Goal: Use online tool/utility: Use online tool/utility

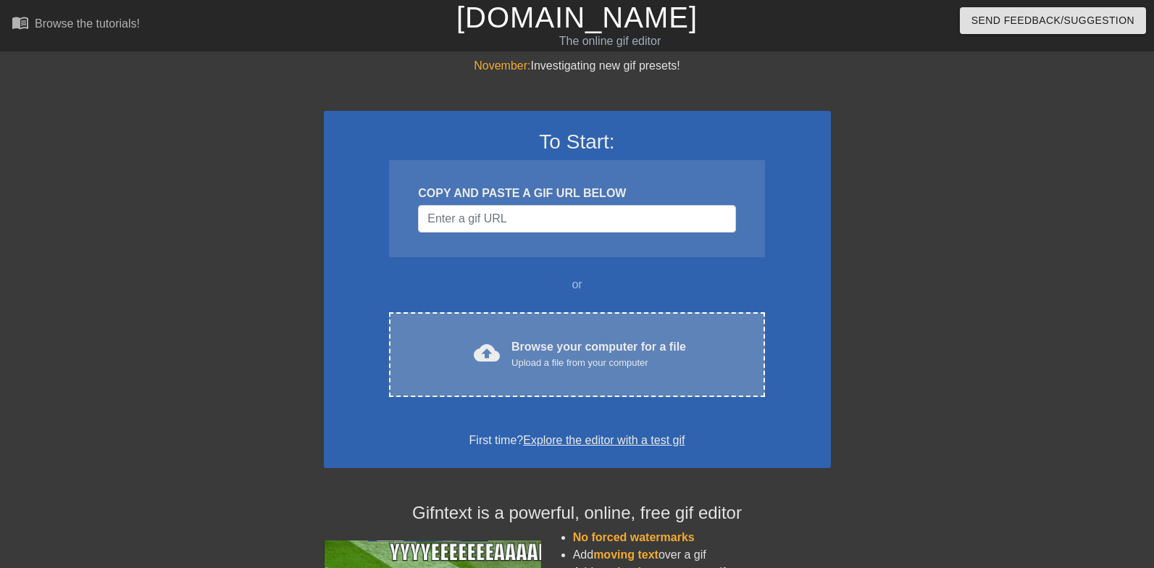
click at [605, 369] on div "Upload a file from your computer" at bounding box center [598, 363] width 175 height 14
click at [581, 350] on div "Browse your computer for a file Upload a file from your computer" at bounding box center [598, 354] width 175 height 32
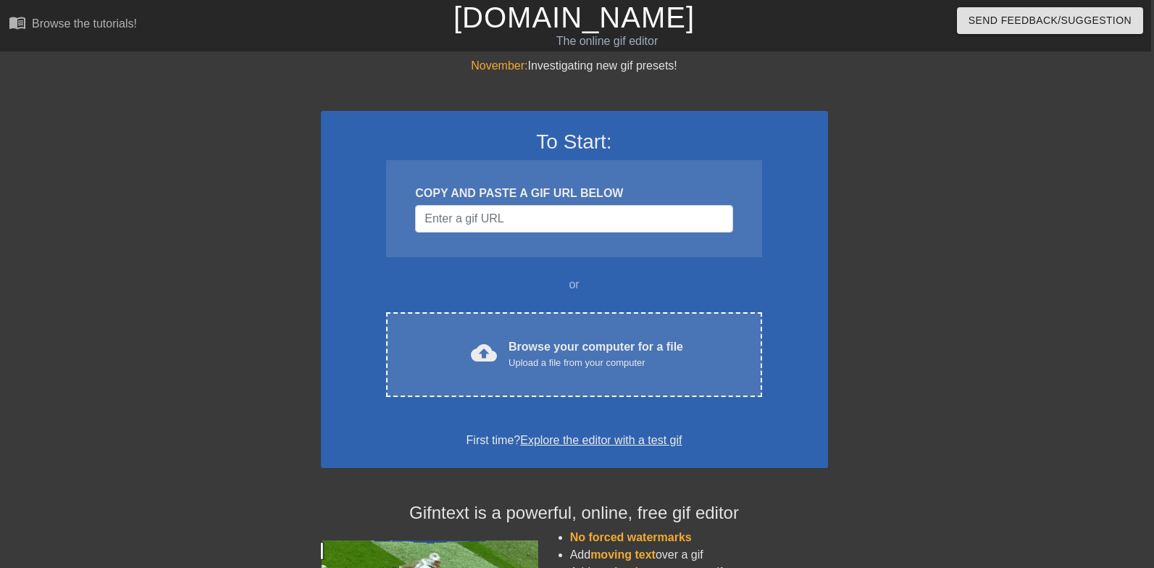
scroll to position [12, 3]
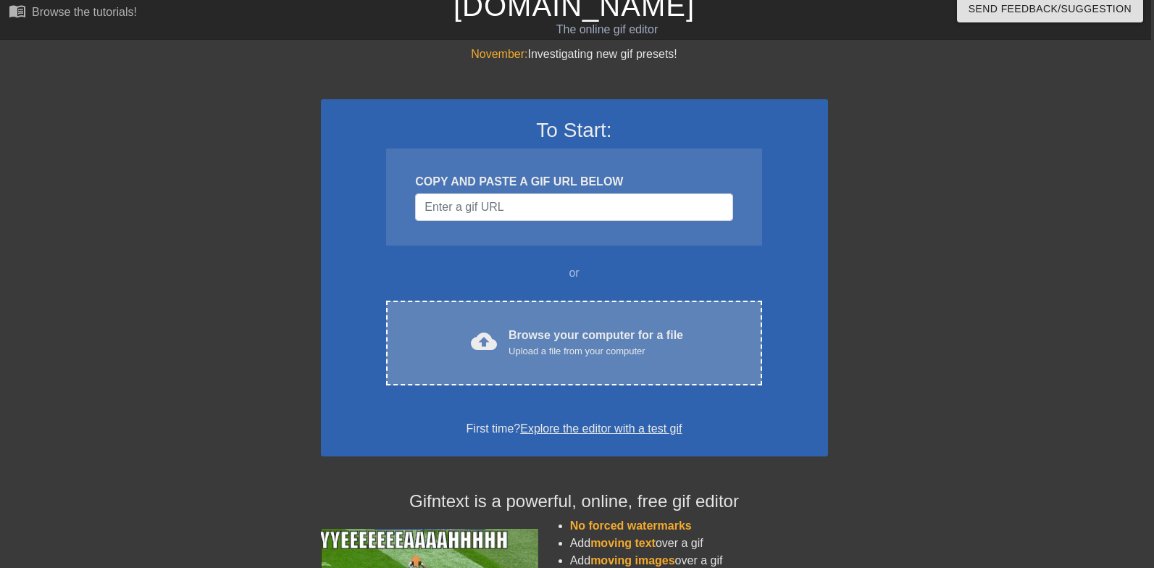
click at [747, 319] on div "cloud_upload Browse your computer for a file Upload a file from your computer C…" at bounding box center [573, 343] width 375 height 85
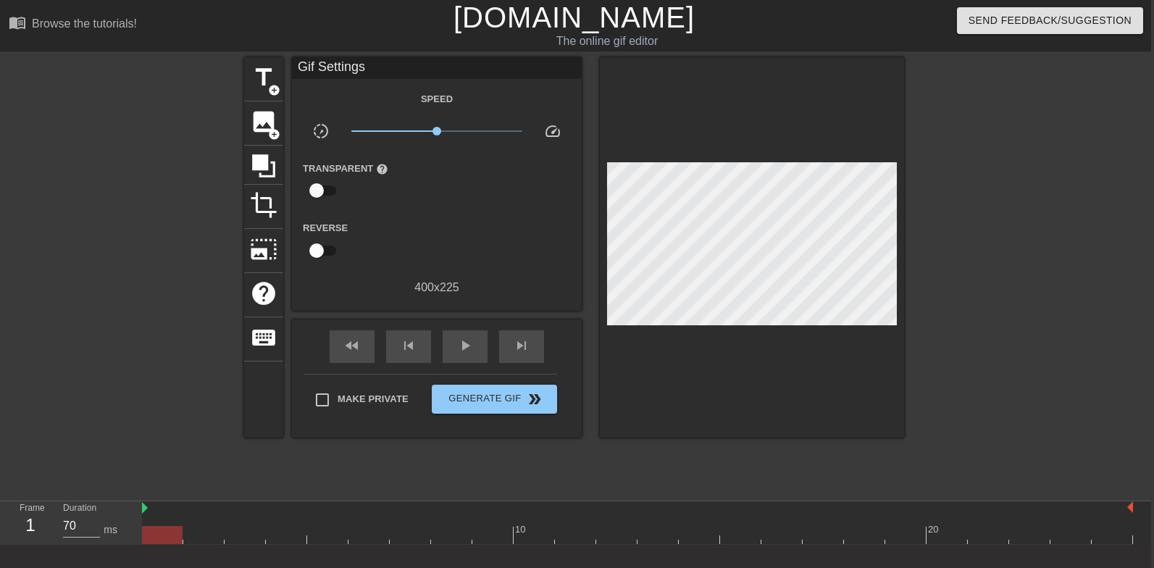
scroll to position [0, 2]
click at [323, 399] on input "Make Private" at bounding box center [323, 400] width 30 height 30
checkbox input "true"
click at [251, 71] on span "title" at bounding box center [265, 78] width 28 height 28
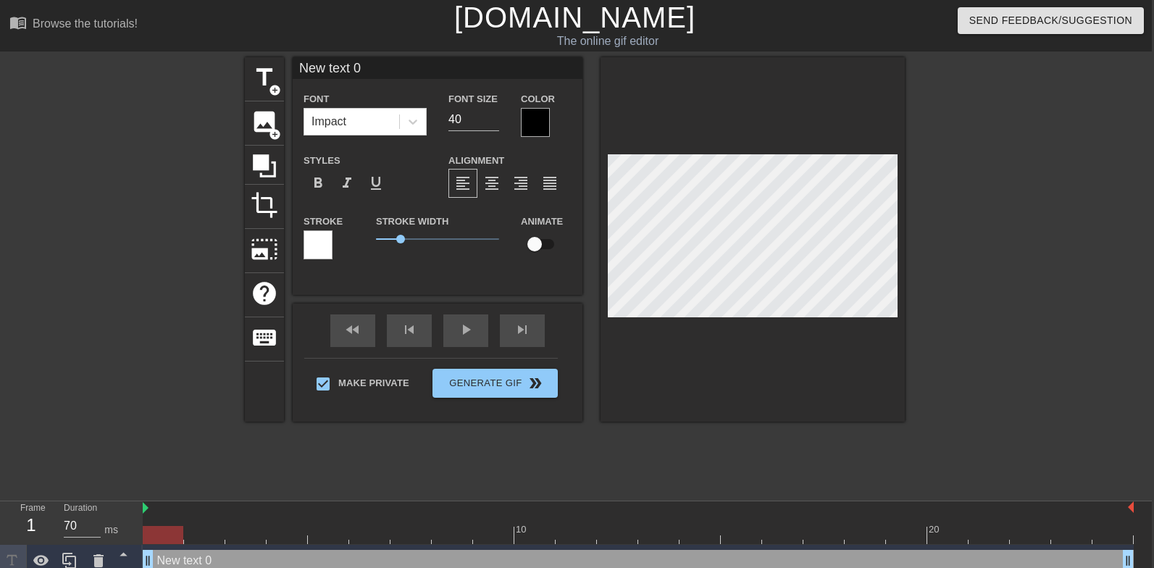
scroll to position [0, 1]
type input "S"
type textarea "S"
type input "Sp"
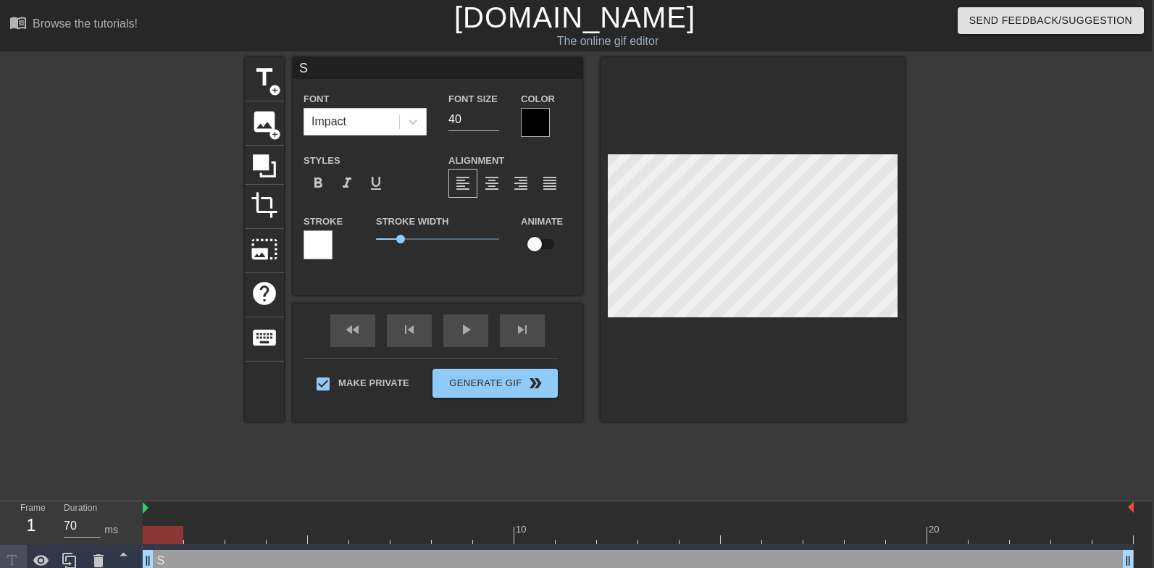
type textarea "Sp"
type input "Spi"
type textarea "Spi"
type input "Spil"
type textarea "Spil"
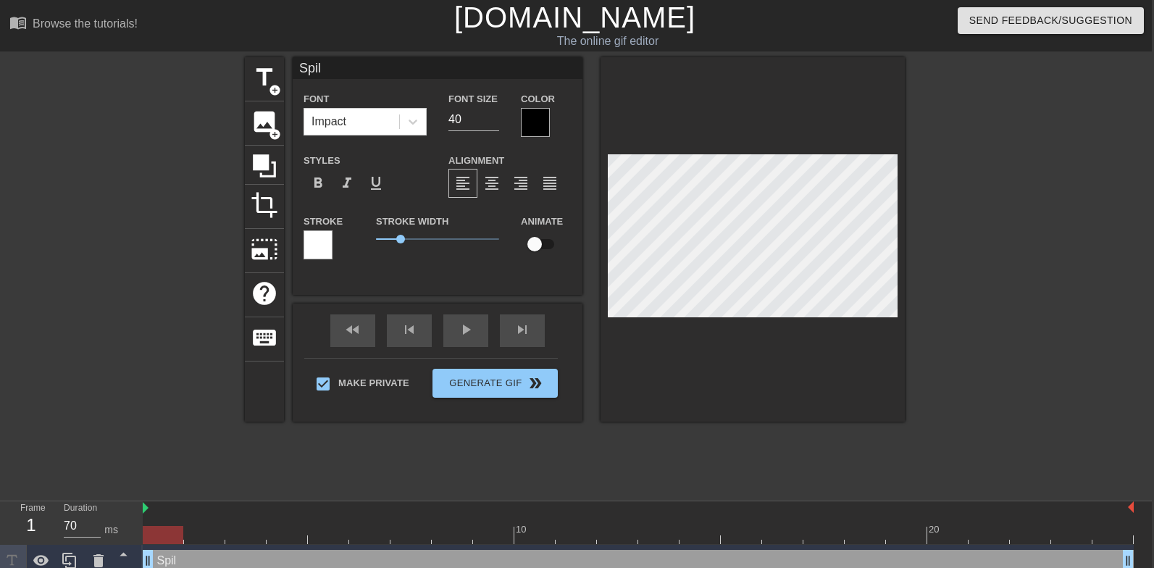
type input "Spill"
type textarea "Spill"
type input "Spille"
type textarea "Spille"
type input "Spilled"
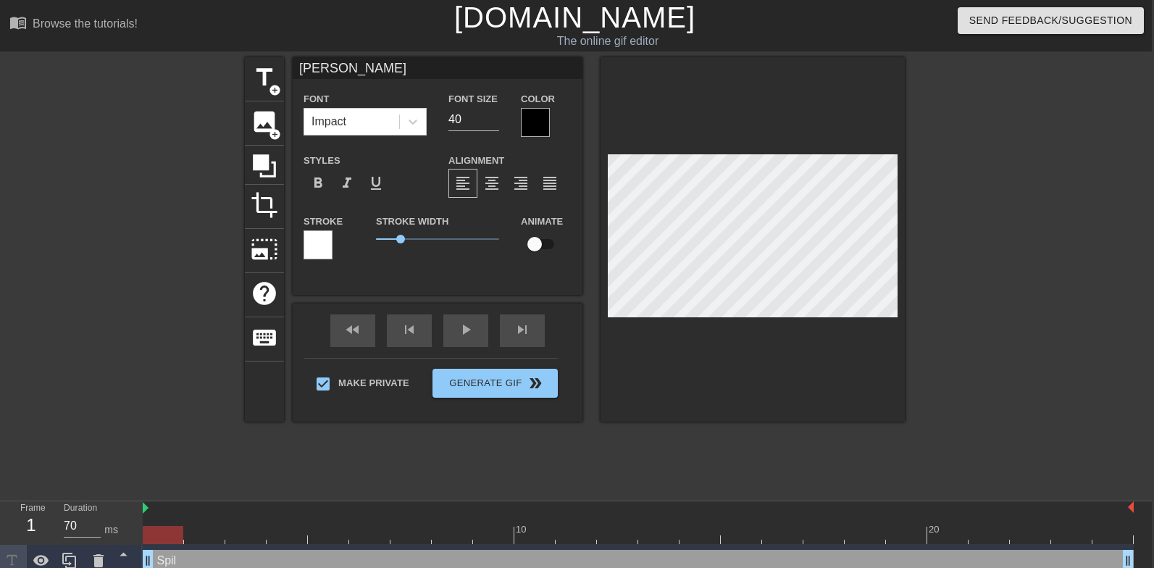
type textarea "Spilled"
type input "Spilled"
type textarea "Spilled"
type input "Spilled c"
type textarea "Spilled c"
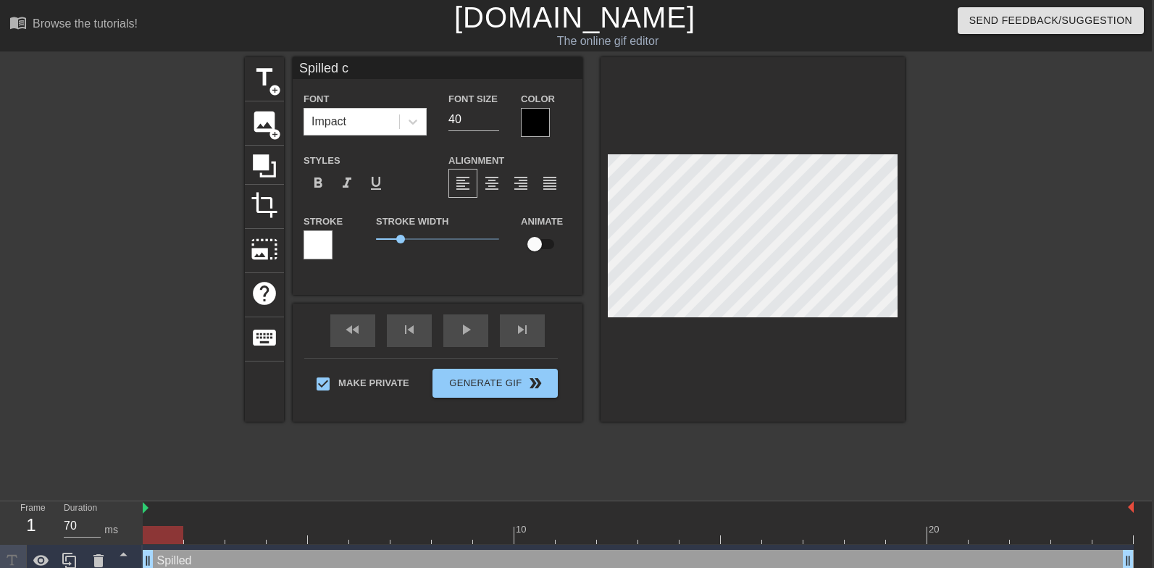
type input "Spilled cu"
type textarea "Spilled cu"
type input "Spilled cum"
type textarea "Spilled cum"
type input "Spilled cum"
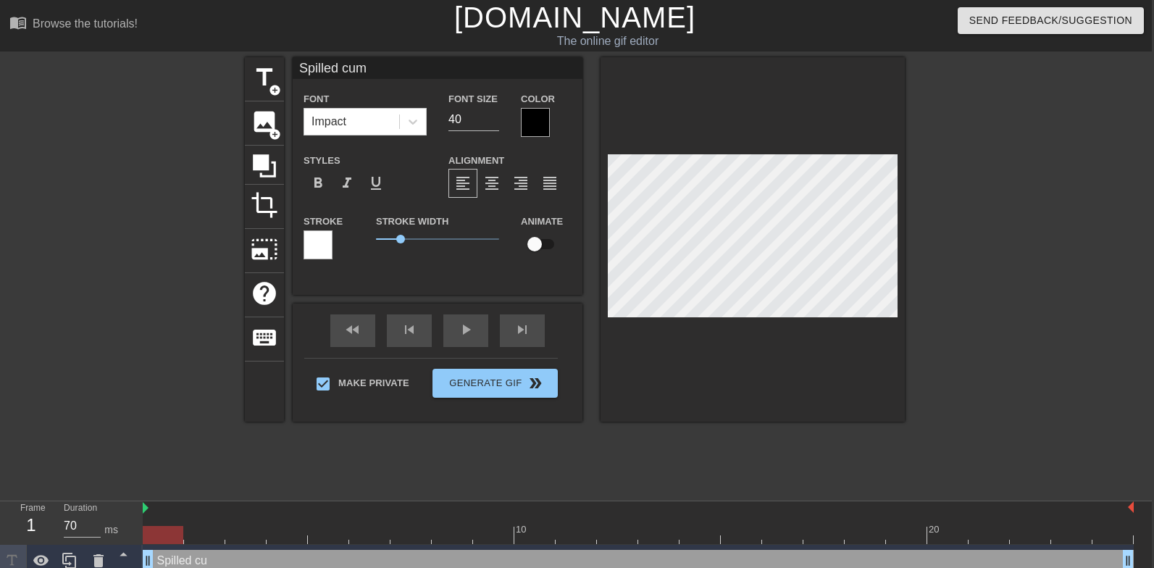
type textarea "Spilled cum"
type input "Spilled cum o"
type textarea "Spilled cum o"
type input "Spilled cum on"
type textarea "Spilled cum on"
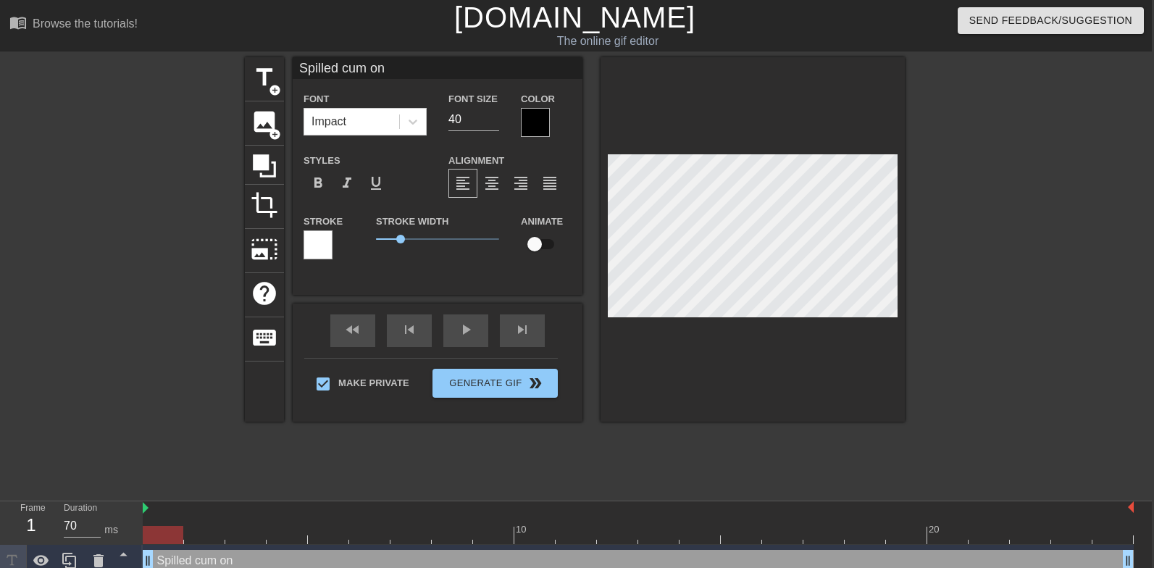
type input "Spilled cum on"
type textarea "Spilled cum on"
type input "Spilled cum on t"
type textarea "Spilled cum on t"
type input "Spilled cum on th"
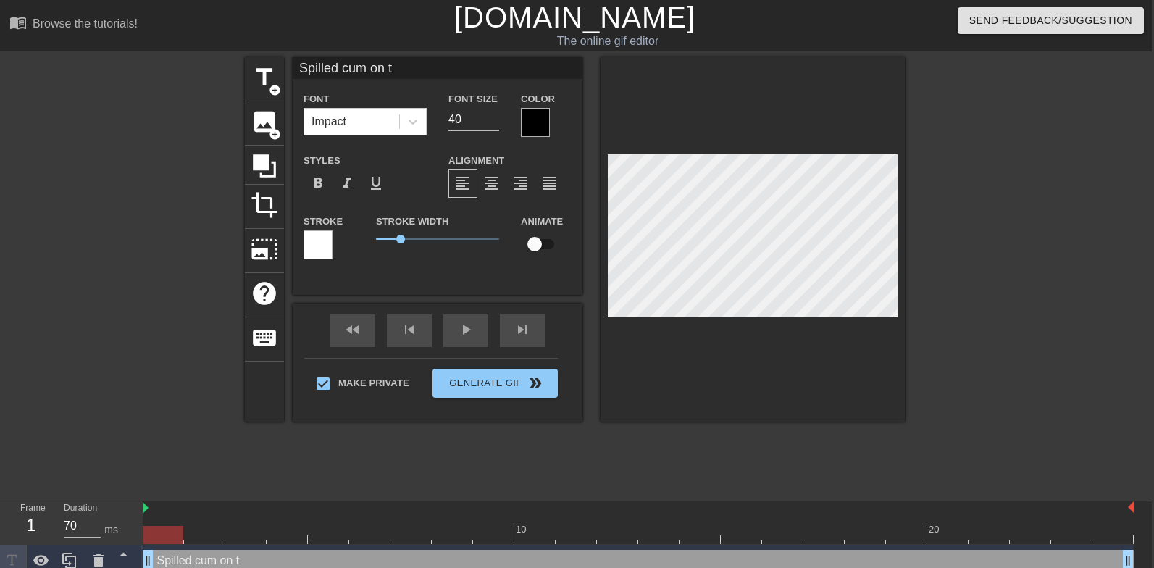
type textarea "Spilled cum on th"
type input "Spilled cum on the"
type textarea "Spilled cum on the"
type input "Spilled cum on the"
type textarea "Spilled cum on the f"
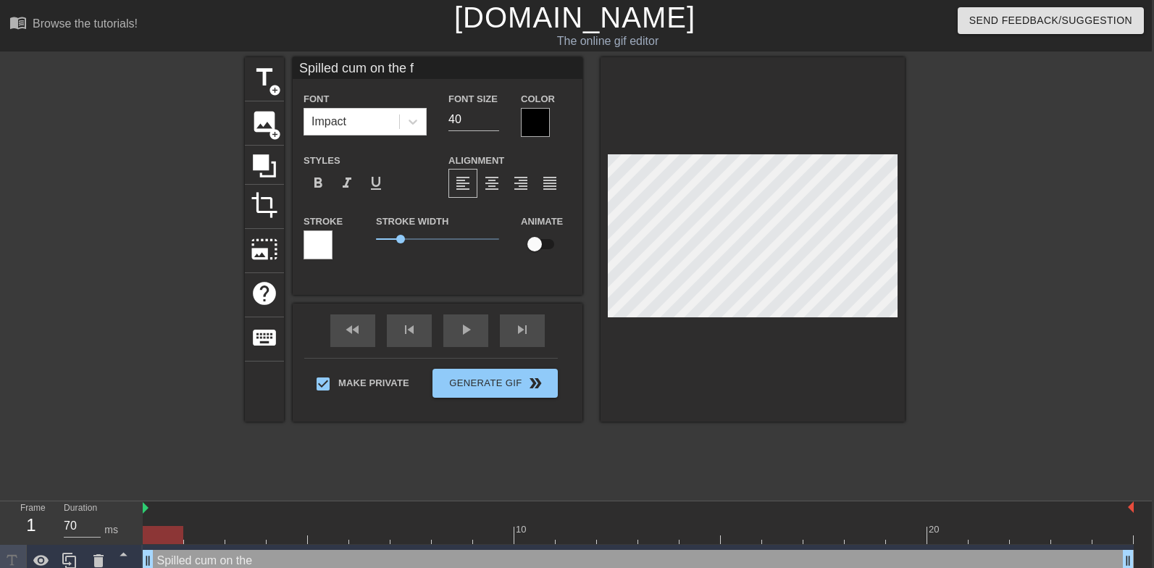
type input "Spilled cum on the fl"
type textarea "Spilled cum on the fl"
type input "Spilled cum on the flo"
type textarea "Spilled cum on the flo"
type input "Spilled cum on the floo"
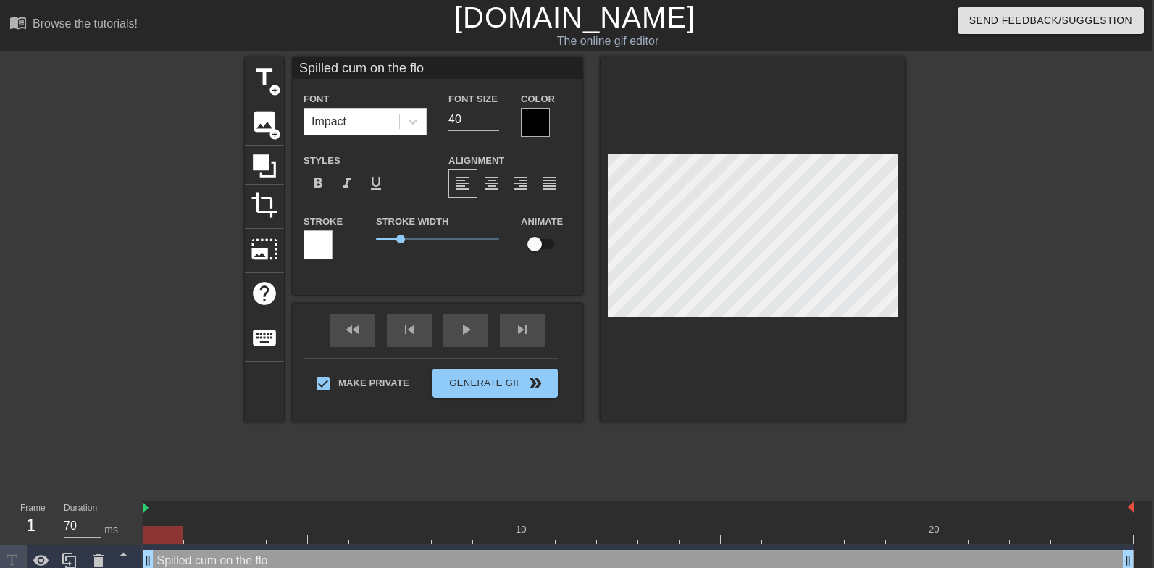
type textarea "Spilled cum on the floo"
type input "Spilled cum on the floor"
type textarea "Spilled cum on the floor"
type input "Spilled cum on the floor"
type textarea "Spilled cum on the floor"
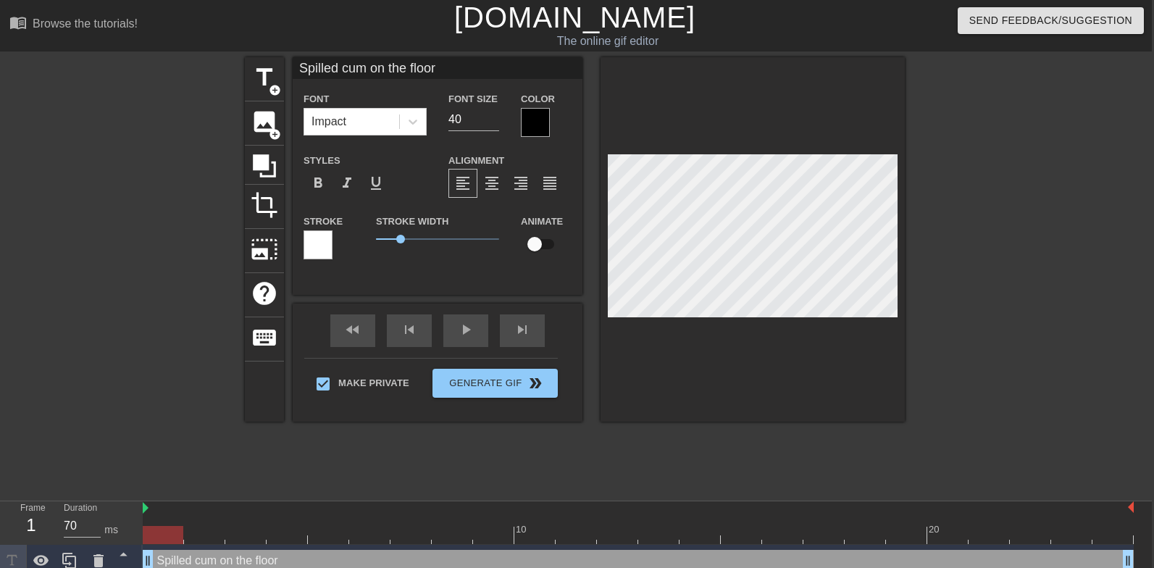
scroll to position [0, 7]
type input "Spilled cum on the floor a"
type textarea "Spilled cum on the floor a"
type input "Spilled cum on the floor an"
type textarea "Spilled cum on the floor and"
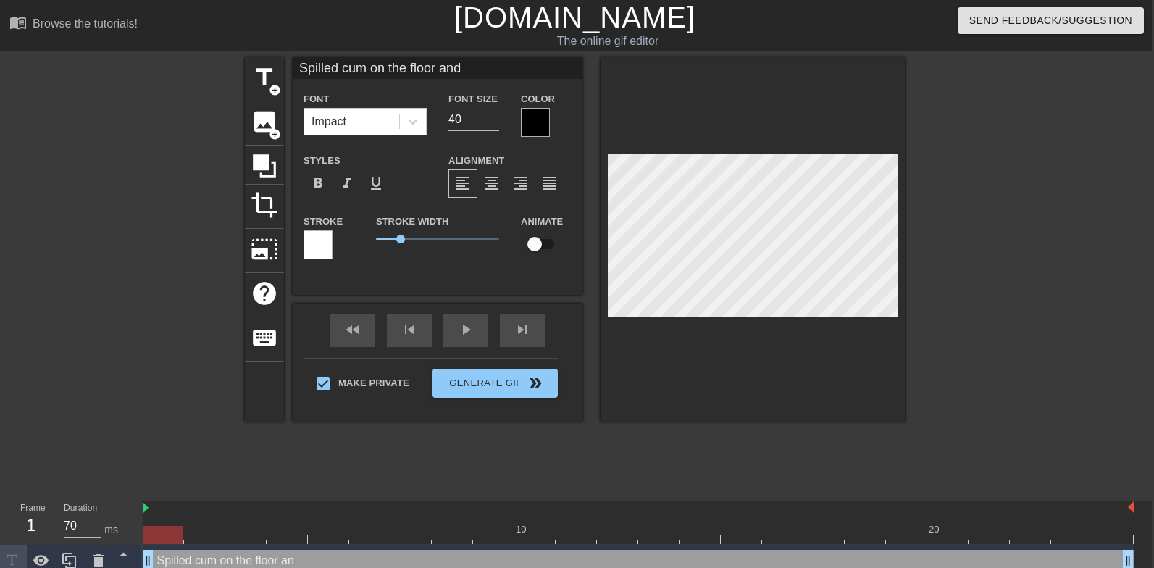
type input "Spilled cum on the floor and"
type textarea "Spilled cum on the floor and"
type input "Spilled cum on the floor and d"
type textarea "Spilled cum on the floor and d"
type input "Spilled cum on the floor and di"
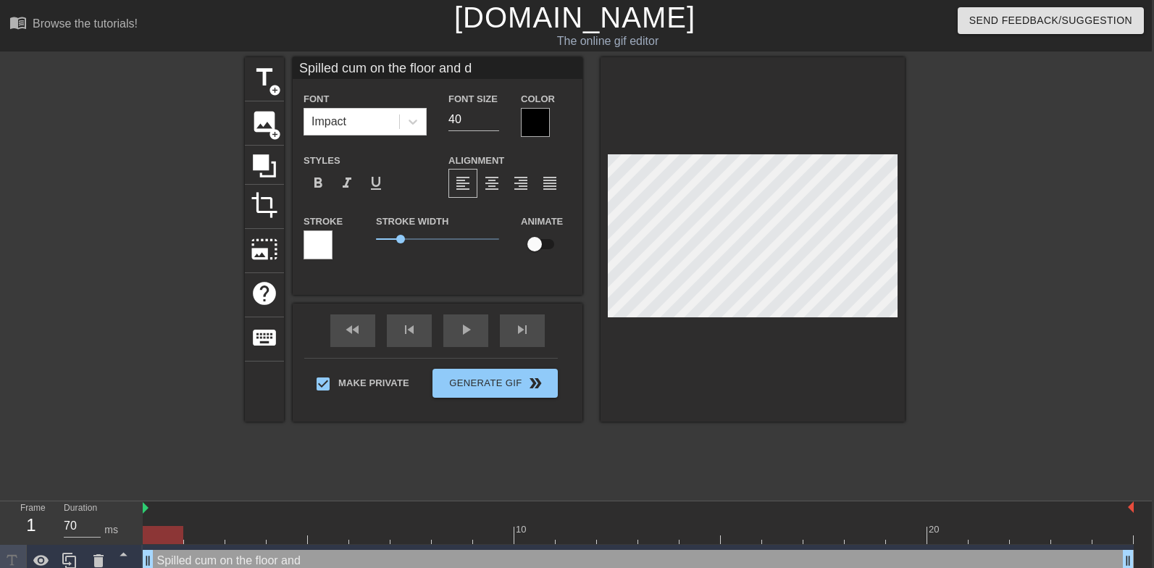
type textarea "Spilled cum on the floor and di"
type input "Spilled cum on the floor and did"
type textarea "Spilled cum on the floor and did"
type input "Spilled cum on the floor and didn"
type textarea "Spilled cum on the floor and didn"
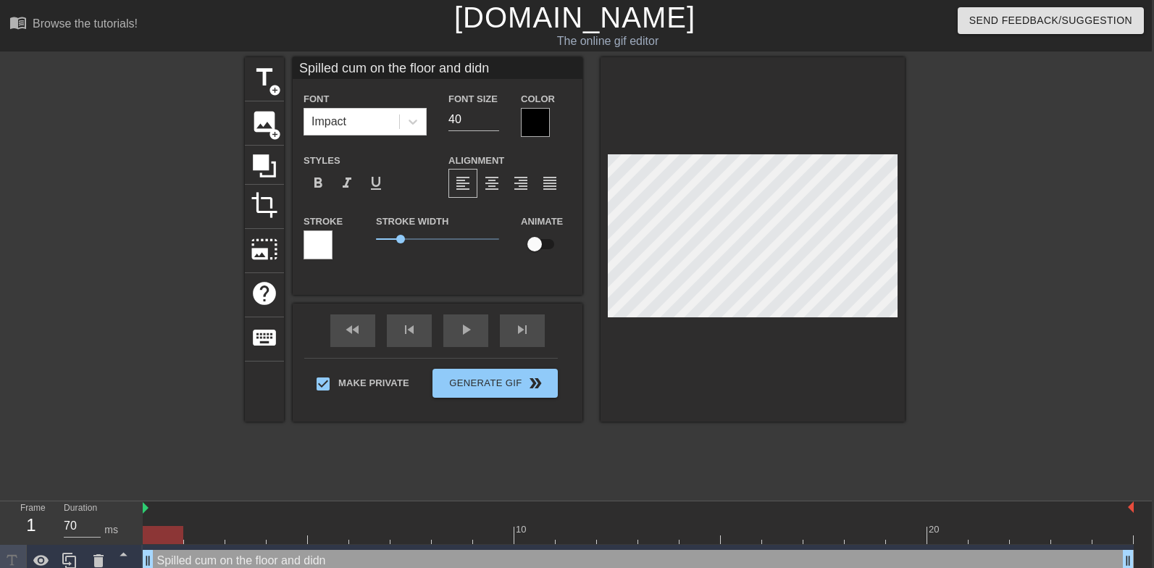
type input "Spilled cum on the floor and didnt"
type textarea "Spilled cum on the floor and didnt"
type input "Spilled cum on the floor and didn"
type textarea "Spilled cum on the floor and didn"
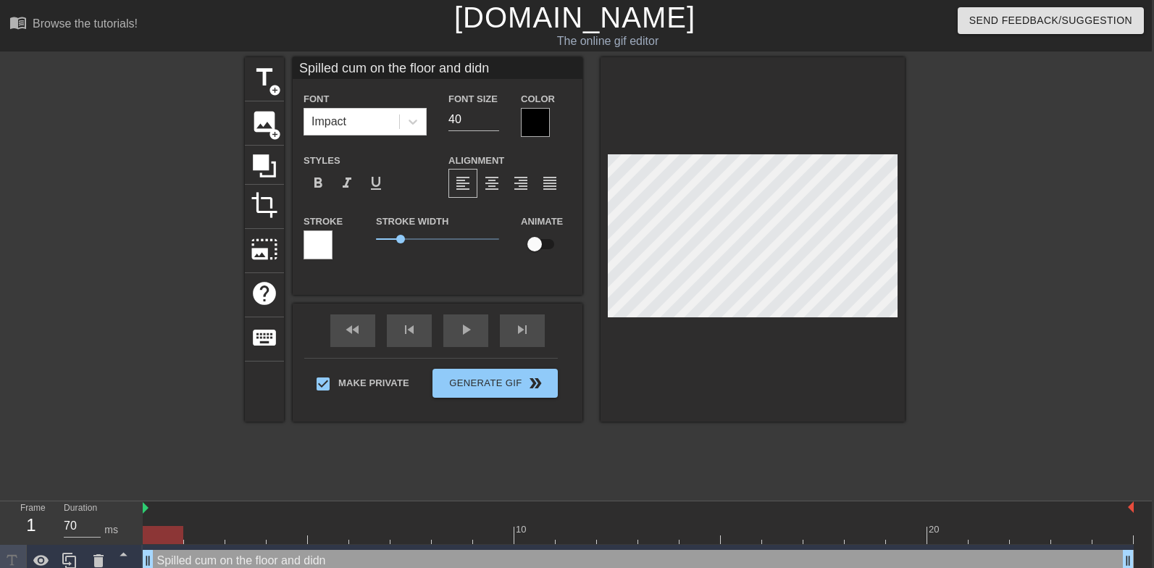
type input "Spilled cum on the floor and didn'"
type textarea "Spilled cum on the floor and didn'"
type input "Spilled cum on the floor and didn't"
type textarea "Spilled cum on the floor and didn't"
type input "Spilled cum on the floor and didn't"
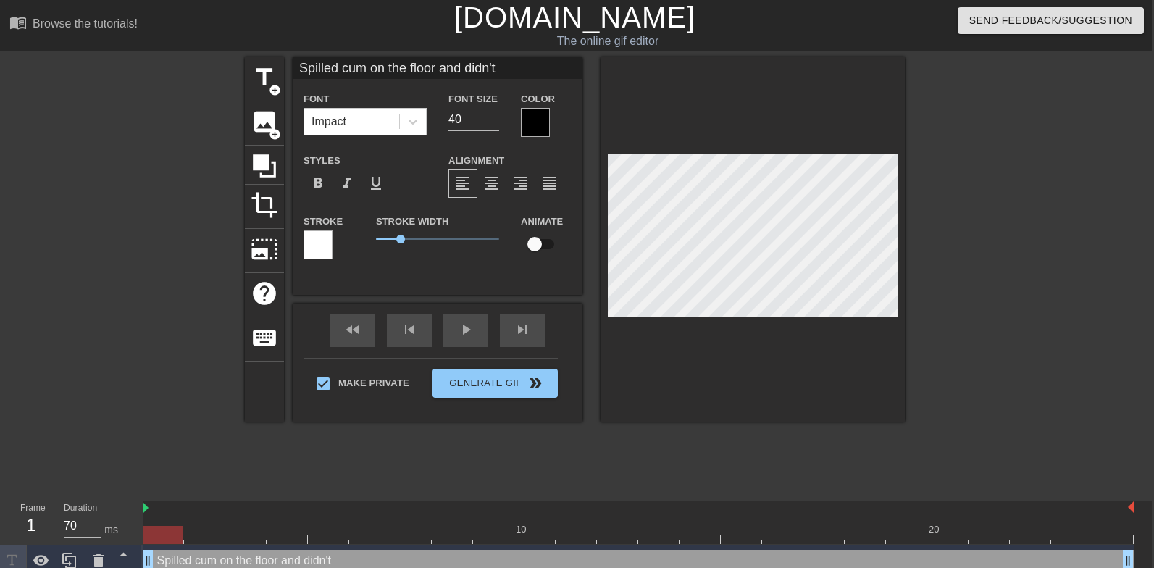
type textarea "Spilled cum on the floor and didn't s"
type input "Spilled cum on the floor and didn't sw"
type textarea "Spilled cum on the floor and didn't sw"
type input "Spilled cum on the floor and didn't swa"
type textarea "Spilled cum on the floor and didn't swa"
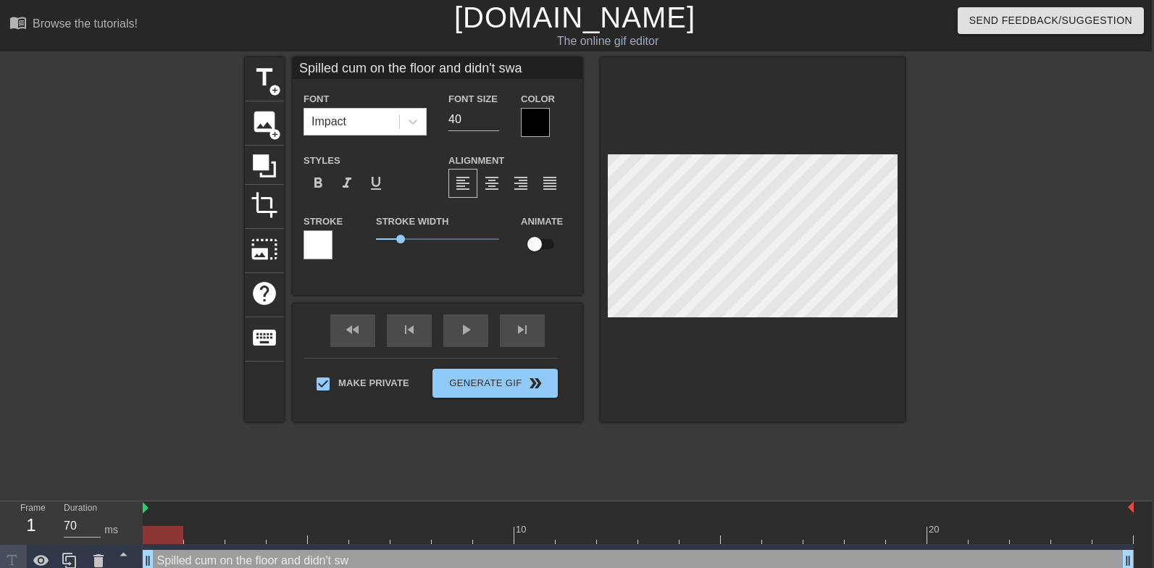
type input "Spilled cum on the floor and didn't swal"
type textarea "Spilled cum on the floor and didn't swal"
type input "Spilled cum on the floor and didn't swall"
type textarea "Spilled cum on the floor and didn't swall"
type input "Spilled cum on the floor and didn't swallo"
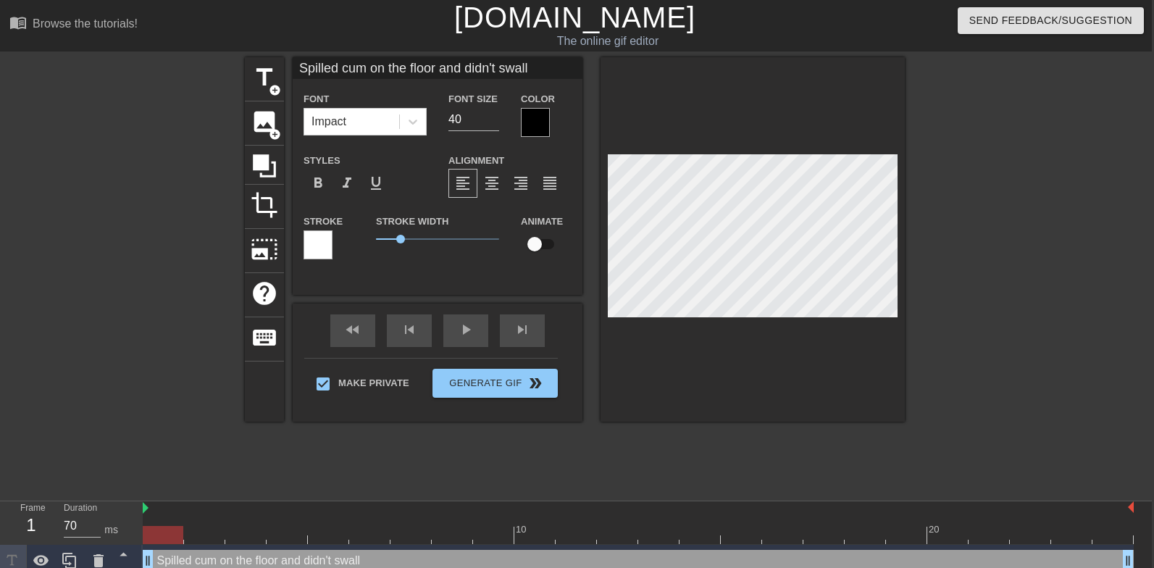
type textarea "Spilled cum on the floor and didn't swallo"
type input "Spilled cum on the floor and didn't swallow"
type textarea "Spilled cum on the floor and didn't swallow"
type input "Spilled cum on the floor and didn't swallow"
type textarea "Spilled cum on the floor and didn't swallow"
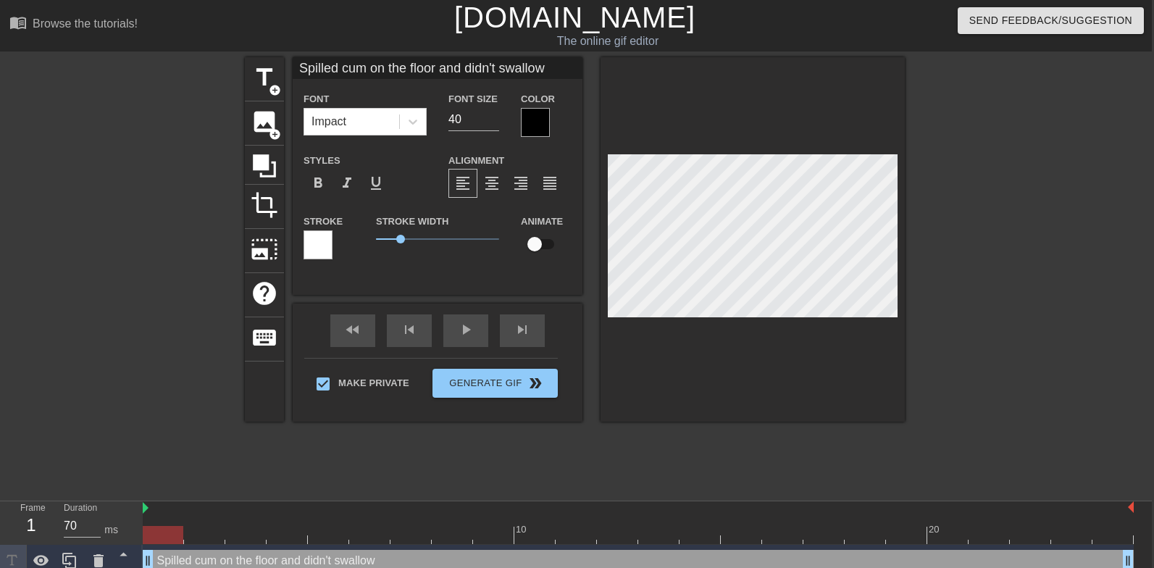
type input "Spilled cum on the floor and didn't swallow a"
type textarea "Spilled cum on the floor and didn't swallow a"
type input "Spilled cum on the floor and didn't swallow al"
type textarea "Spilled cum on the floor and didn't swallow al"
type input "Spilled cum on the floor and didn't swallow all"
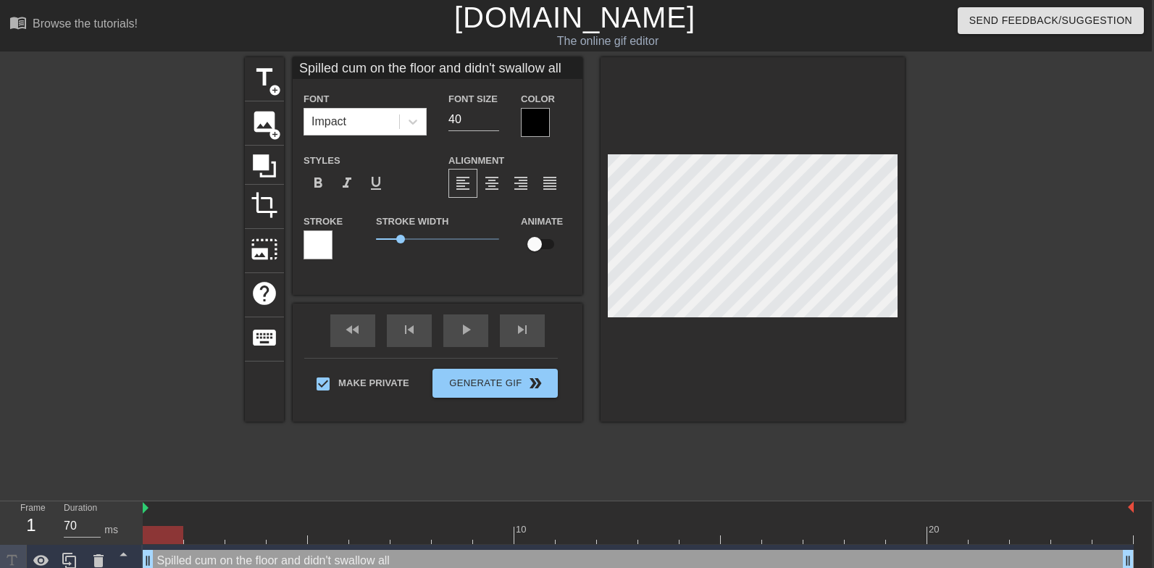
scroll to position [0, 15]
type textarea "Spilled cum on the floor and didn't swallow all"
click at [484, 125] on input "40" at bounding box center [473, 119] width 51 height 23
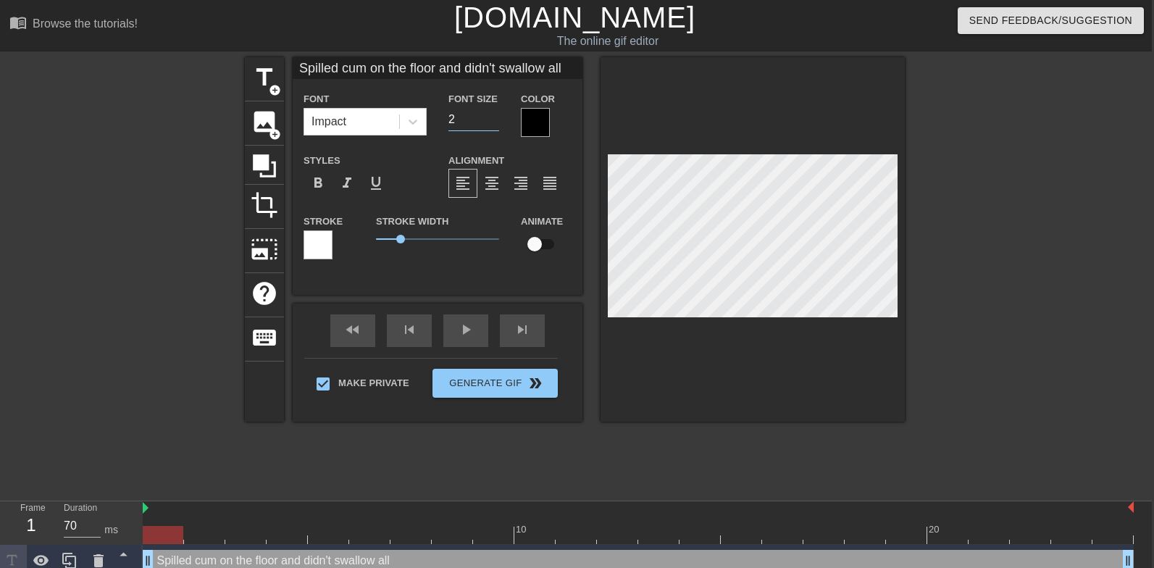
type input "24"
type input "Spilled cum on the floor and didn't swallow all"
type textarea "Spilled cum on the floor and didn't swallow all"
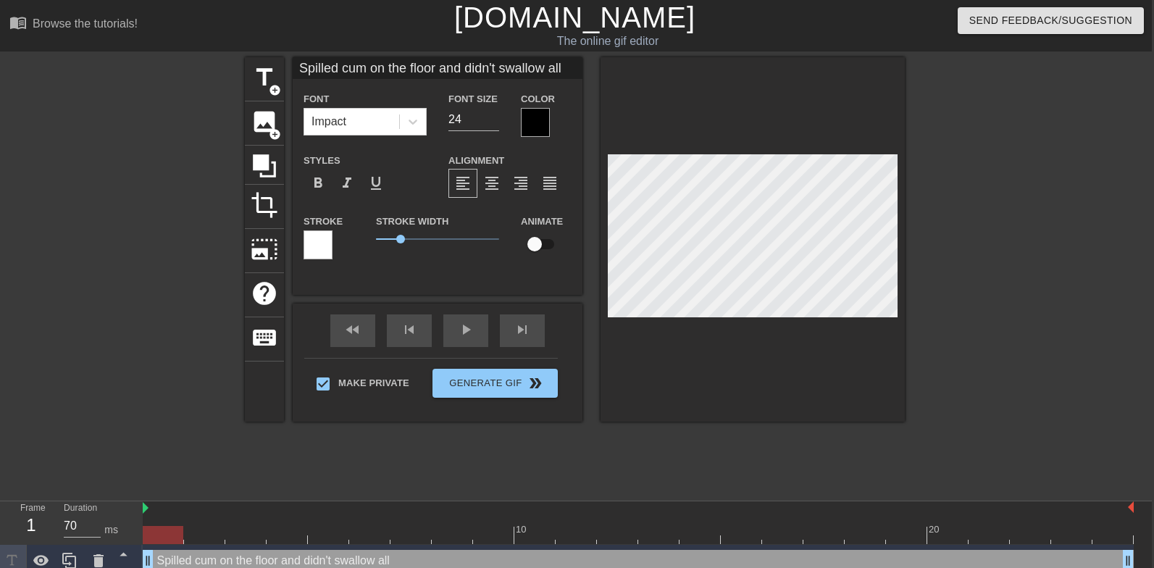
scroll to position [1, 6]
type input "Spilled cum on the floor and didn't swallow al"
type textarea "Spilled cum on the floor and didn't swallow al"
type input "Spilled cum on the floor and didn't swallow a"
type textarea "Spilled cum on the floor and didn't swallow a"
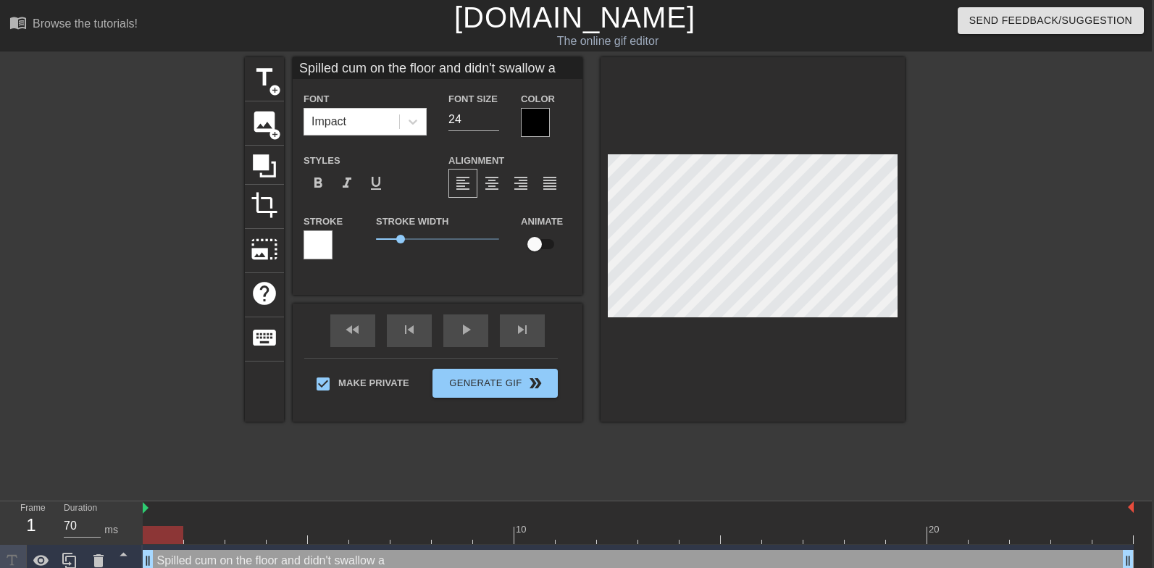
type input "Spilled cum on the floor and didn't swallow"
type textarea "Spilled cum on the floor and didn't swallow"
type input "Spilled cum on the floor and didn't swallow c"
type textarea "Spilled cum on the floor and didn't swallow c"
type input "Spilled cum on the floor and didn't swallow cu"
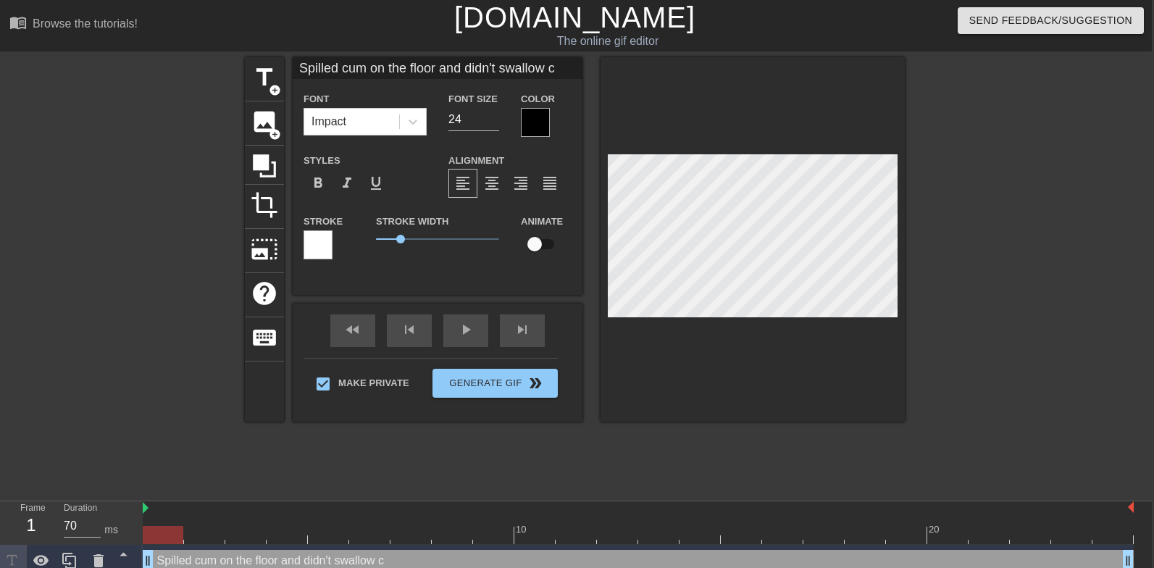
type textarea "Spilled cum on the floor and didn't swallow cu"
type input "Spilled cum on the floor and didn't swallow cum"
type textarea "Spilled cum on the floor and didn't swallow cum"
type input "Spilled cum on the floor and didn't swallow cum"
type textarea "Spilled cum on the floor and didn't swallow cum"
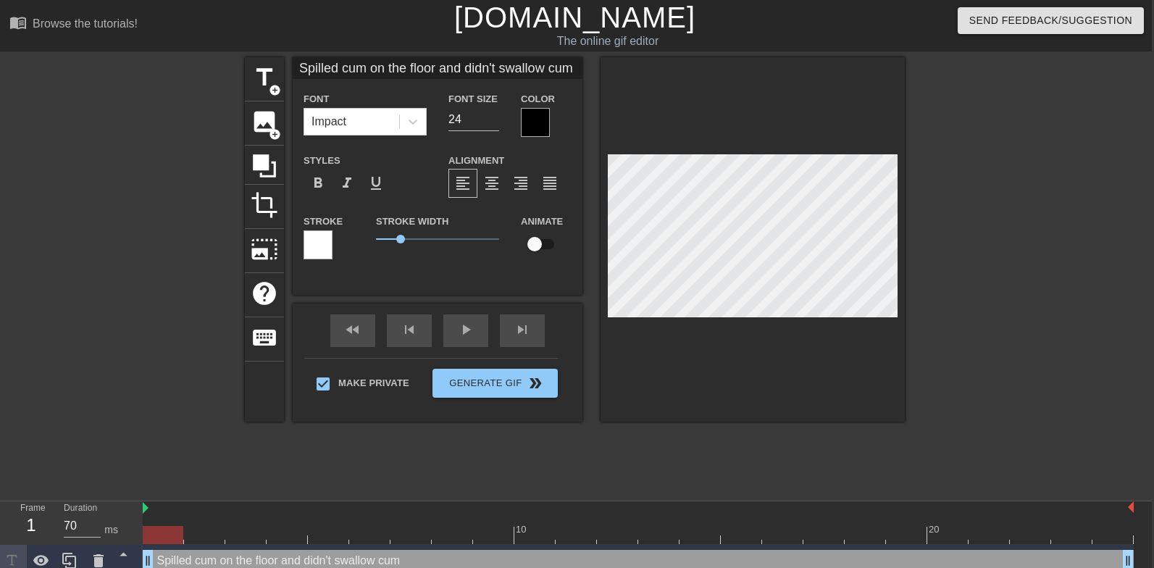
type input "Spilled cum on the floor and didn't swallow cum p"
type textarea "Spilled cum on the floor and didn't swallow cum p"
type input "Spilled cum on the floor and didn't swallow cum pr"
type textarea "Spilled cum on the floor and didn't swallow cum pr"
type input "Spilled cum on the floor and didn't swallow cum pro"
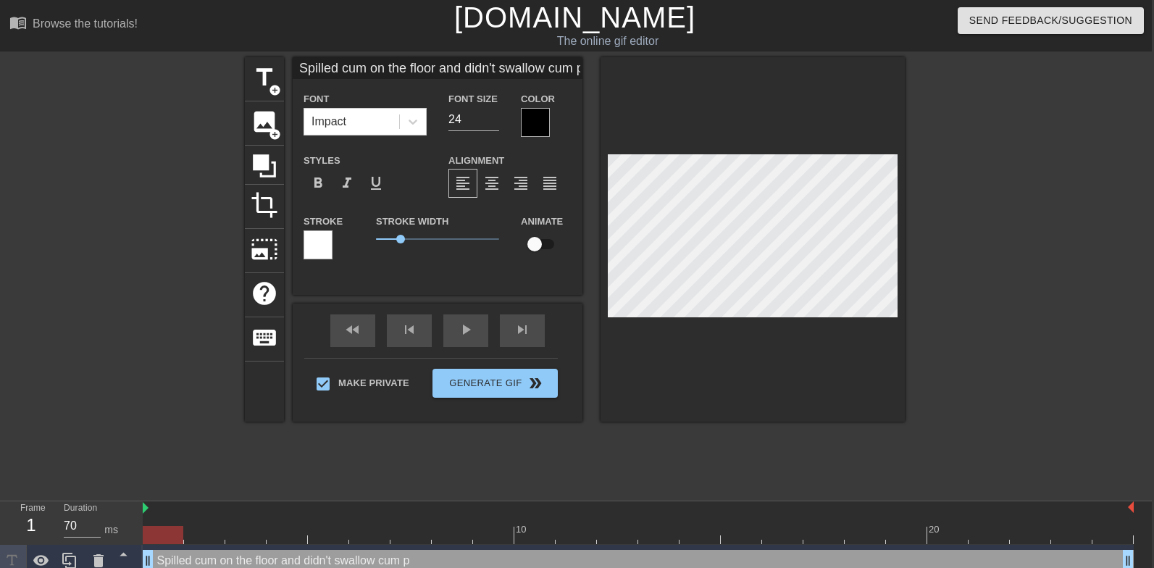
type textarea "Spilled cum on the floor and didn't swallow cum pro"
type input "Spilled cum on the floor and didn't swallow cum prop"
type textarea "Spilled cum on the floor and didn't swallow cum prop"
type input "Spilled cum on the floor and didn't swallow cum prope"
type textarea "Spilled cum on the floor and didn't swallow cum prope"
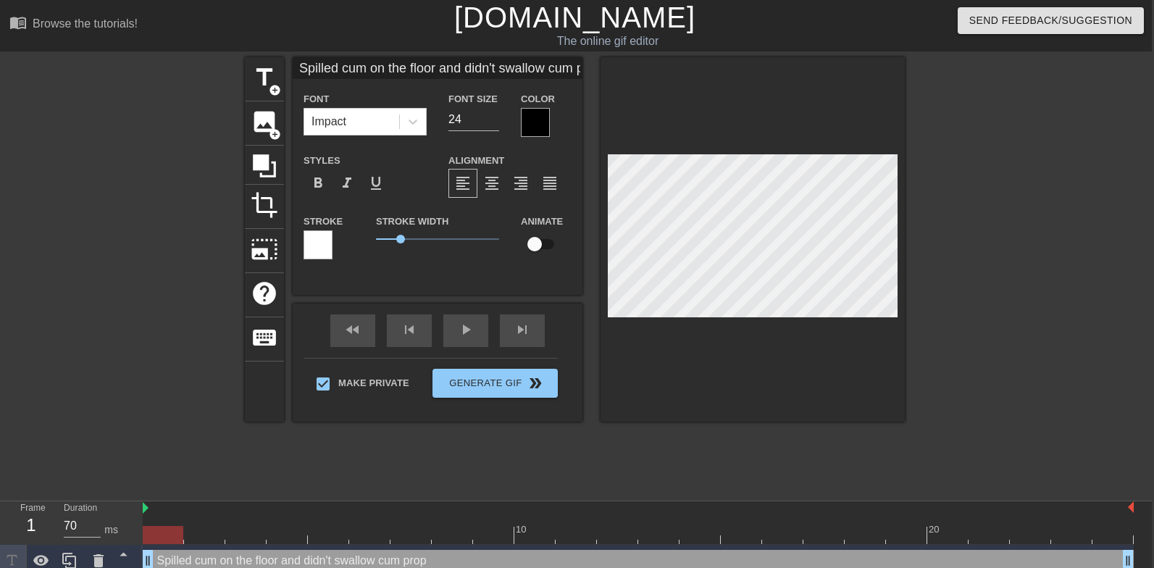
type input "Spilled cum on the floor and didn't swallow cum proper"
type textarea "Spilled cum on the floor and didn't swallow cum proper"
type input "Spilled cum on the floor and didn't swallow cum properl"
type textarea "Spilled cum on the floor and didn't swallow cum properl"
type input "Spilled cum on the floor and didn't swallow cum properly"
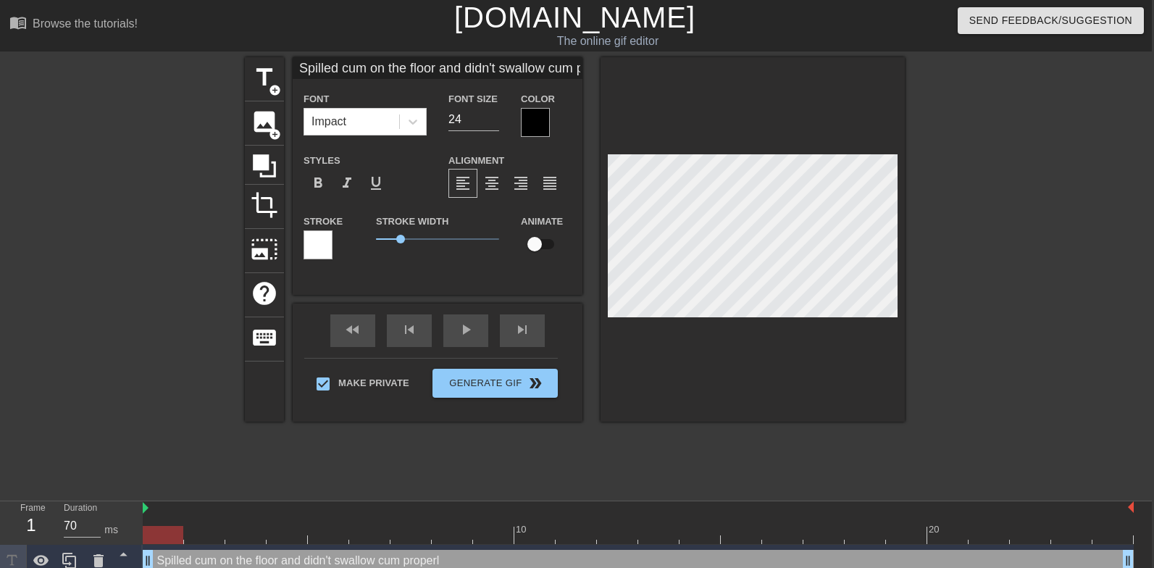
type textarea "Spilled cum on the floor and didn't swallow cum properly"
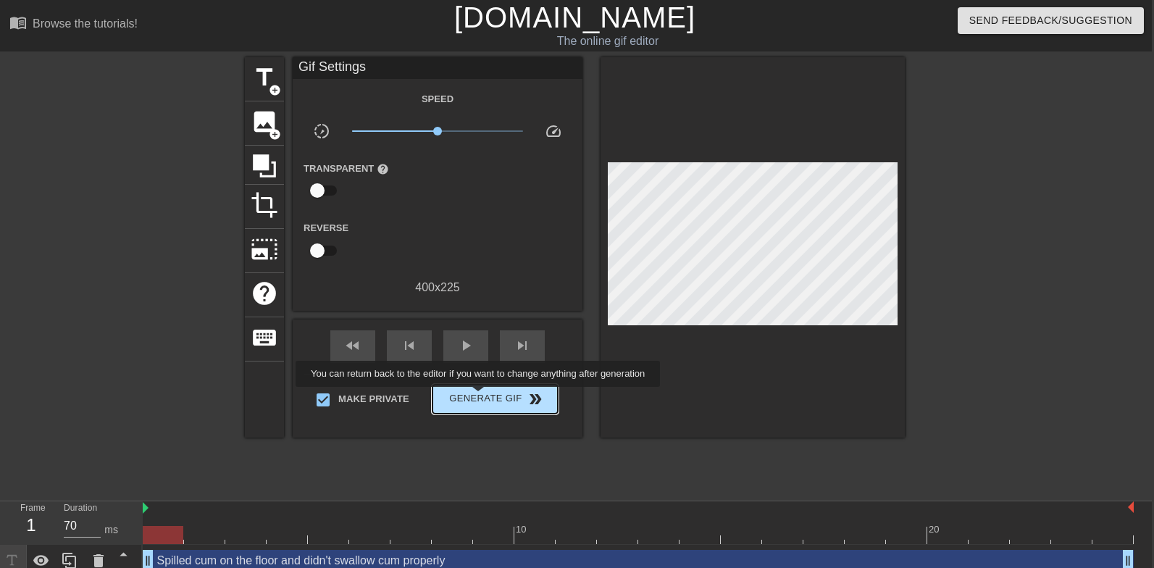
click at [488, 397] on span "Generate Gif double_arrow" at bounding box center [495, 398] width 114 height 17
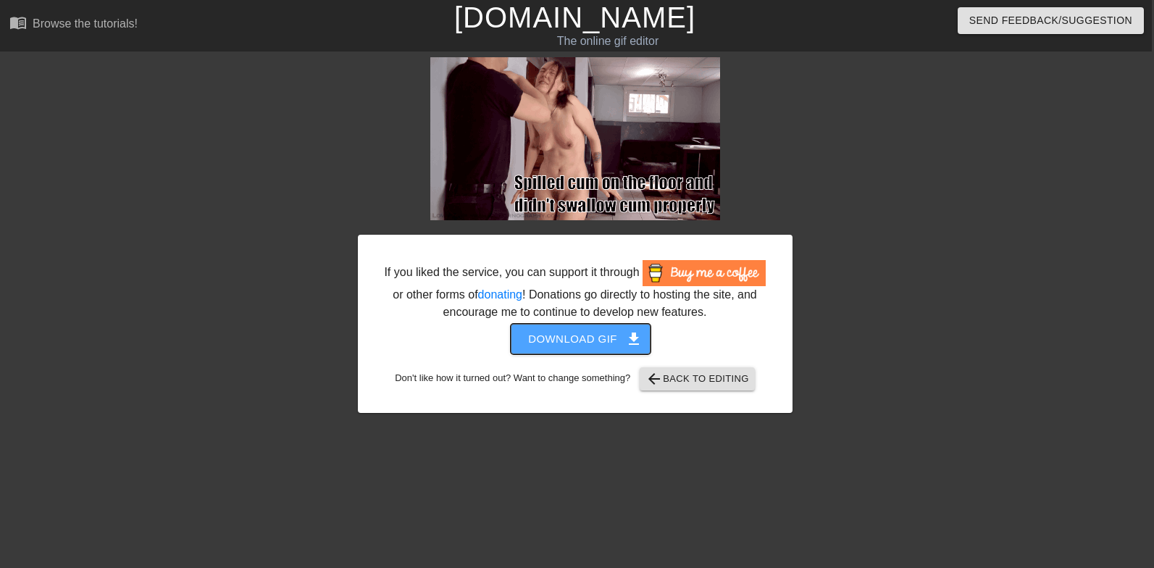
click at [555, 348] on span "Download gif get_app" at bounding box center [580, 339] width 105 height 19
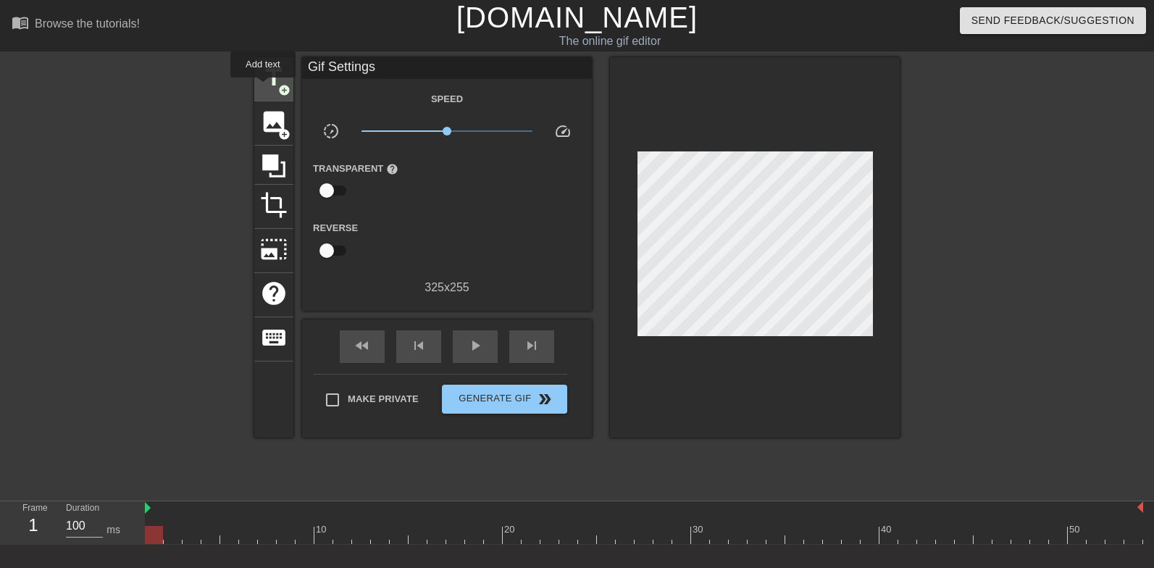
click at [264, 88] on span "title" at bounding box center [274, 78] width 28 height 28
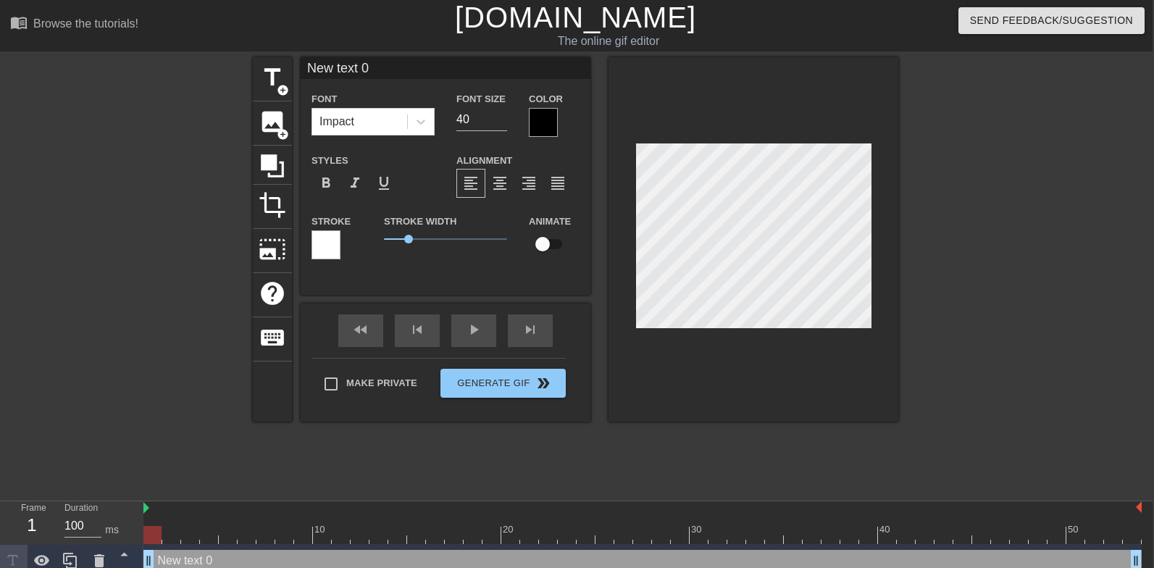
scroll to position [0, 2]
type input "T"
type textarea "T"
type input "Ta"
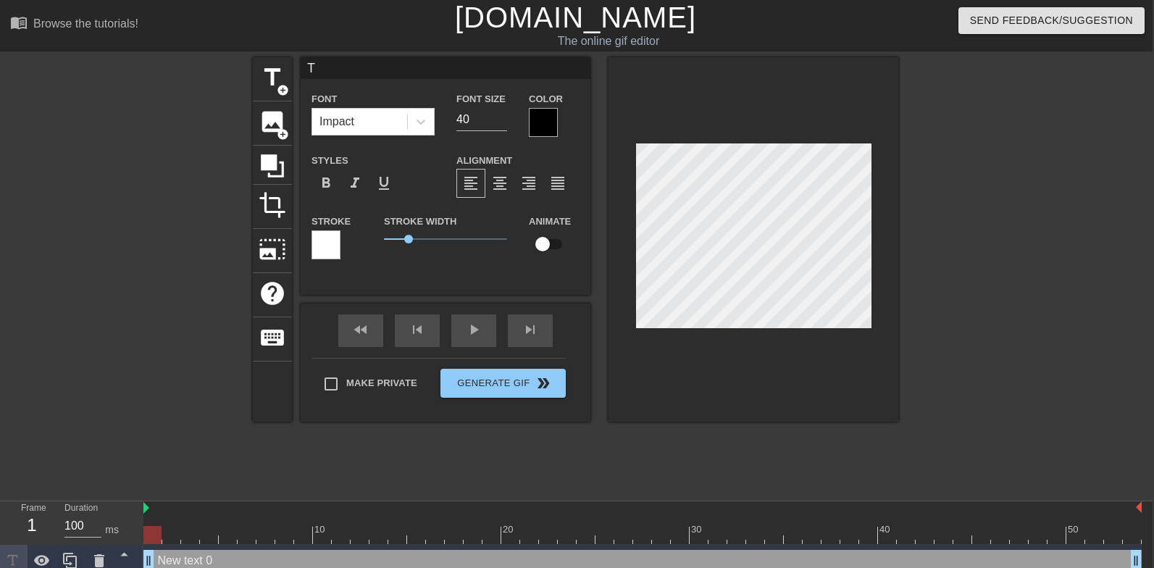
type textarea "Ta"
type input "Tal"
type textarea "Tal"
type input "Talk"
type textarea "Talk"
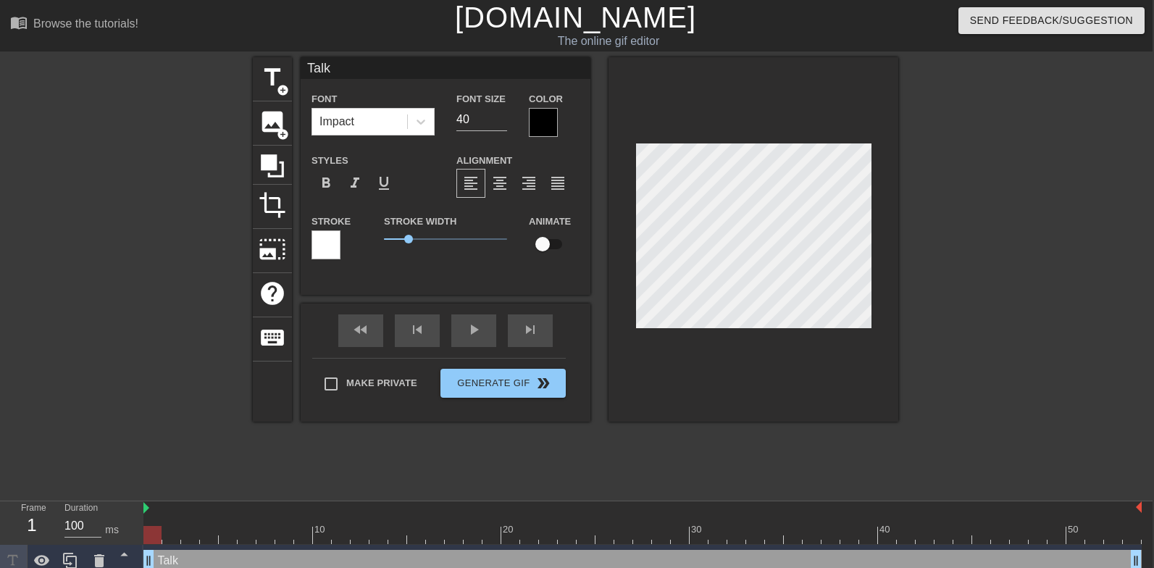
type input "Talki"
type textarea "Talki"
type input "Talkin"
type textarea "Talkin"
type input "Talking"
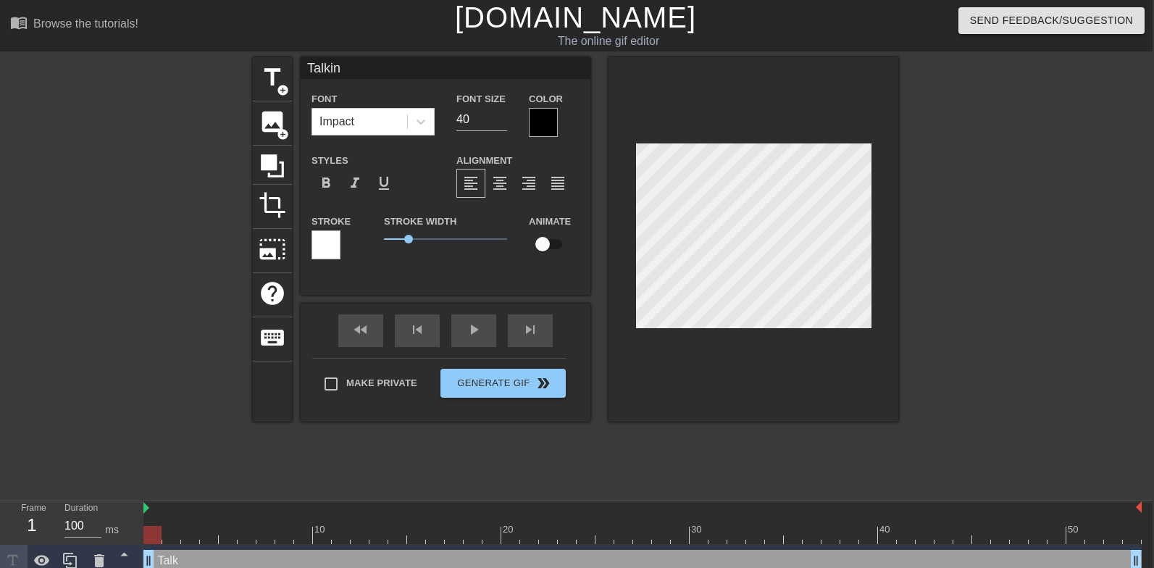
type textarea "Talking"
type input "Talking"
type textarea "Talking"
type input "Talking t"
type textarea "Talking t"
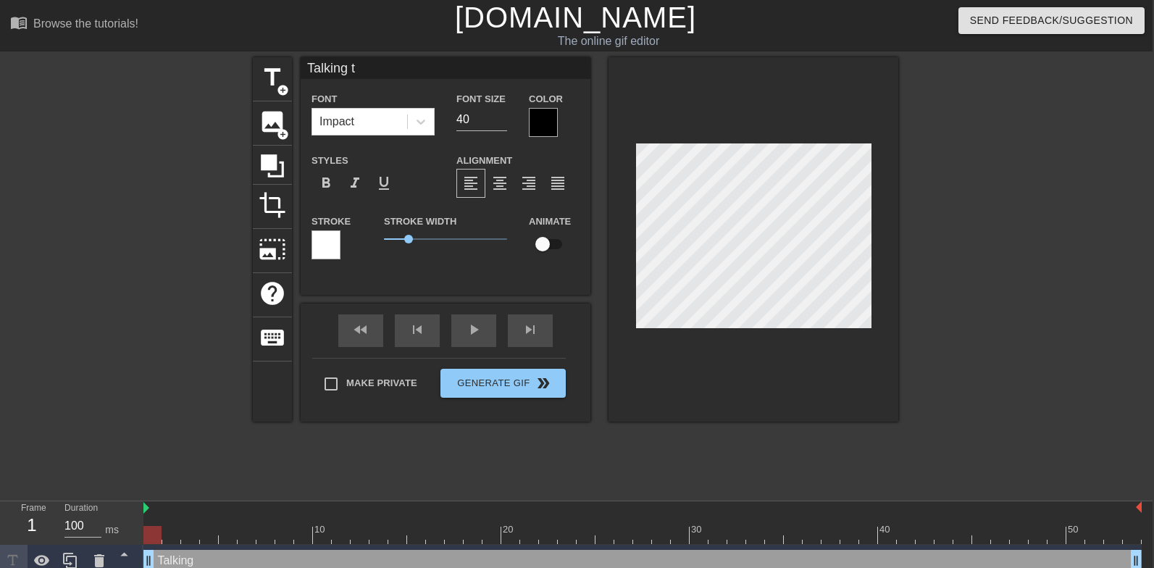
type input "Talking to"
type textarea "Talking to"
type input "Talking too"
type textarea "Talking too"
type input "Talking too"
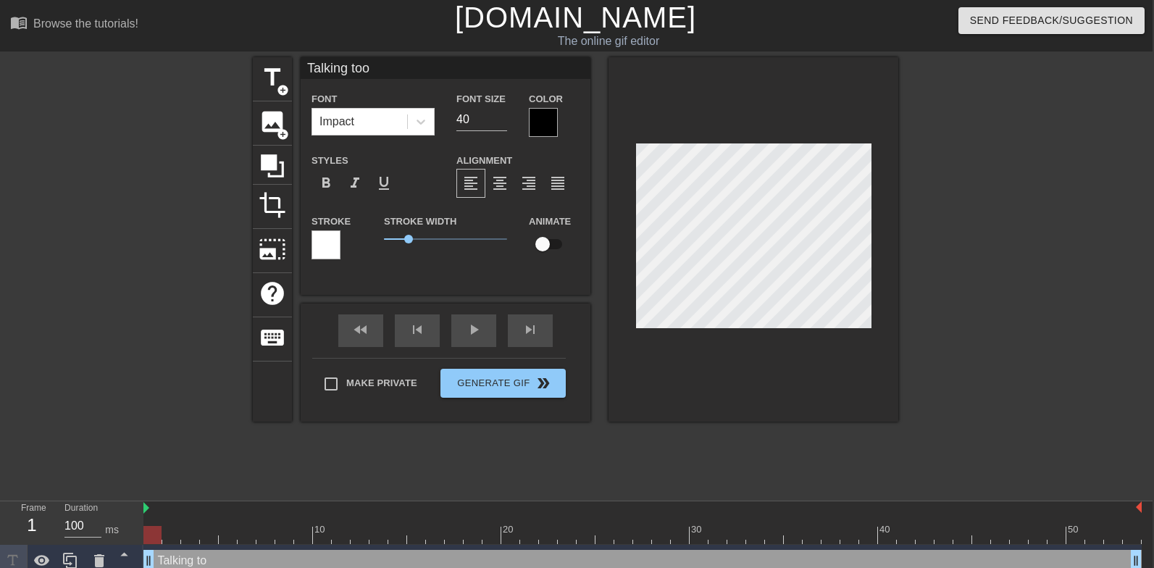
type textarea "Talking too"
type input "Talking too"
type textarea "Talking too"
type input "Talking to"
type textarea "Talking to"
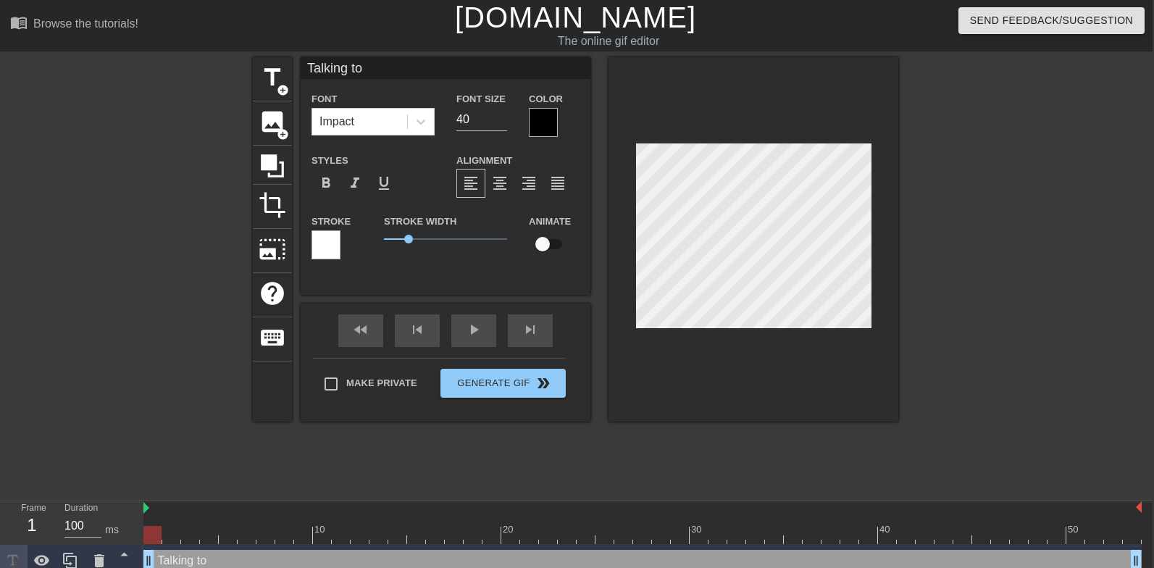
type input "Talking t"
type textarea "Talking t"
type input "Talking"
type textarea "Talking"
type input "Talking"
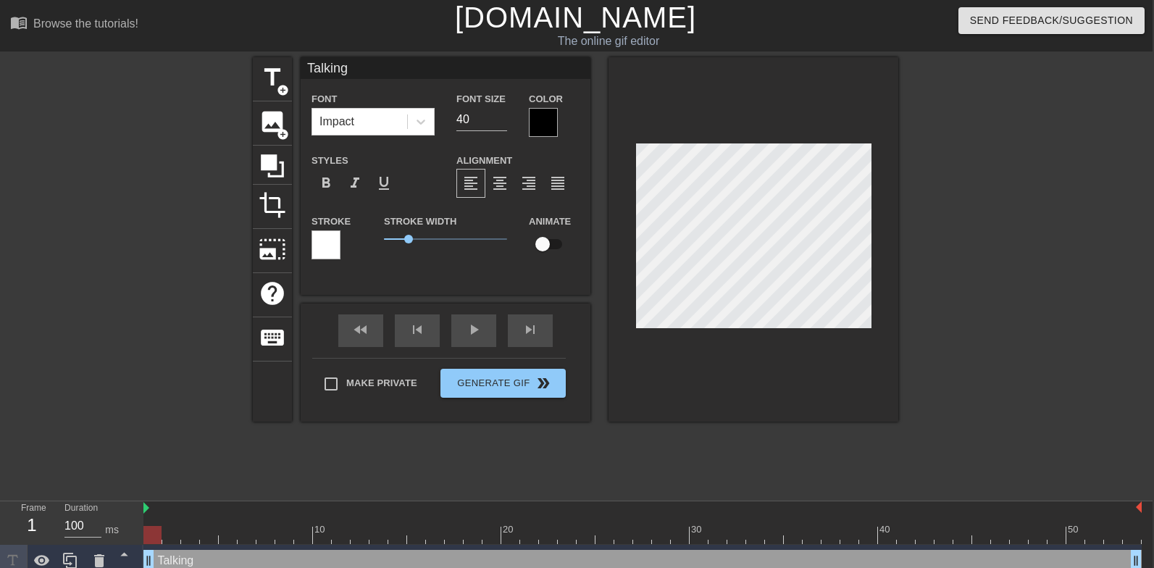
type textarea "Talking"
type input "Talking"
type textarea "Talking"
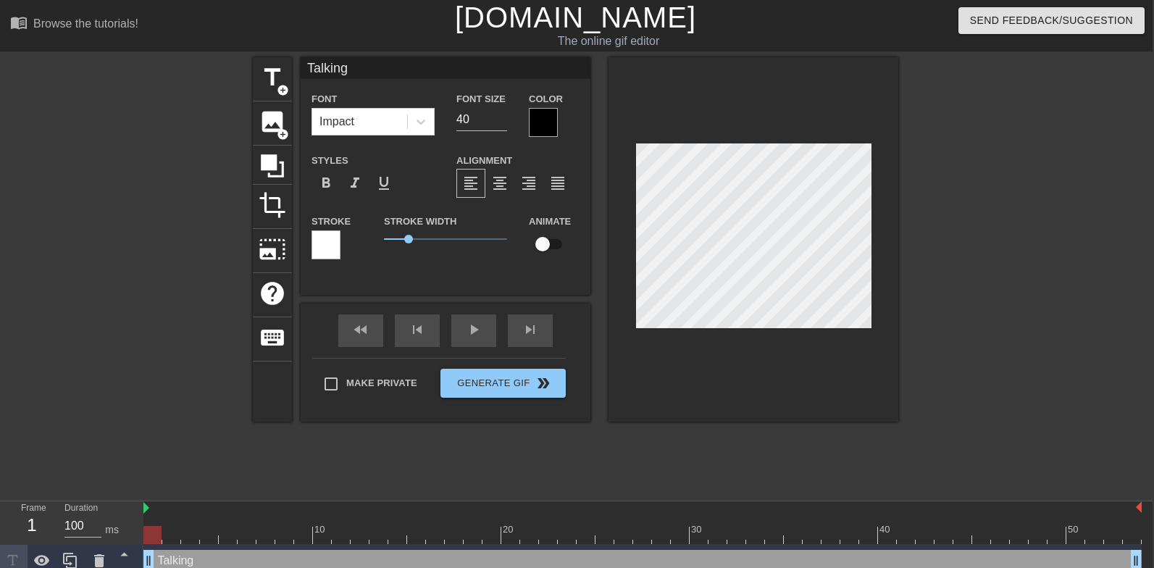
type input "Talkingt"
type textarea "Talking t"
type input "Talkingto"
type textarea "Talking to"
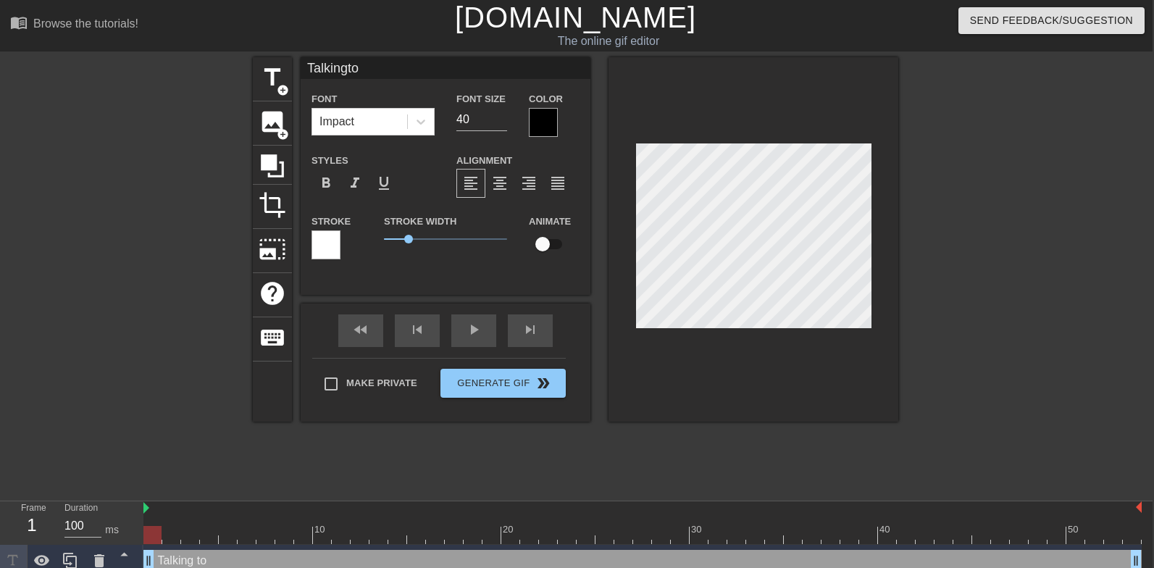
type input "Talkingtoo"
type textarea "Talking too"
type input "Talkingtoom"
type textarea "Talking toom"
type input "Talkingtoo"
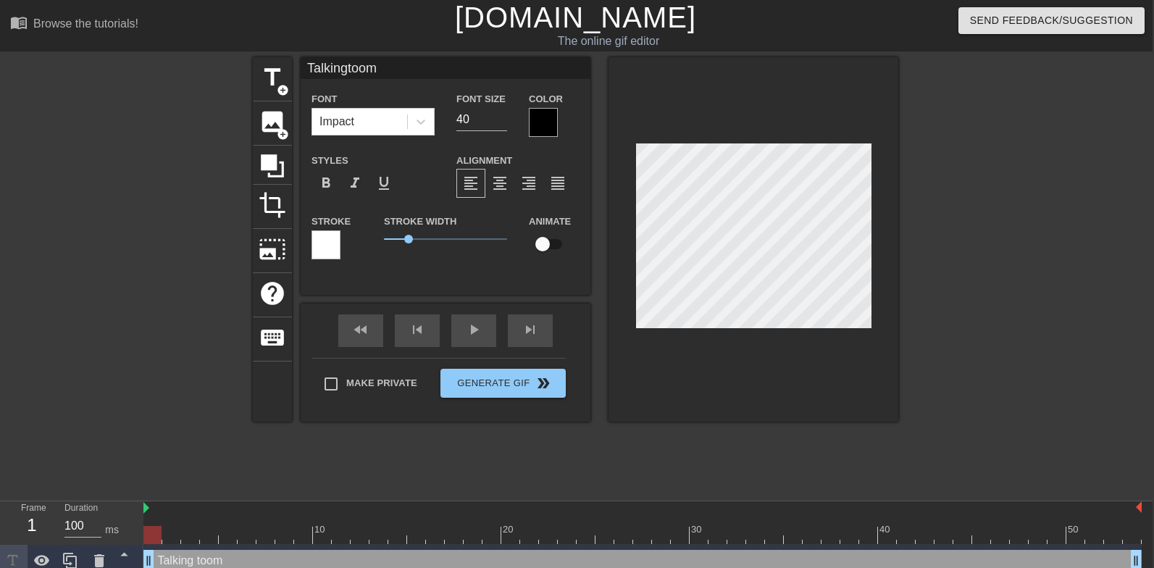
type textarea "Talking too"
type input "Talkingtoo"
type textarea "Talking too"
type input "Talkingtoo m"
type textarea "Talking too m"
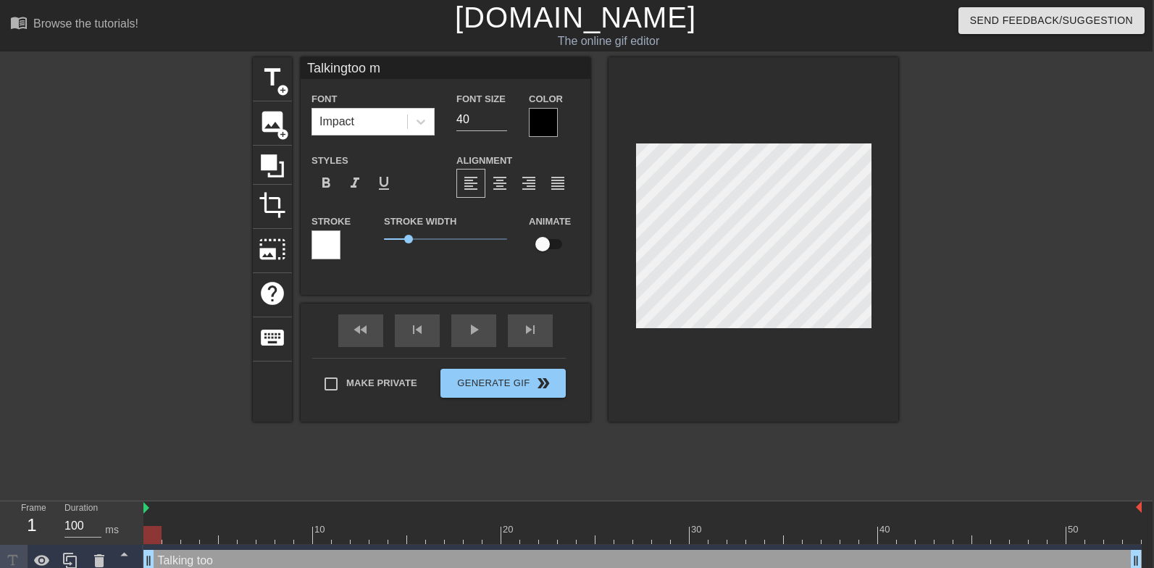
type input "Talkingtoo mu"
type textarea "Talking too mu"
type input "Talkingtoo muc"
type textarea "Talking too muc"
type input "Talkingtoo much"
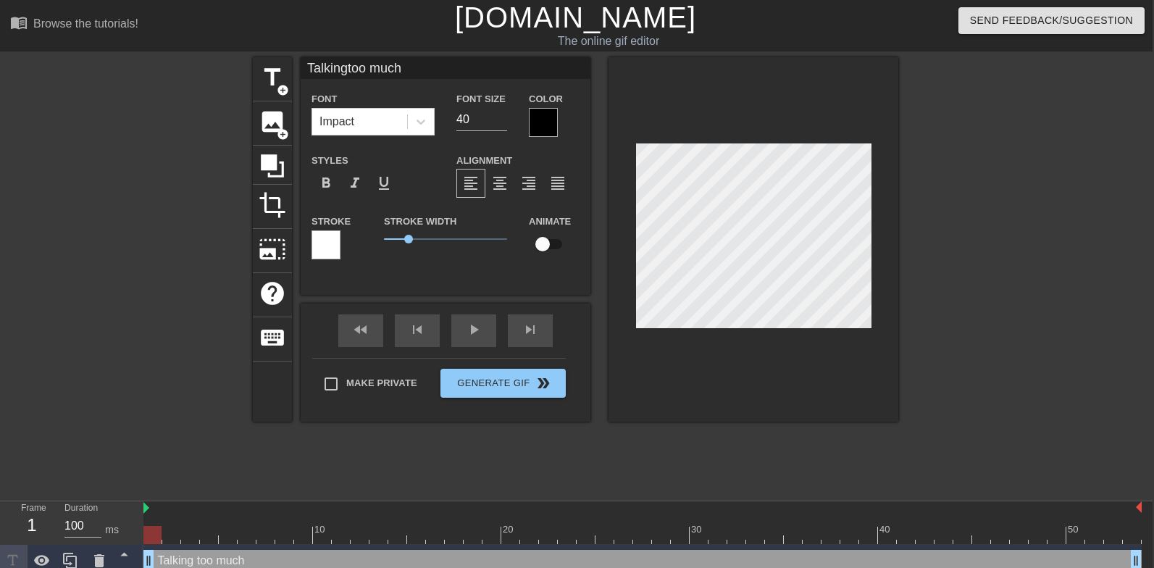
scroll to position [0, 11]
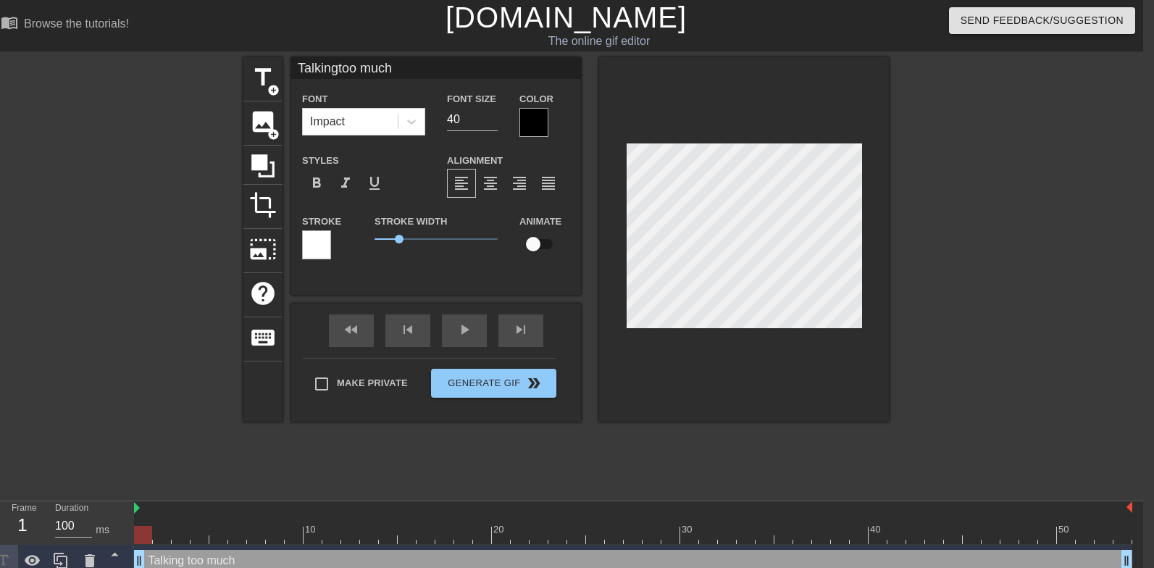
type textarea "Talking too much"
click at [459, 117] on input "40" at bounding box center [472, 119] width 51 height 23
type input "Talkingtoo much"
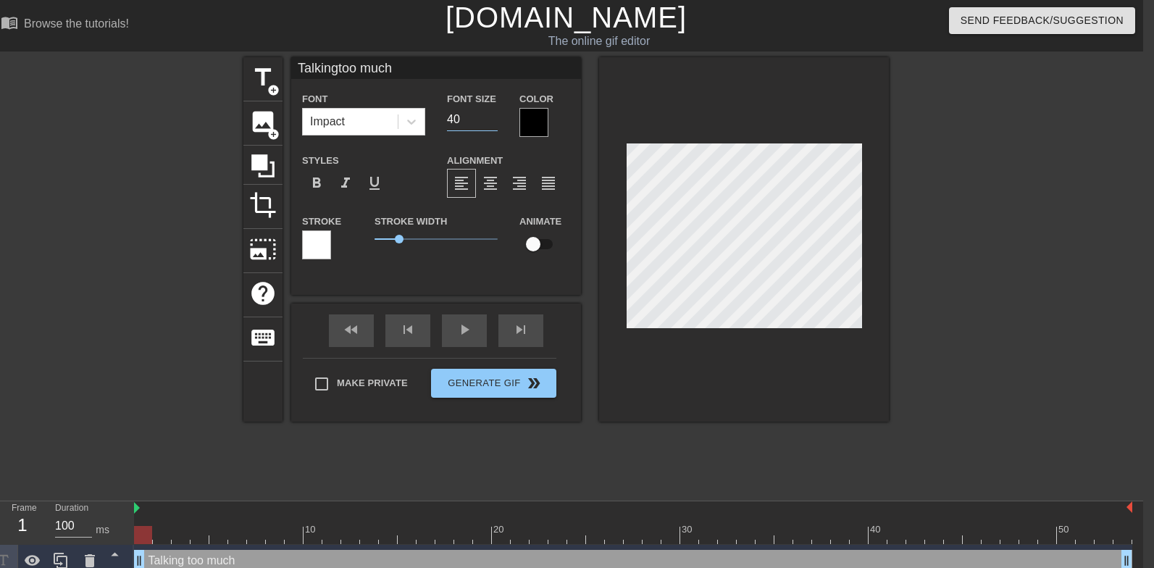
type input "2"
type input "Talkingtoo much"
type input "24"
click at [314, 385] on input "Make Private" at bounding box center [321, 384] width 30 height 30
checkbox input "true"
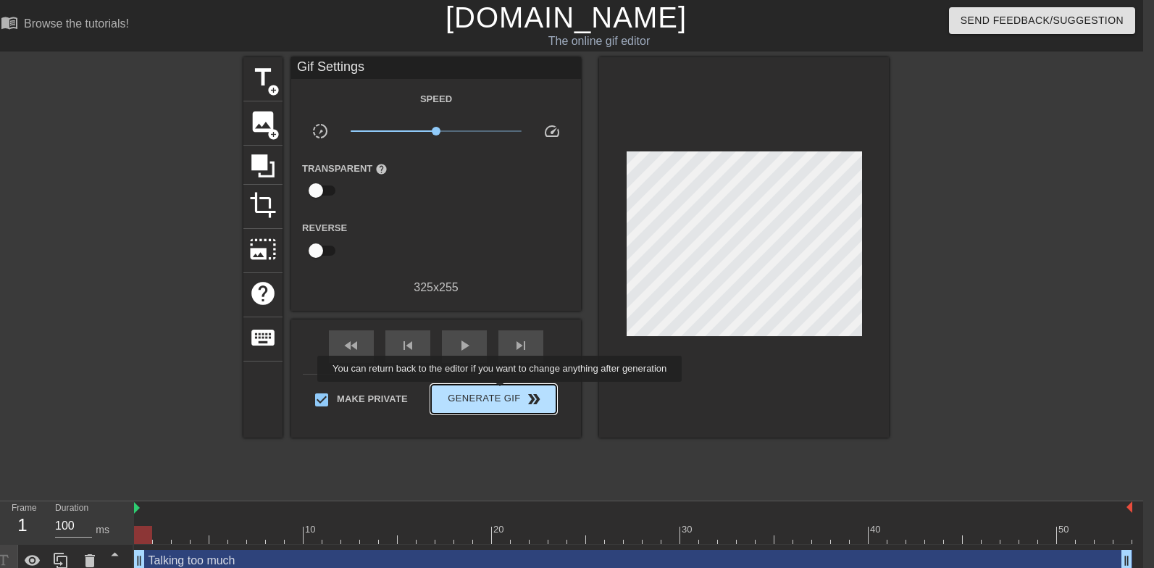
click at [509, 392] on span "Generate Gif double_arrow" at bounding box center [494, 398] width 114 height 17
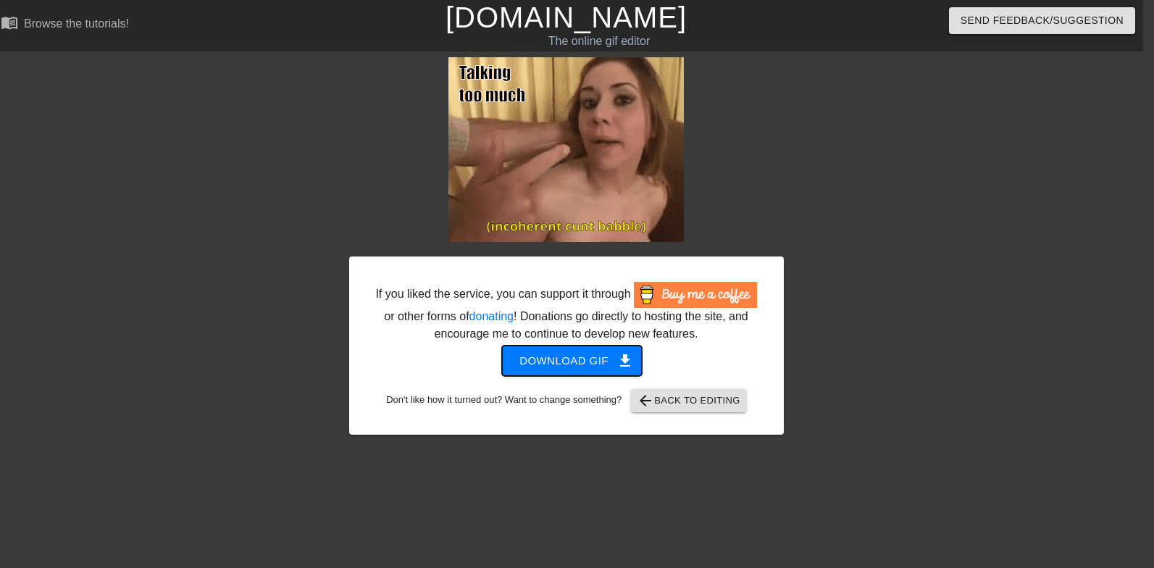
click at [554, 370] on span "Download gif get_app" at bounding box center [571, 360] width 105 height 19
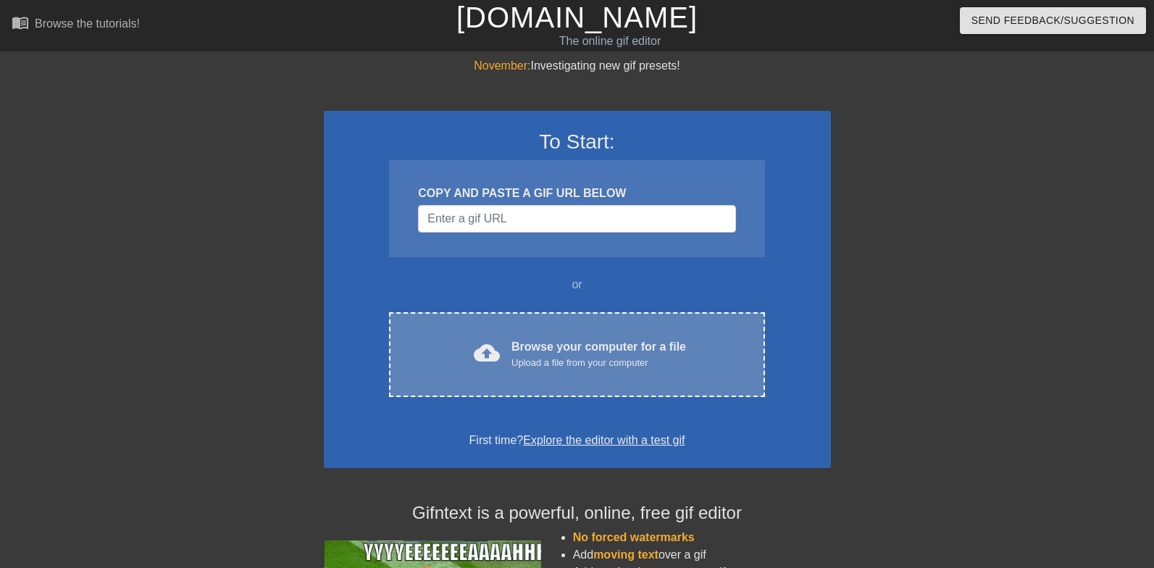
click at [625, 362] on div "Upload a file from your computer" at bounding box center [598, 363] width 175 height 14
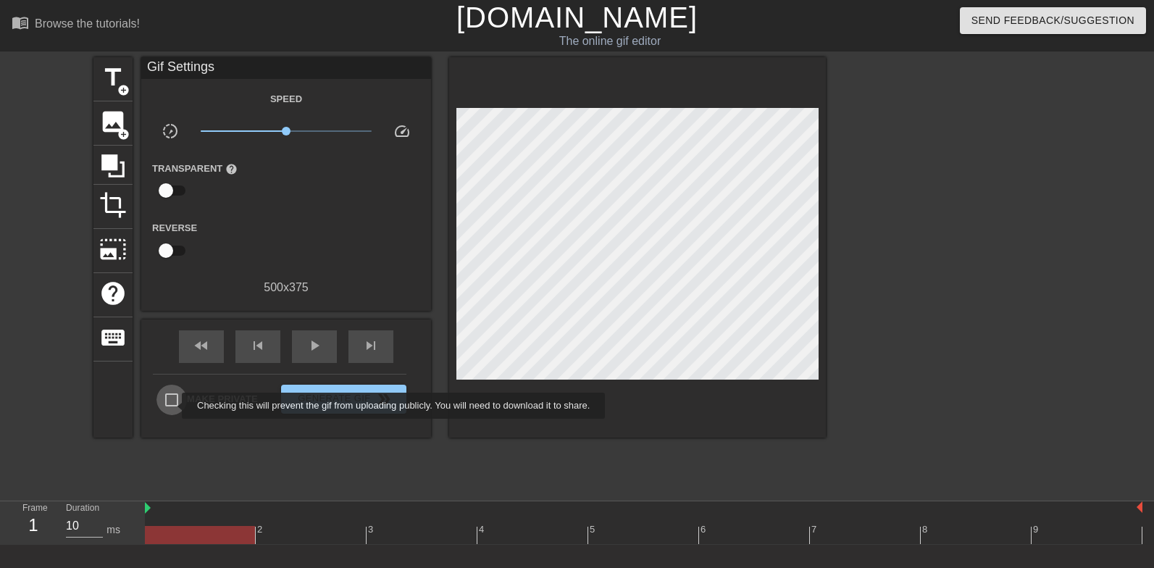
click at [172, 406] on input "Make Private" at bounding box center [171, 400] width 30 height 30
checkbox input "true"
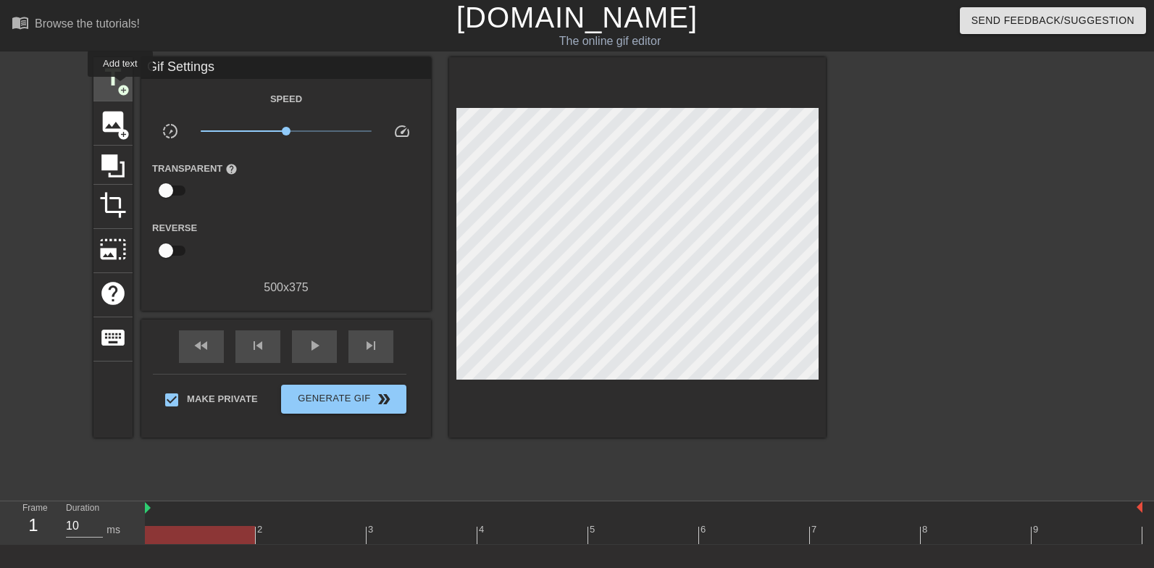
click at [121, 87] on span "add_circle" at bounding box center [123, 90] width 12 height 12
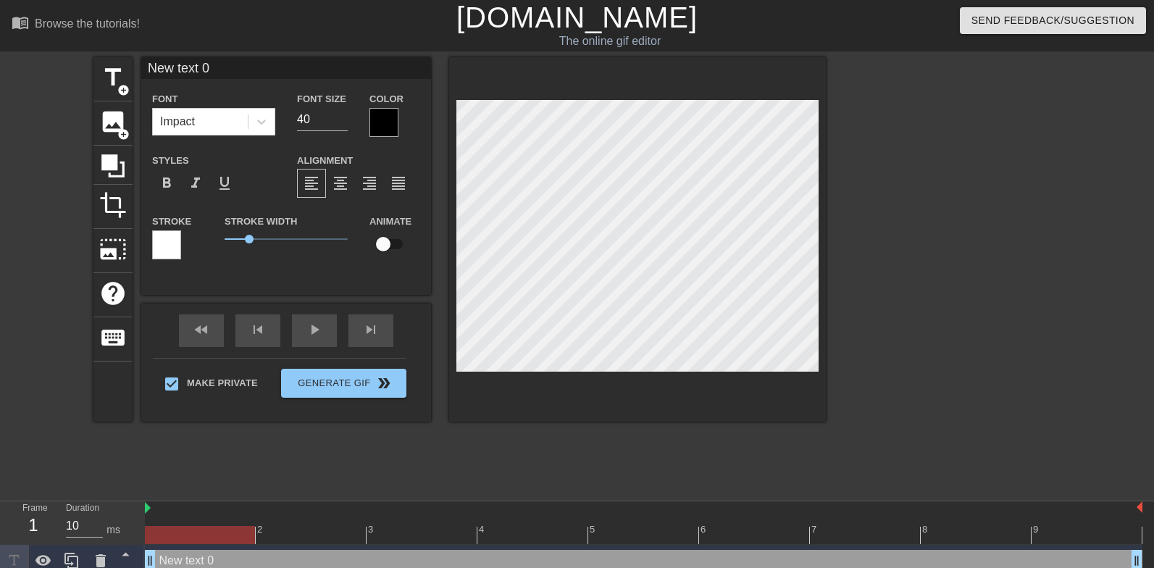
scroll to position [0, 1]
type input "N"
type textarea "N"
type input "No"
type textarea "No"
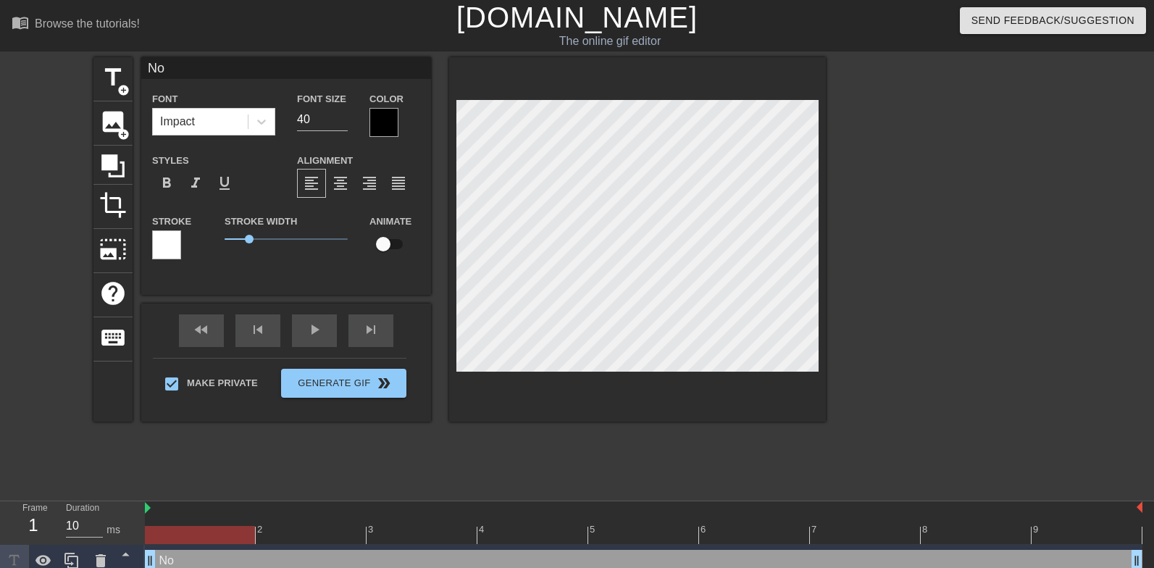
type input "No"
type textarea "No"
type input "No r"
type textarea "No r"
type input "No re"
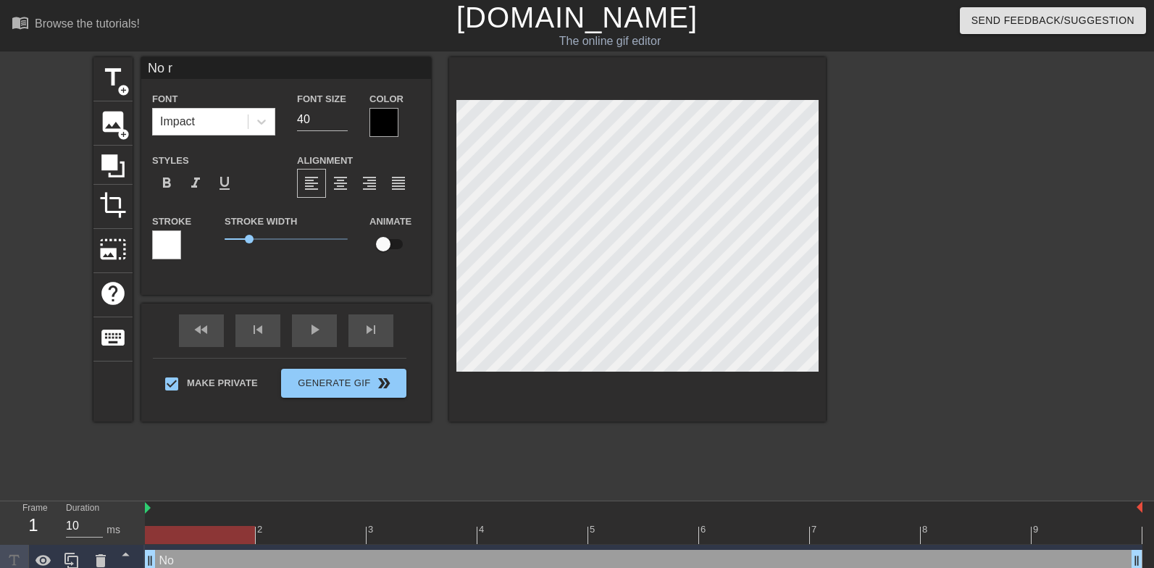
type textarea "No re"
type input "No rea"
type textarea "No rea"
type input "No reas"
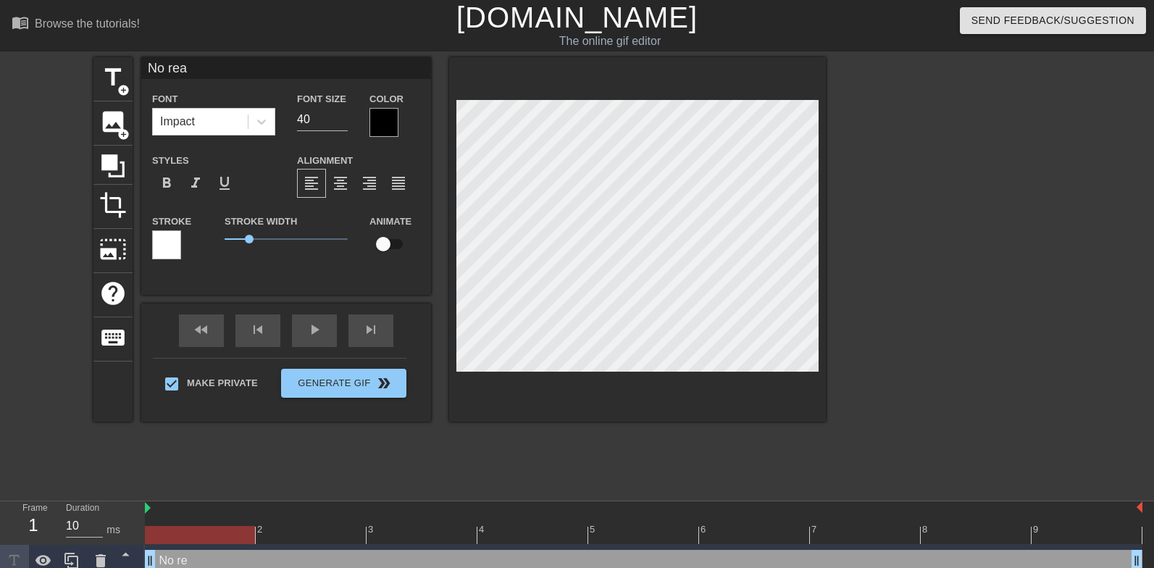
type textarea "No reas"
type input "No reaso"
type textarea "No reaso"
type input "No reason"
type textarea "No reason"
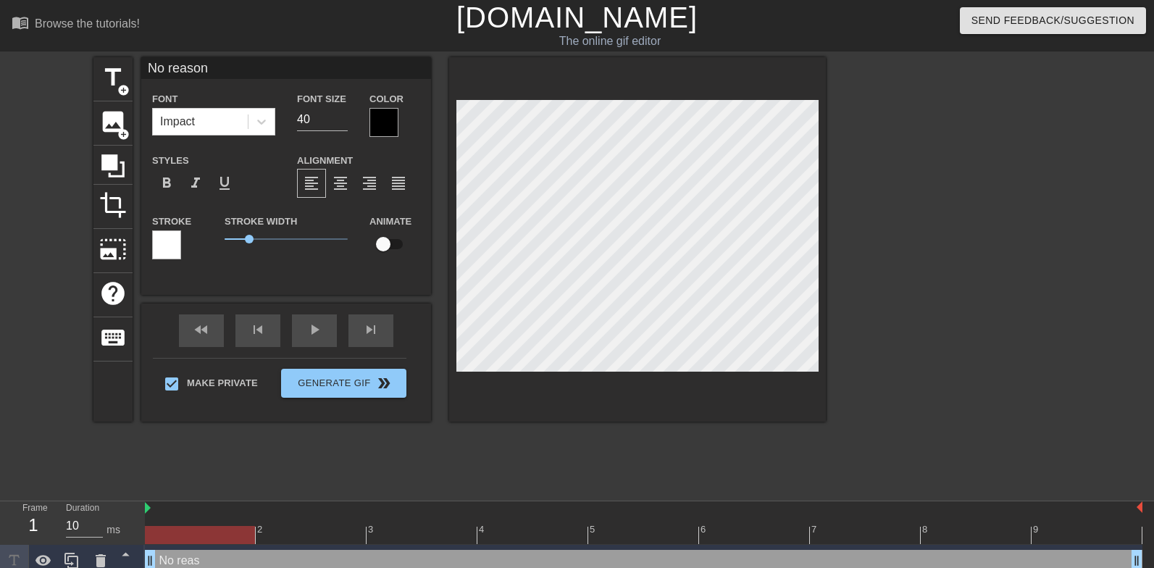
type input "No reason"
type textarea "No reason"
type input "No reason a"
type textarea "No reason a"
type input "No reason at"
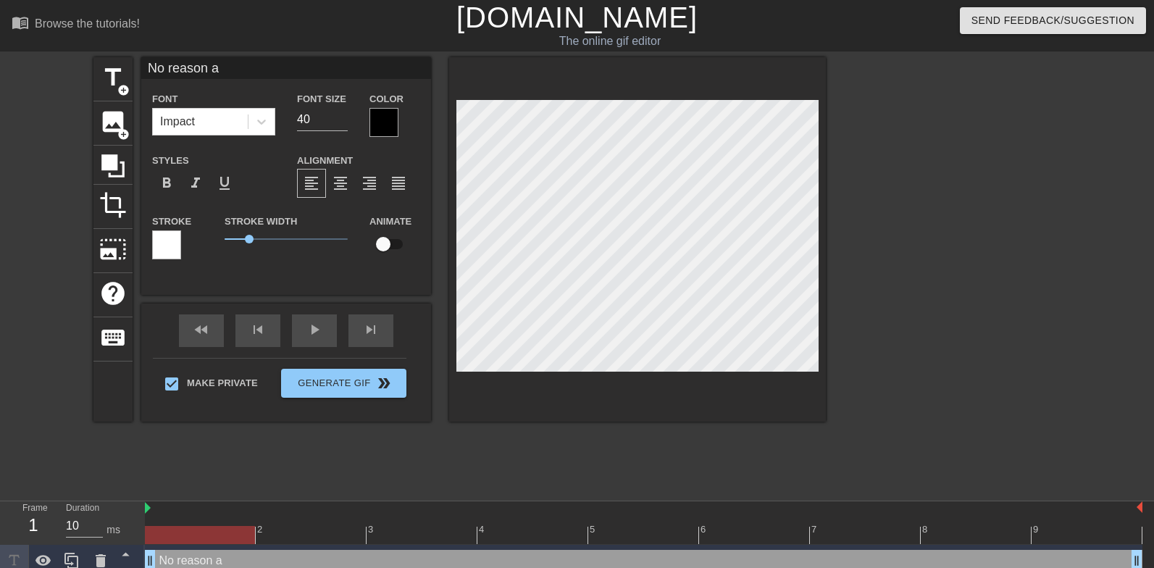
type textarea "No reason at"
type input "No reason at"
type textarea "No reason at"
type input "No reason at a"
type textarea "No reason at a"
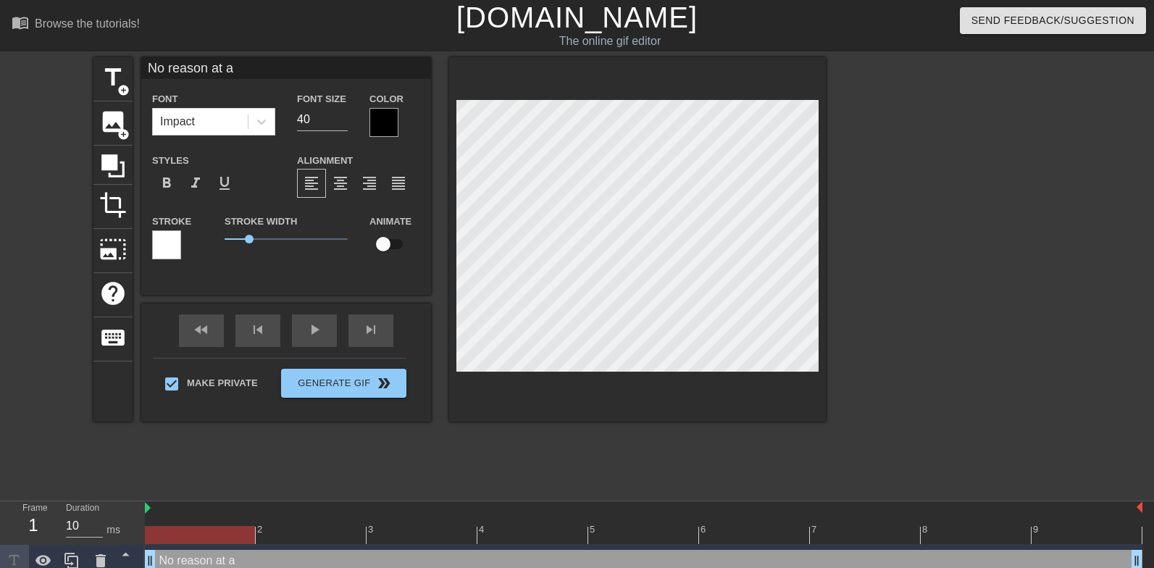
type input "No reason at al"
type textarea "No reason at al"
type input "No reason at all"
type textarea "No reason at all"
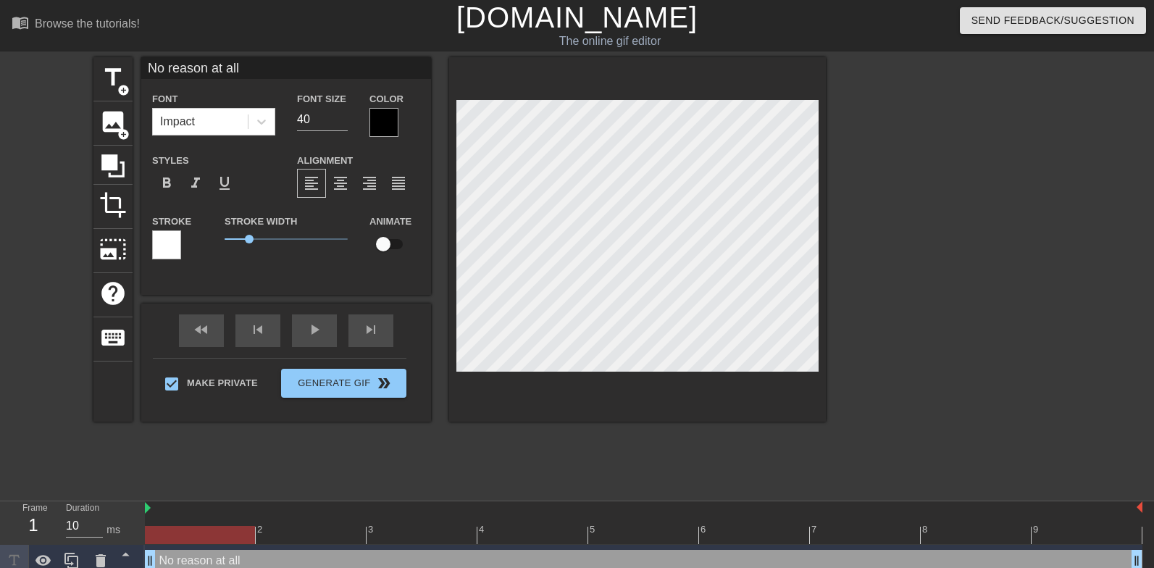
click at [898, 286] on div at bounding box center [951, 274] width 217 height 435
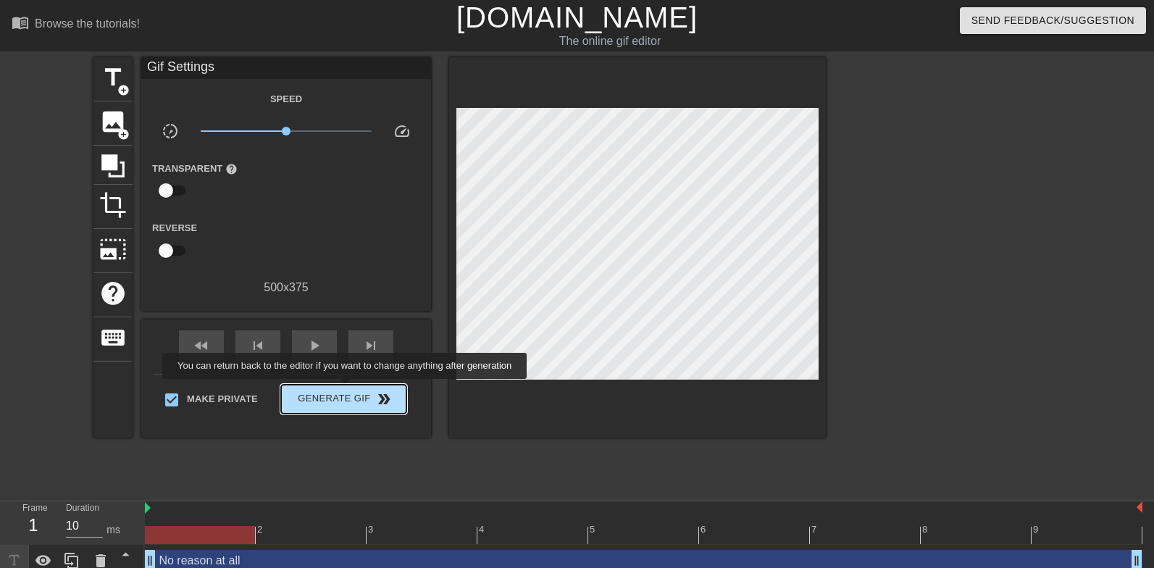
click at [354, 390] on span "Generate Gif double_arrow" at bounding box center [344, 398] width 114 height 17
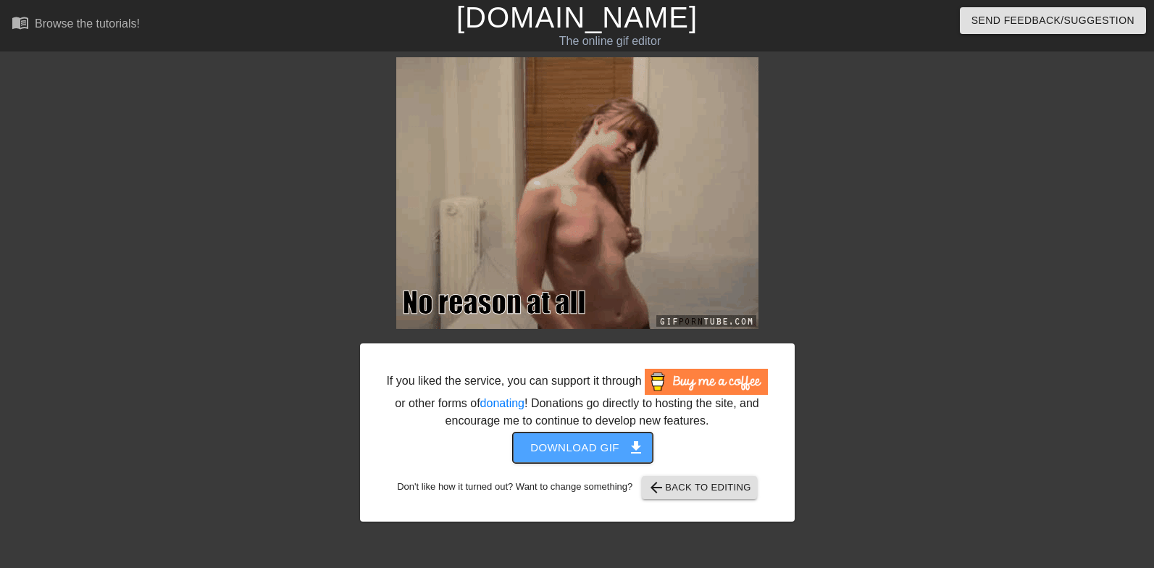
click at [569, 457] on span "Download gif get_app" at bounding box center [582, 447] width 105 height 19
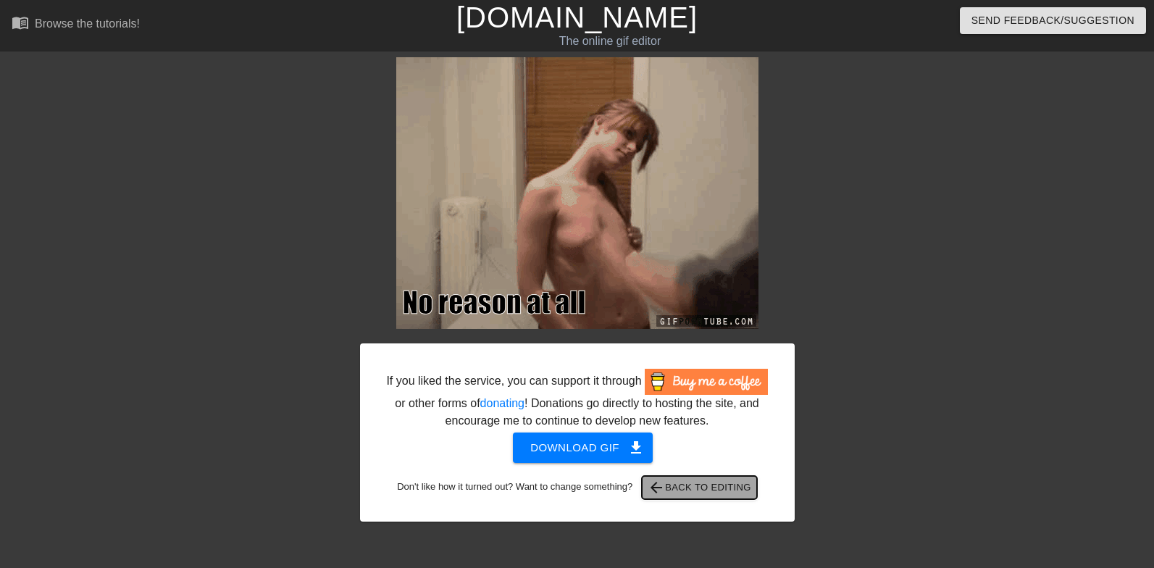
click at [735, 496] on span "arrow_back Back to Editing" at bounding box center [700, 487] width 104 height 17
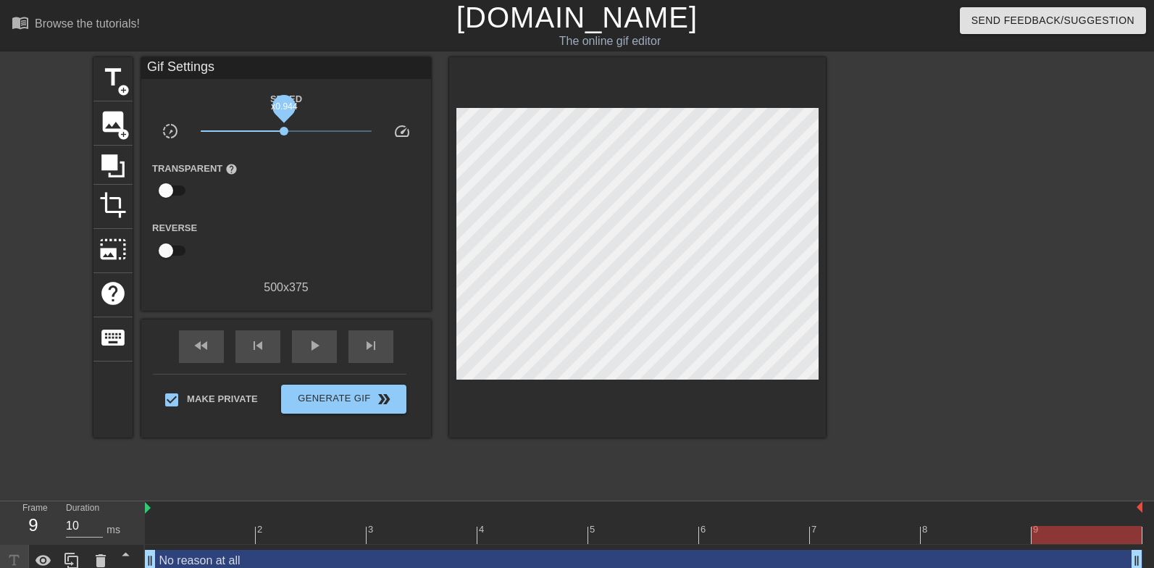
click at [284, 135] on span "x0.944" at bounding box center [287, 130] width 172 height 17
click at [286, 135] on span "x1.00" at bounding box center [286, 131] width 9 height 9
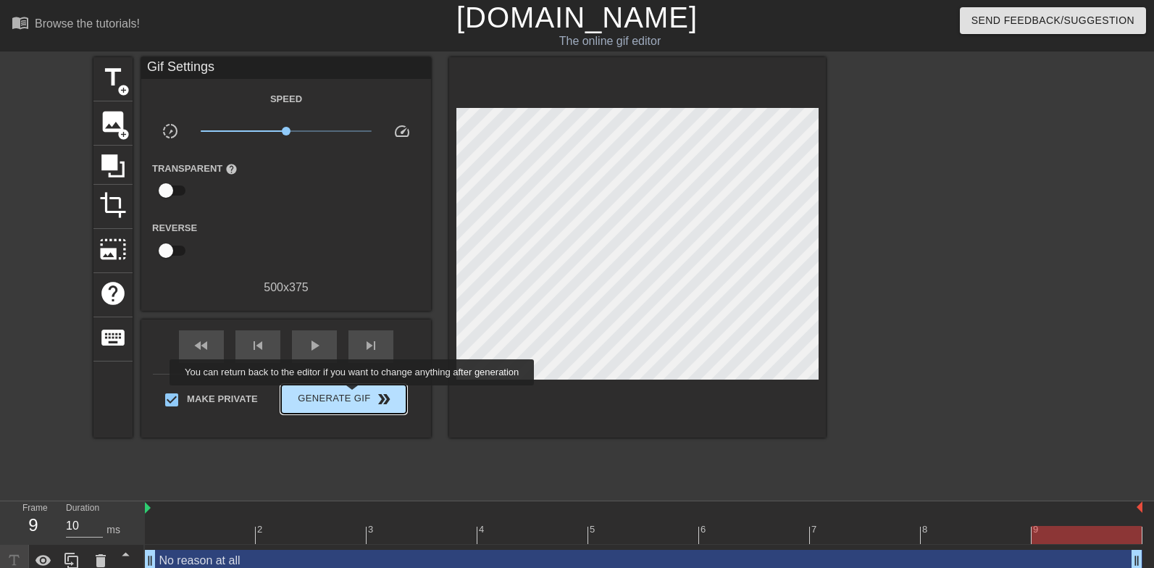
click at [362, 396] on span "Generate Gif double_arrow" at bounding box center [344, 398] width 114 height 17
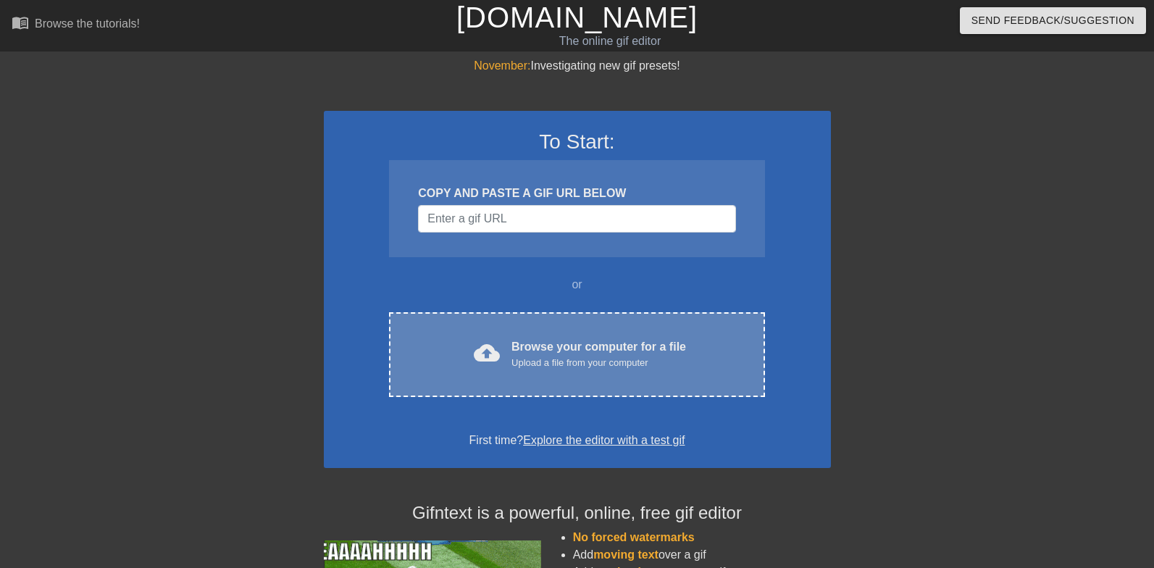
click at [539, 377] on div "cloud_upload Browse your computer for a file Upload a file from your computer C…" at bounding box center [576, 354] width 375 height 85
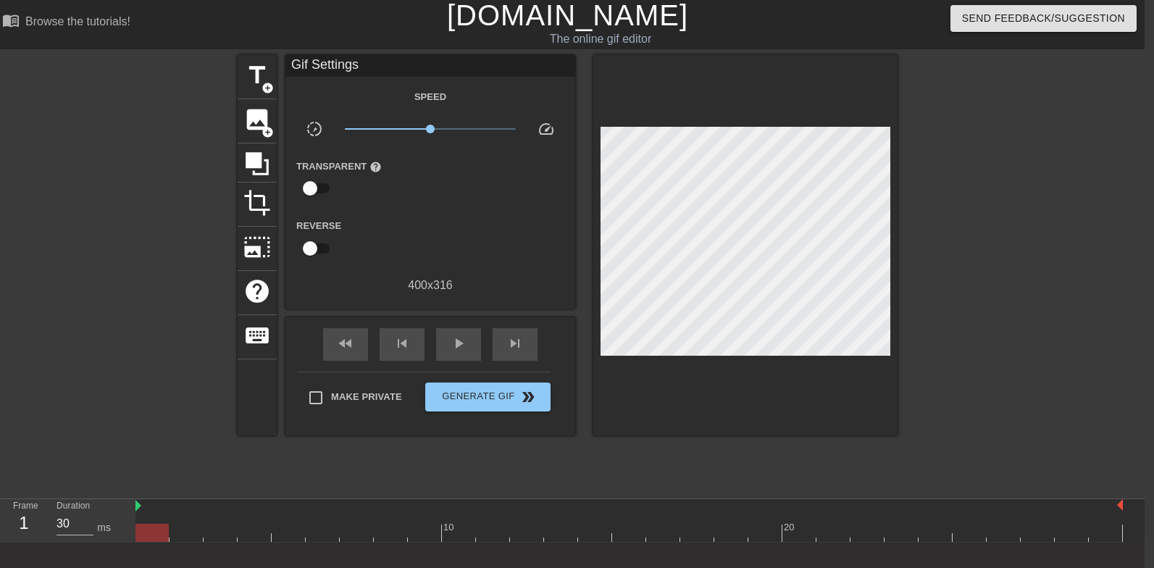
scroll to position [0, 9]
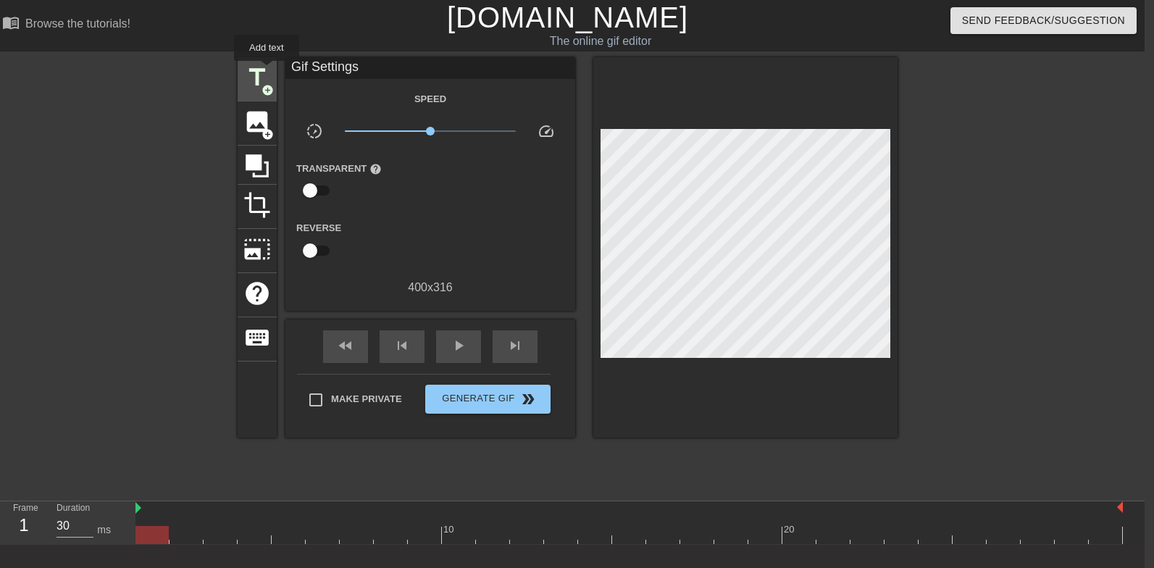
click at [267, 71] on span "title" at bounding box center [257, 78] width 28 height 28
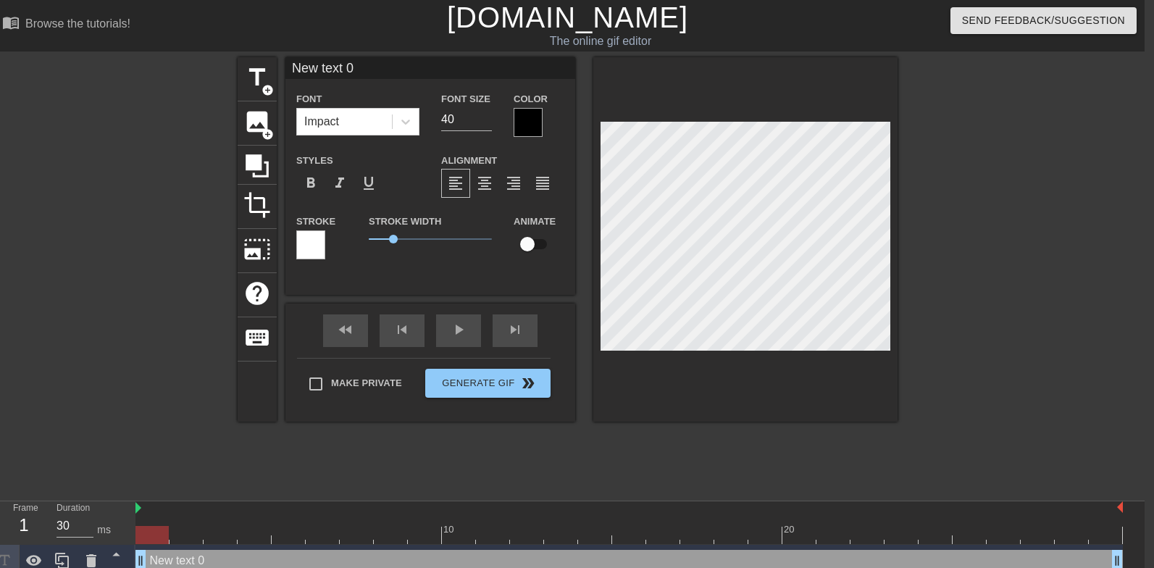
type input "G"
type textarea "G"
type input "Gi"
type textarea "Gi"
type input "Gii"
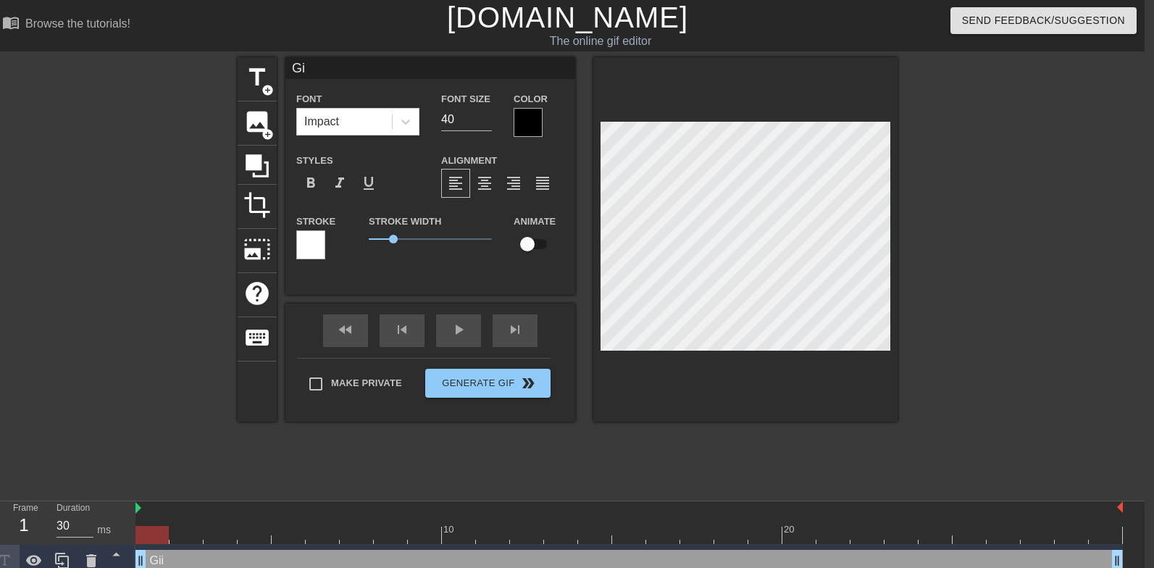
type textarea "Gii"
type input "Giiv"
type textarea "Giiv"
type input "Gii"
type textarea "Gii"
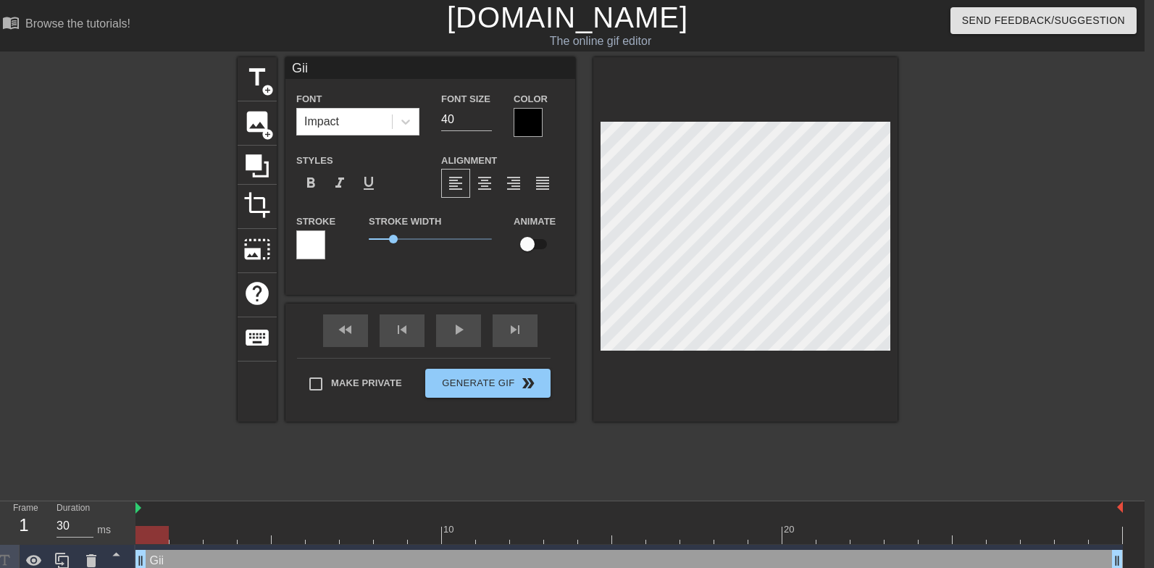
type input "Gi"
type textarea "Gi"
type input "Giv"
type textarea "Giv"
type input "Givi"
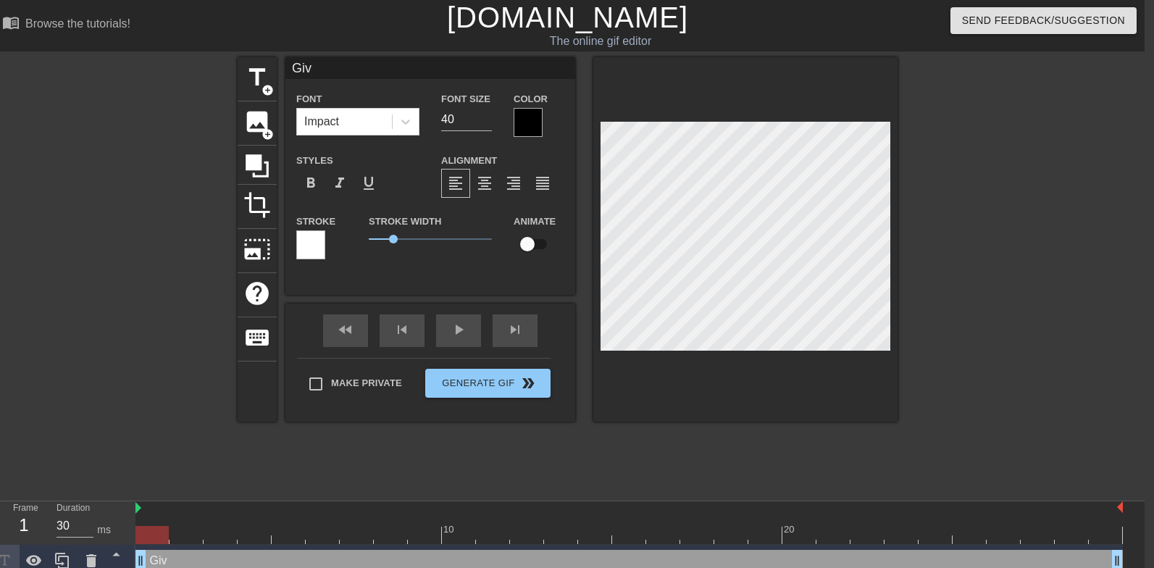
type textarea "Givi"
type input "Givin"
type textarea "Giving"
type input "Giving"
type textarea "Giving"
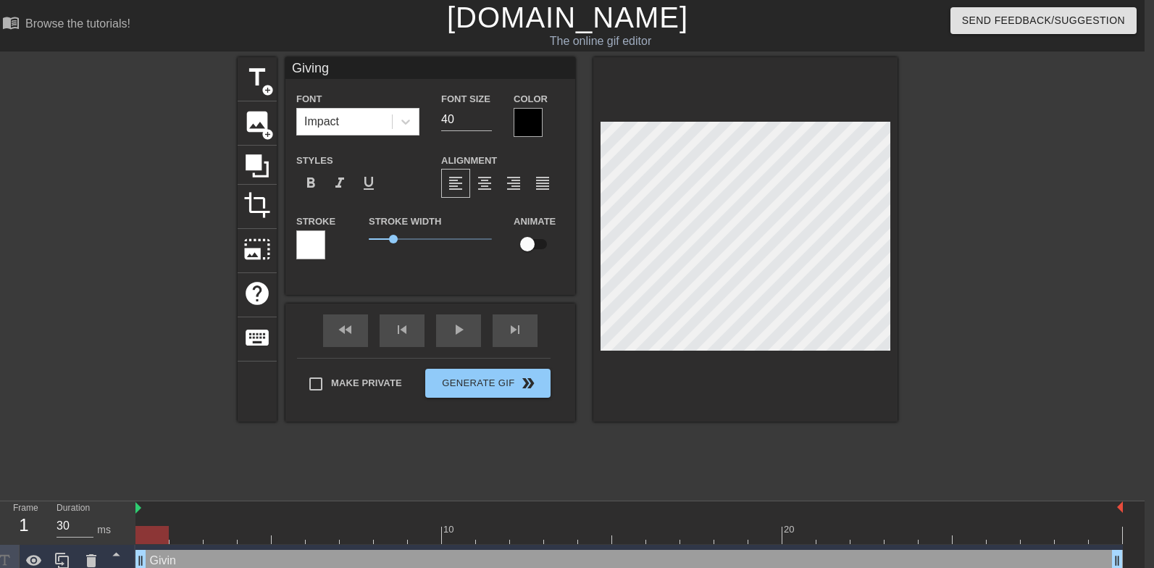
type input "Giving a"
type textarea "Giving a"
type input "Giving a"
type textarea "Giving a"
type input "Giving a s"
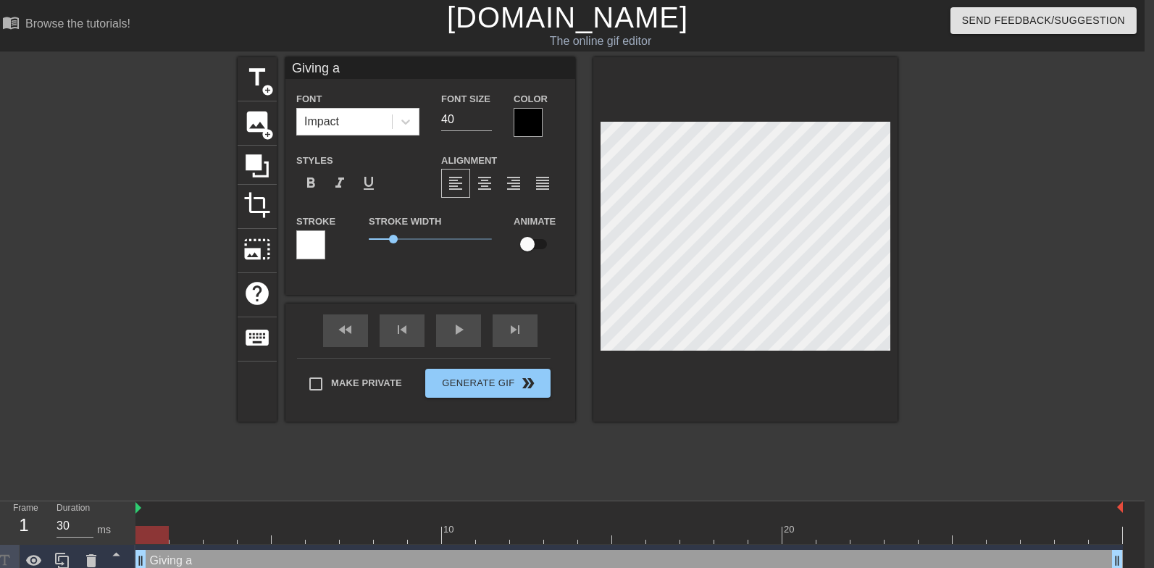
type textarea "Giving a s"
type input "Giving a sh"
type textarea "Giving a sh"
type input "Giving a shi"
type textarea "Giving a shi"
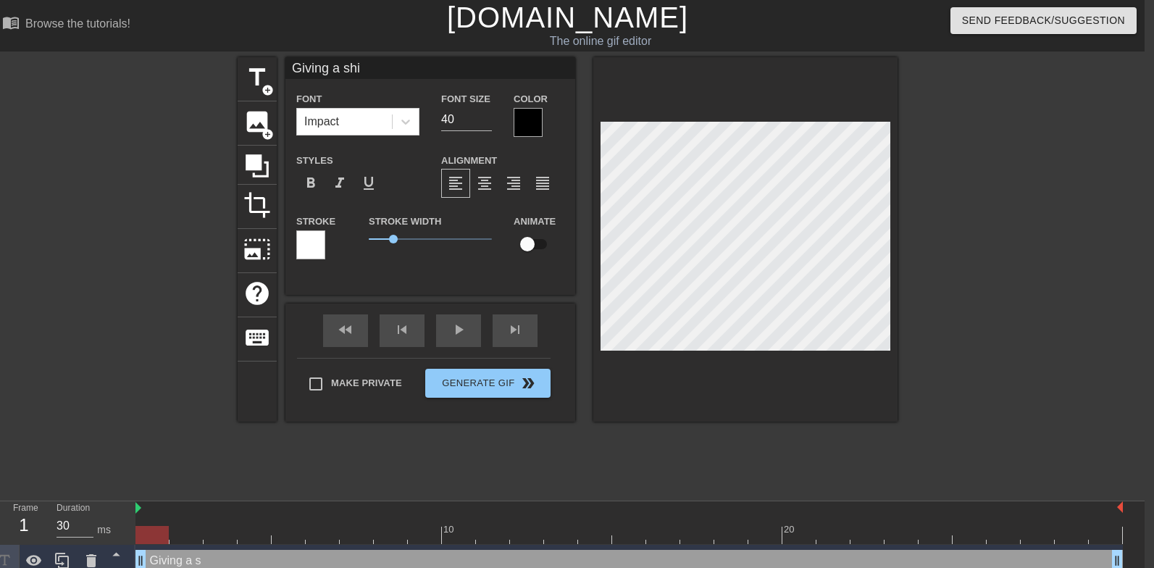
type input "Giving a shit"
type textarea "Giving a shit"
type input "Giving a shitt"
type textarea "Giving a shitt"
type input "Giving a shitty"
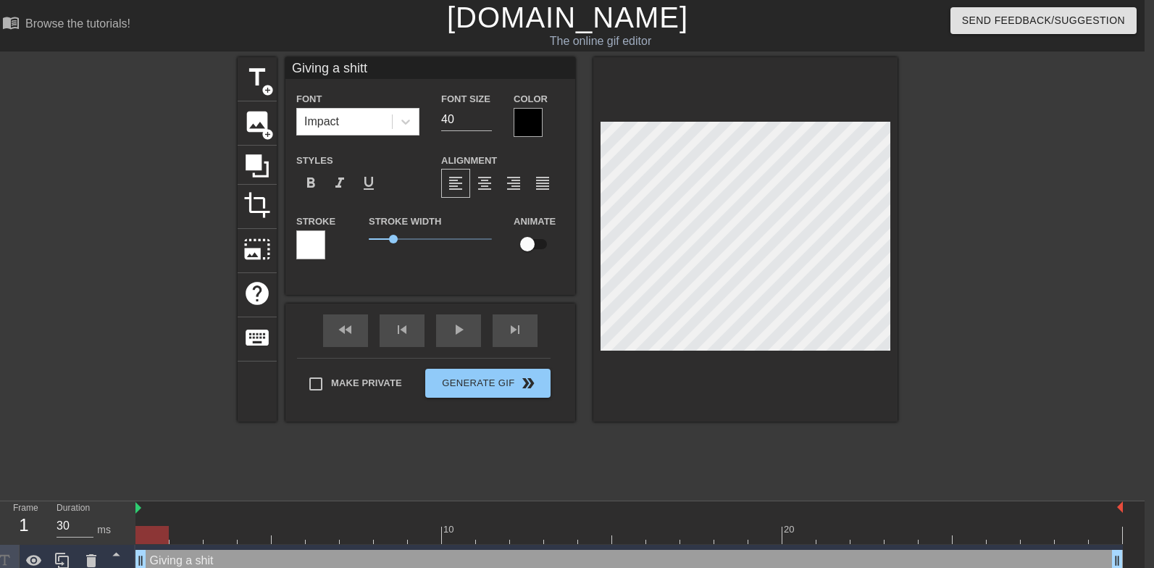
type textarea "Giving a shitty"
type input "Giving a shitty"
type textarea "Giving a shitty"
type input "Giving a shitty b"
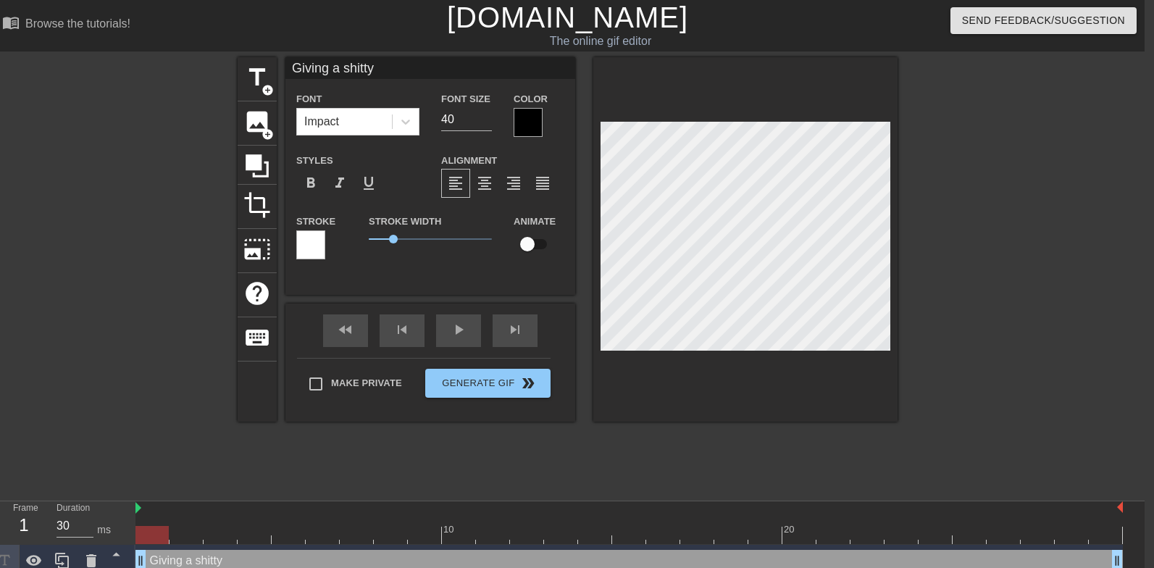
type textarea "Giving a shitty b"
type input "Giving a shitty bl"
type textarea "Giving a shitty bl"
type input "Giving a shitty blo"
type textarea "Giving a shitty blo"
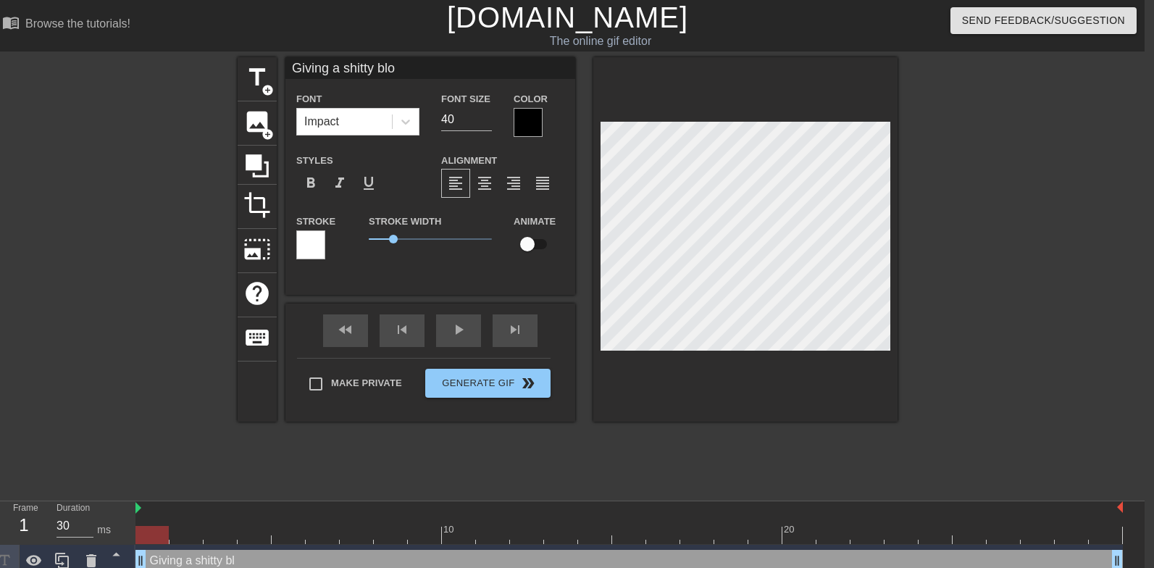
type input "Giving a shitty blow"
type textarea "Giving a shitty blowj"
type input "Giving a shitty blowj"
type textarea "Giving a shitty blowjo"
type input "Giving a shitty blowjob"
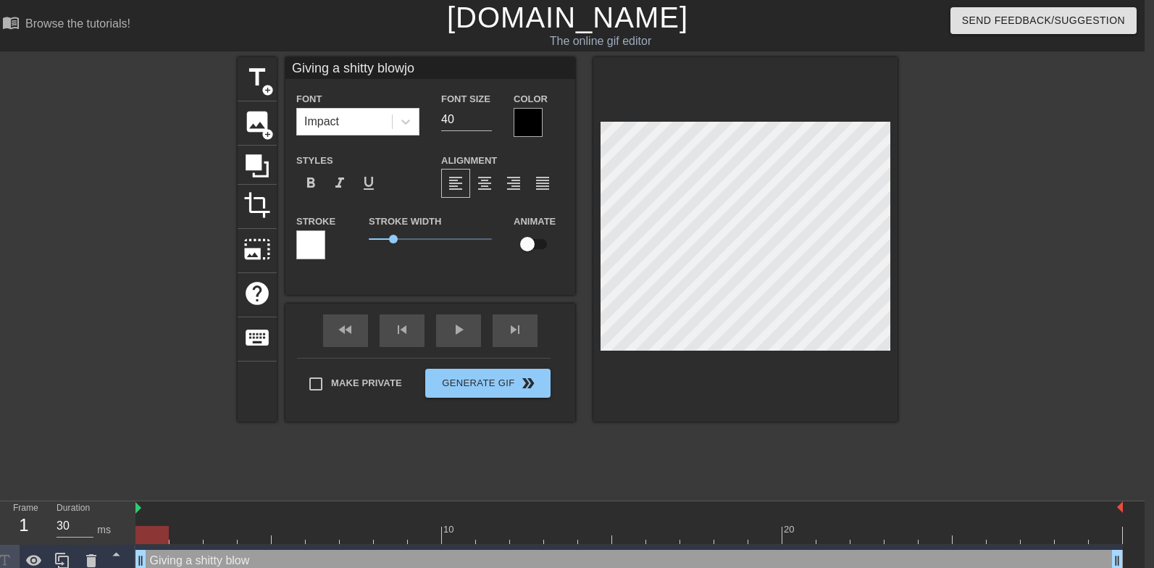
type textarea "Giving a shitty blowjob"
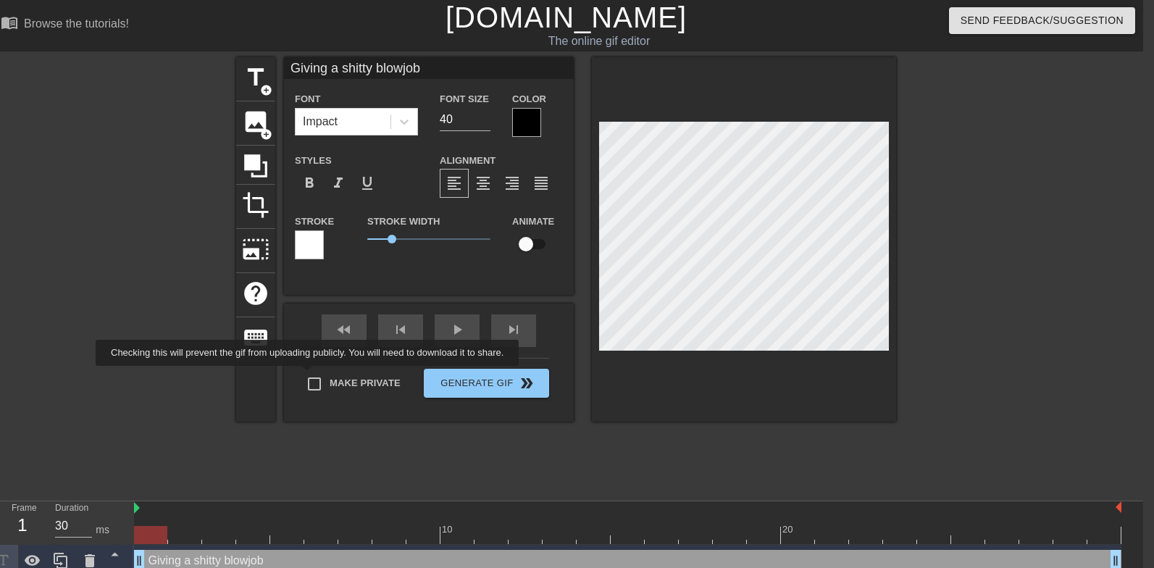
click at [319, 377] on div "Make Private Generate Gif double_arrow" at bounding box center [423, 386] width 254 height 57
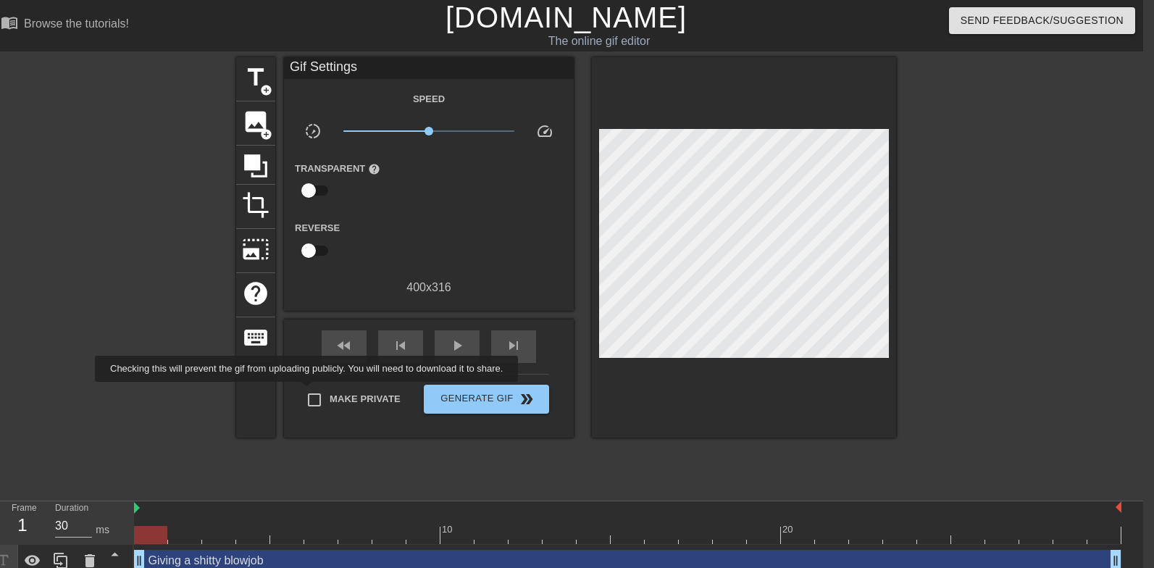
click at [318, 392] on input "Make Private" at bounding box center [314, 400] width 30 height 30
checkbox input "true"
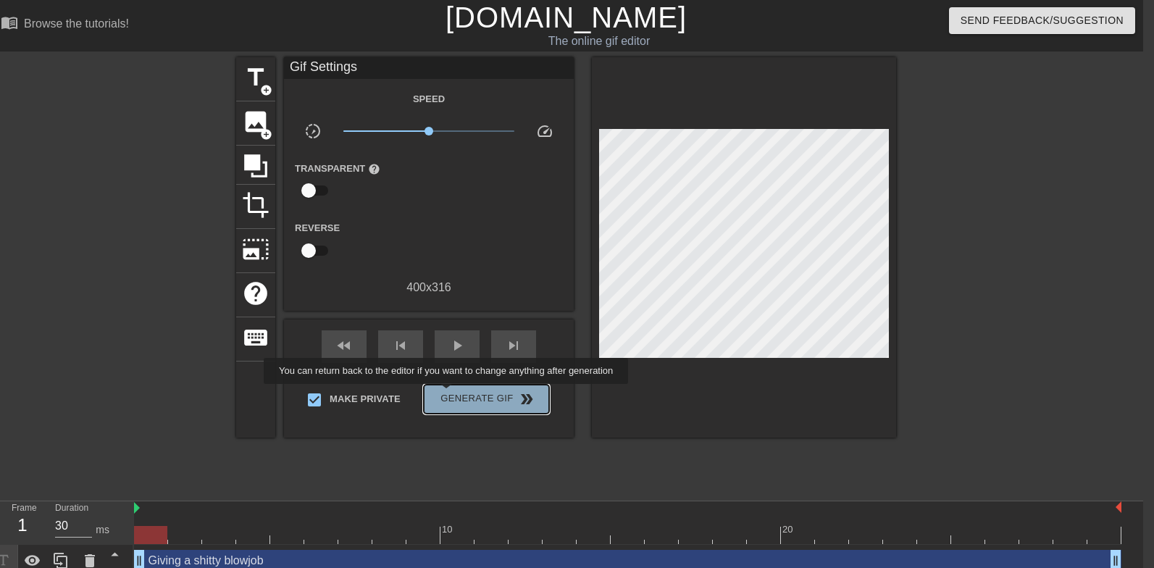
click at [456, 394] on span "Generate Gif double_arrow" at bounding box center [487, 398] width 114 height 17
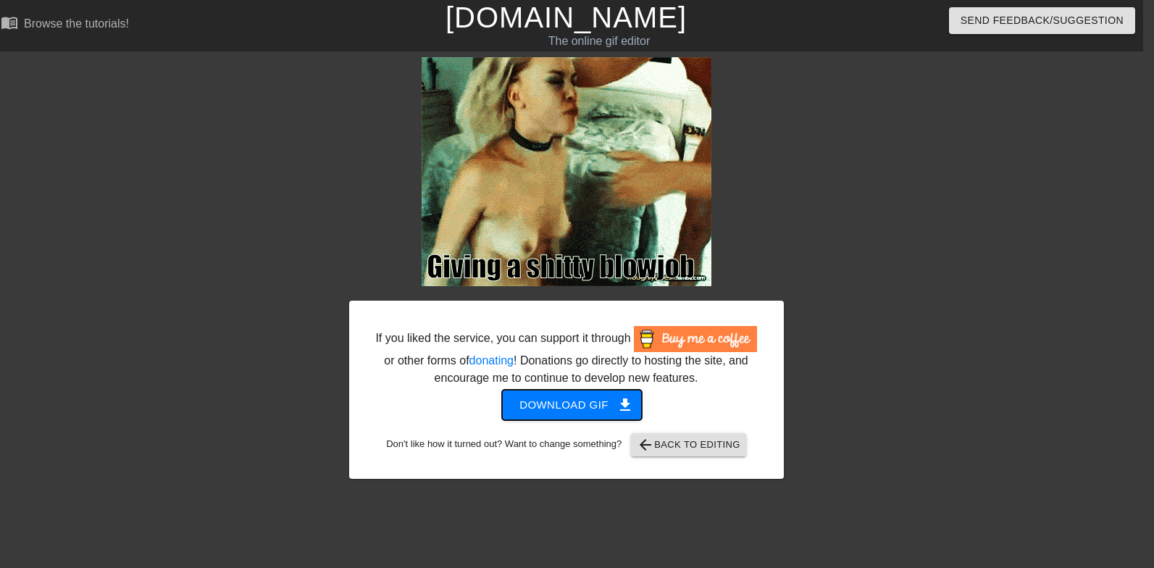
click at [523, 414] on span "Download gif get_app" at bounding box center [571, 405] width 105 height 19
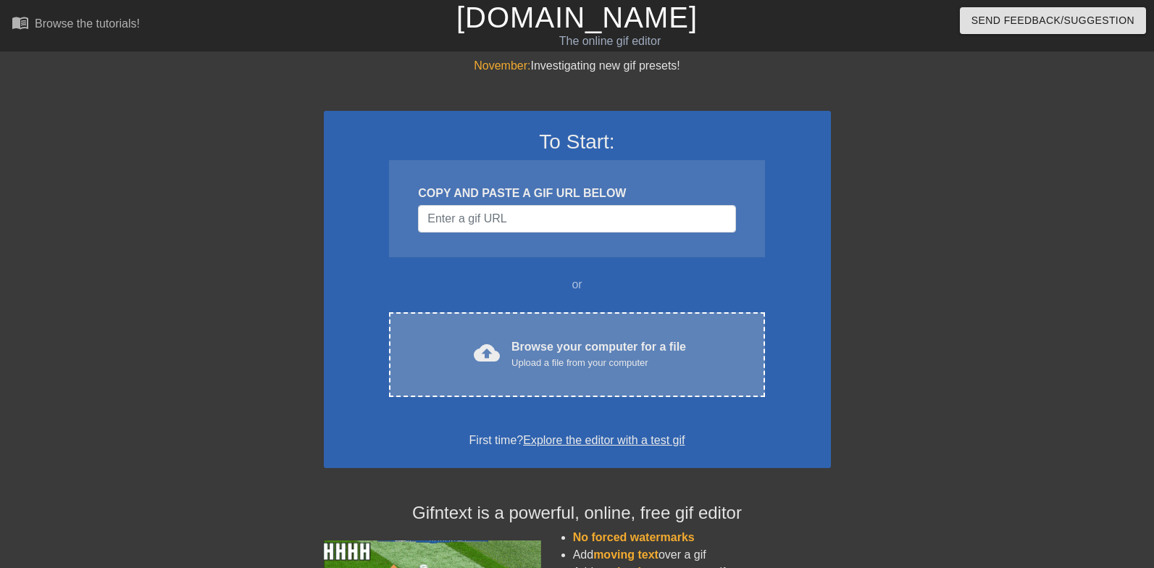
click at [639, 360] on div "Upload a file from your computer" at bounding box center [598, 363] width 175 height 14
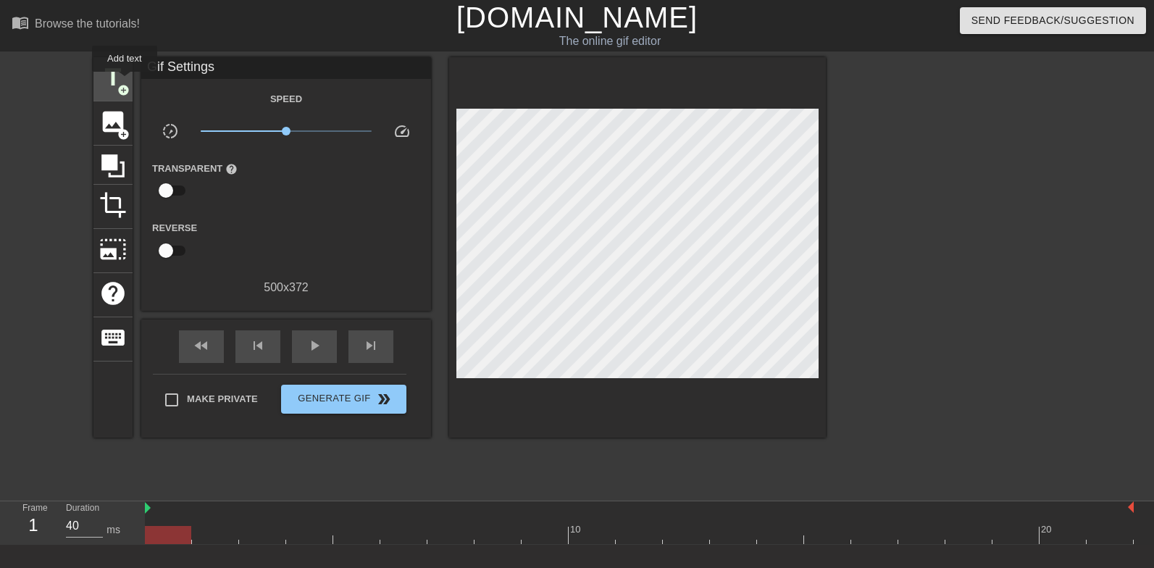
click at [125, 82] on span "title" at bounding box center [113, 78] width 28 height 28
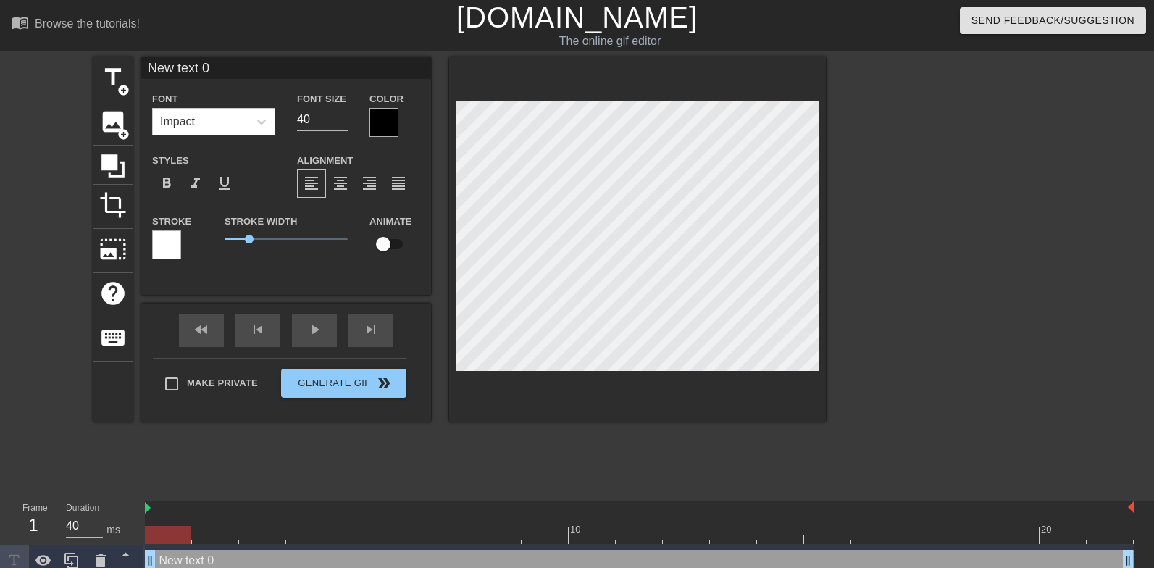
type input "D"
type textarea "D"
type input "De"
type textarea "De"
type input "[PERSON_NAME]"
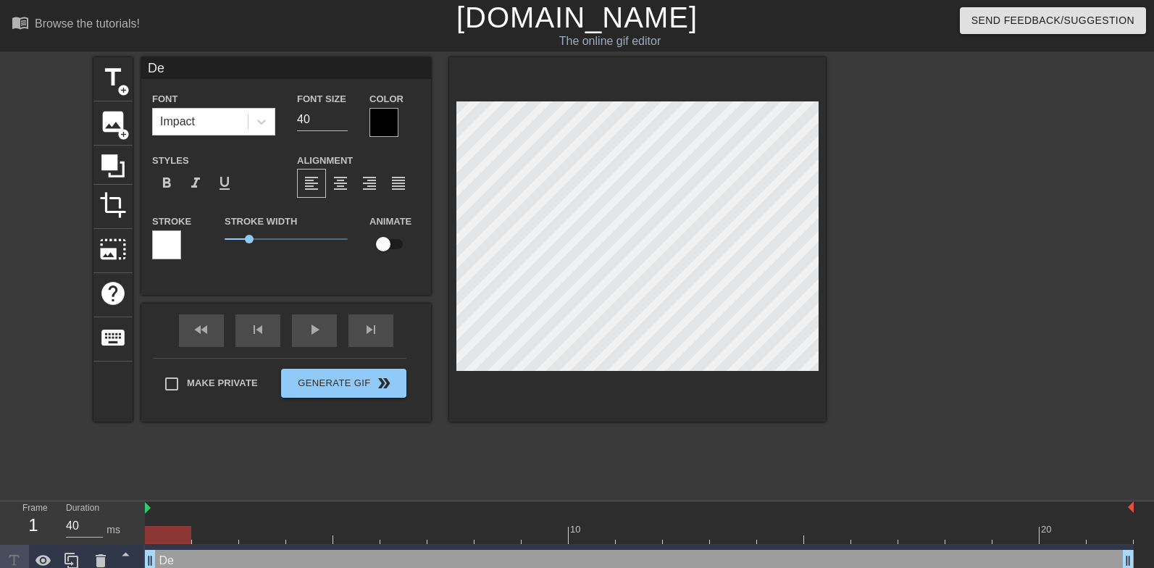
type textarea "[PERSON_NAME]"
type input "Deep"
type textarea "Deep"
type input "Deept"
type textarea "Deept"
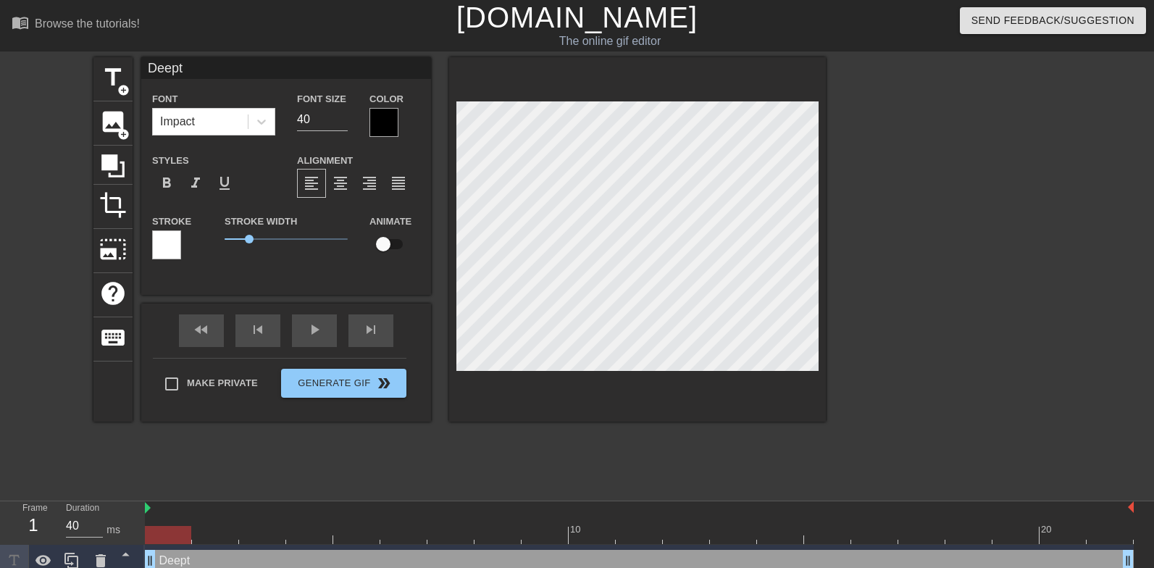
type input "Deepth"
type textarea "Deepth"
type input "Deepthr"
type textarea "Deepthr"
type input "Deepthro"
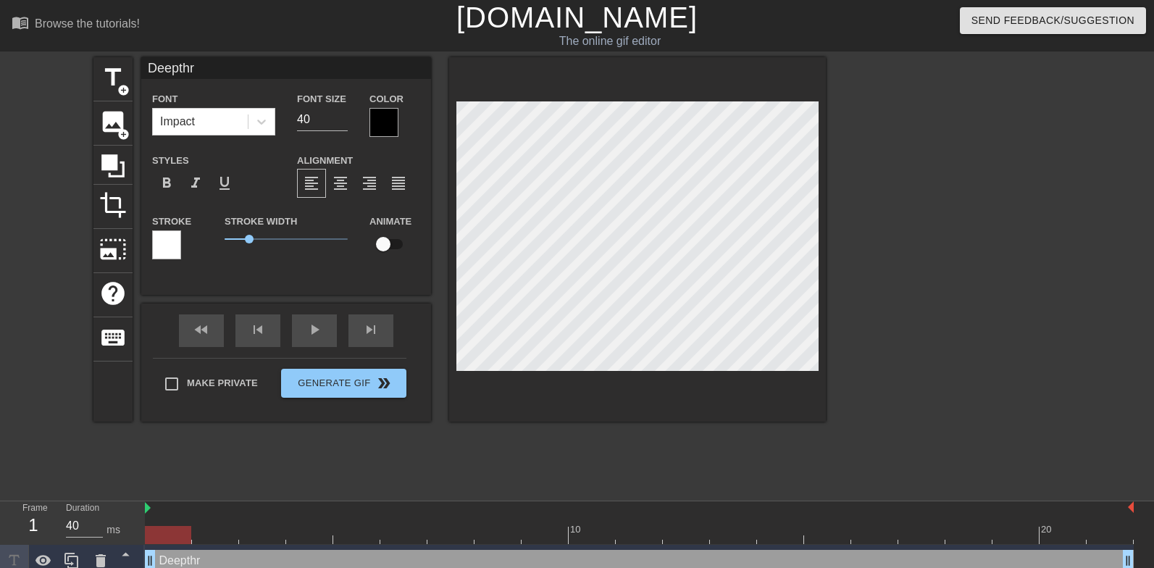
type textarea "Deepthro"
type input "Deepthroa"
type textarea "Deepthroa"
type input "Deepthroat"
type textarea "Deepthroat"
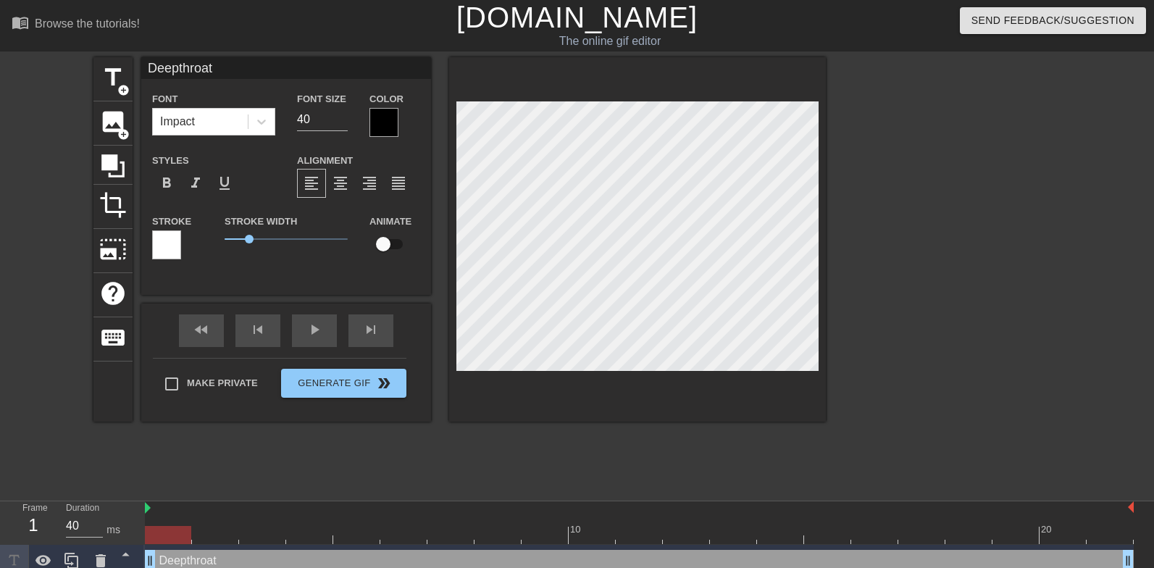
type input "Deepthroat"
type textarea "Deepthroat"
type input "Deepthroat t"
type textarea "Deepthroat t"
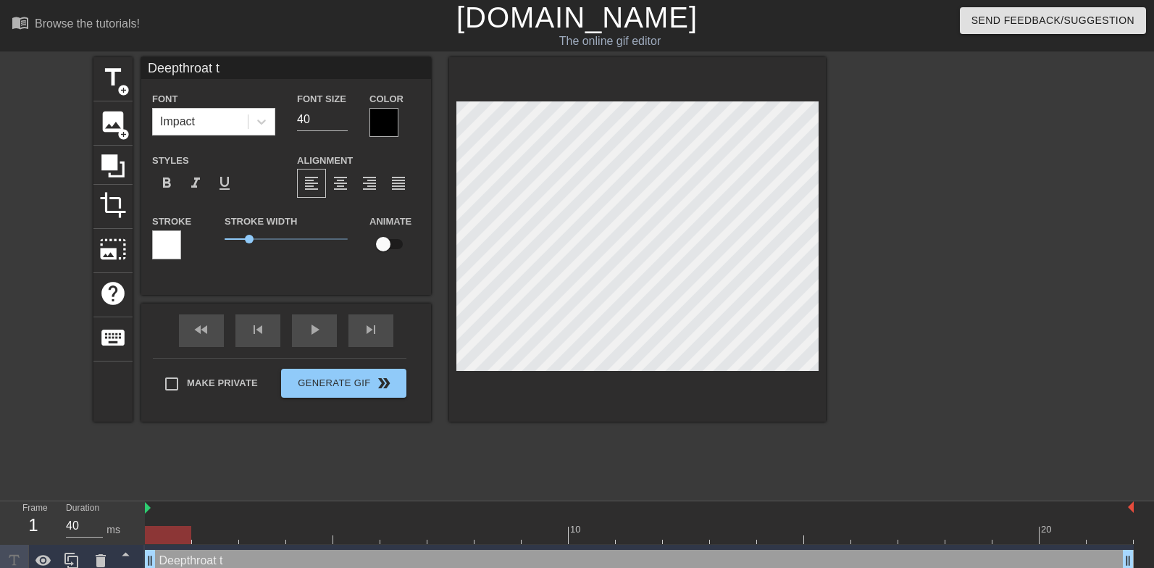
type input "Deepthroat ti"
type textarea "Deepthroat ti"
type input "Deepthroat [PERSON_NAME]"
type textarea "Deepthroat [PERSON_NAME]"
type input "Deepthroat time"
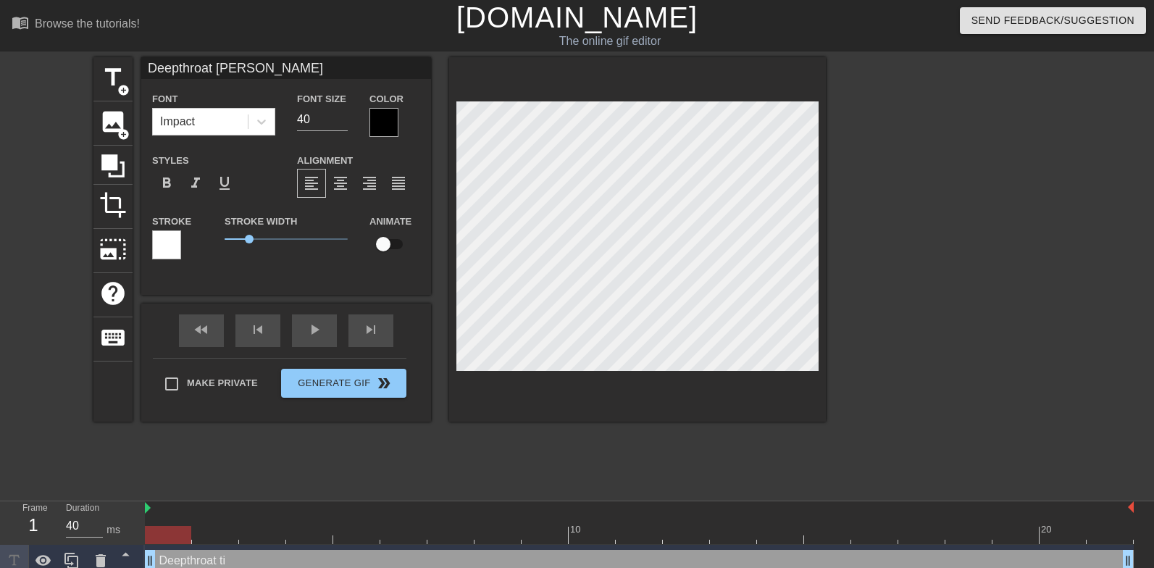
type textarea "Deepthroat time"
type input "Deepthroat [PERSON_NAME]"
type textarea "Deepthroat [PERSON_NAME]"
type input "Deepthroat ti"
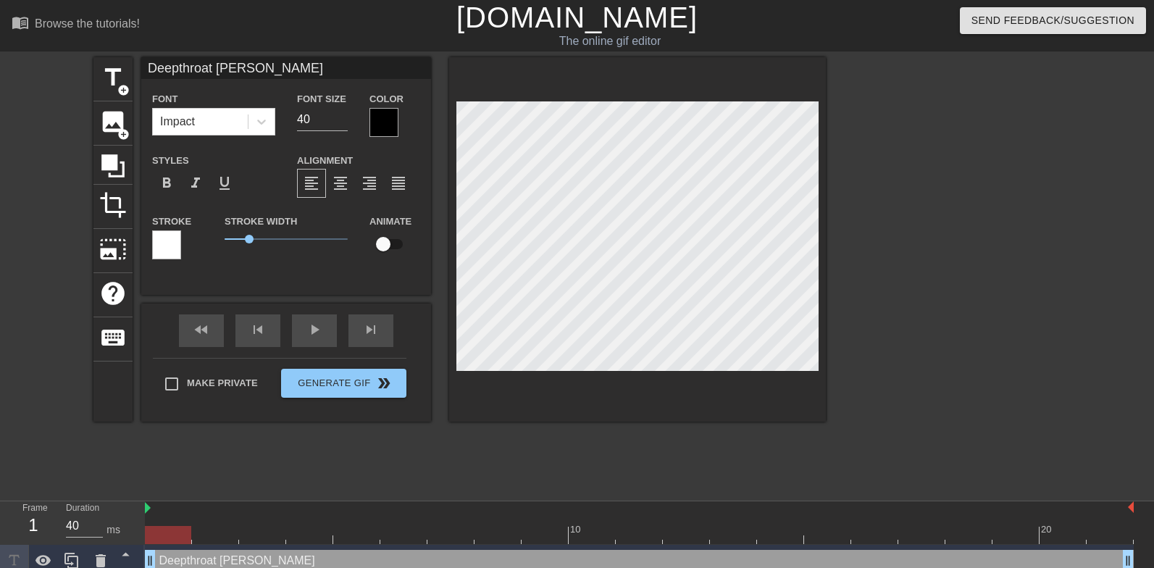
type textarea "Deepthroat ti"
type input "Deepthroat t"
type textarea "Deepthroat t"
type input "Deepthroat"
type textarea "Deepthroat"
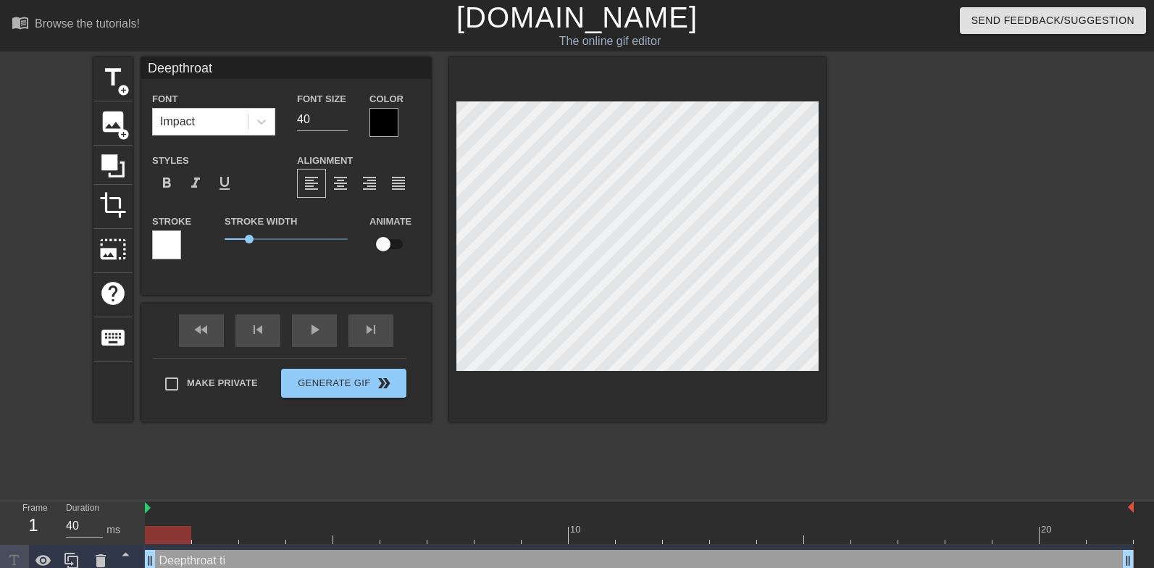
type input "Deepthroat"
type textarea "Deepthroat"
type input "Deepthroa"
type textarea "Deepthroa"
type input "Deepthro"
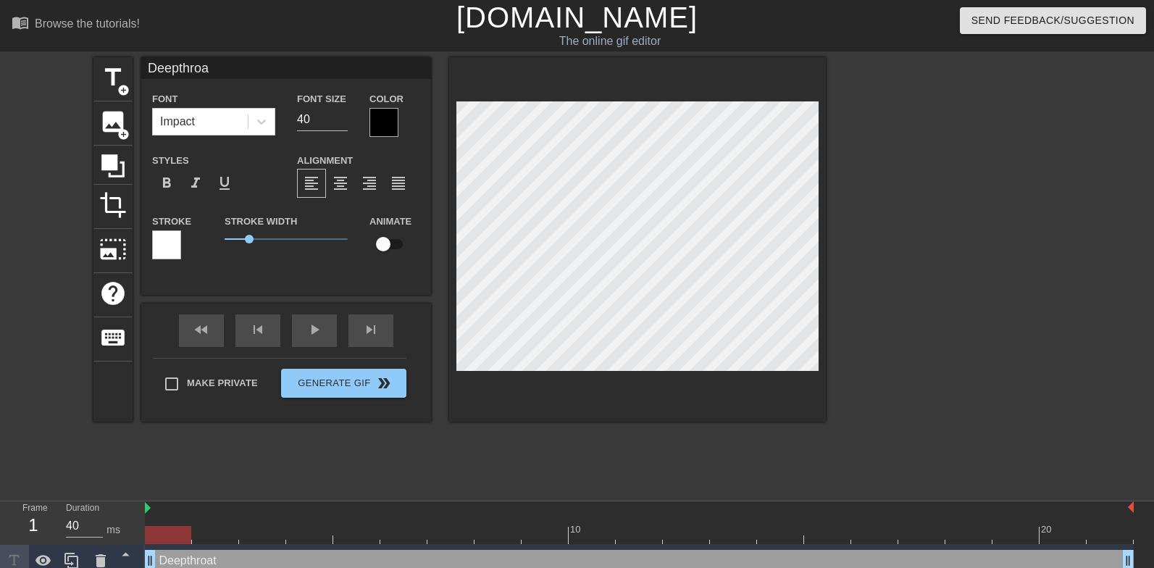
type textarea "Deepthro"
type input "Deepthr"
type textarea "Deepthr"
type input "Deepth"
type textarea "Deepth"
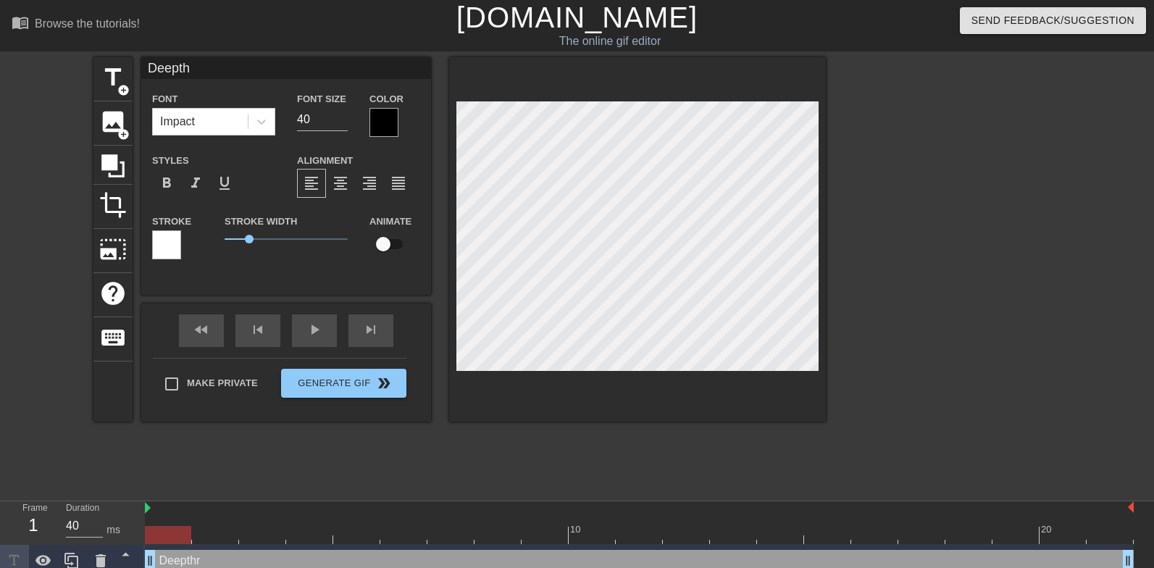
type input "Deept"
type textarea "Deept"
type input "Deep"
type textarea "Deep"
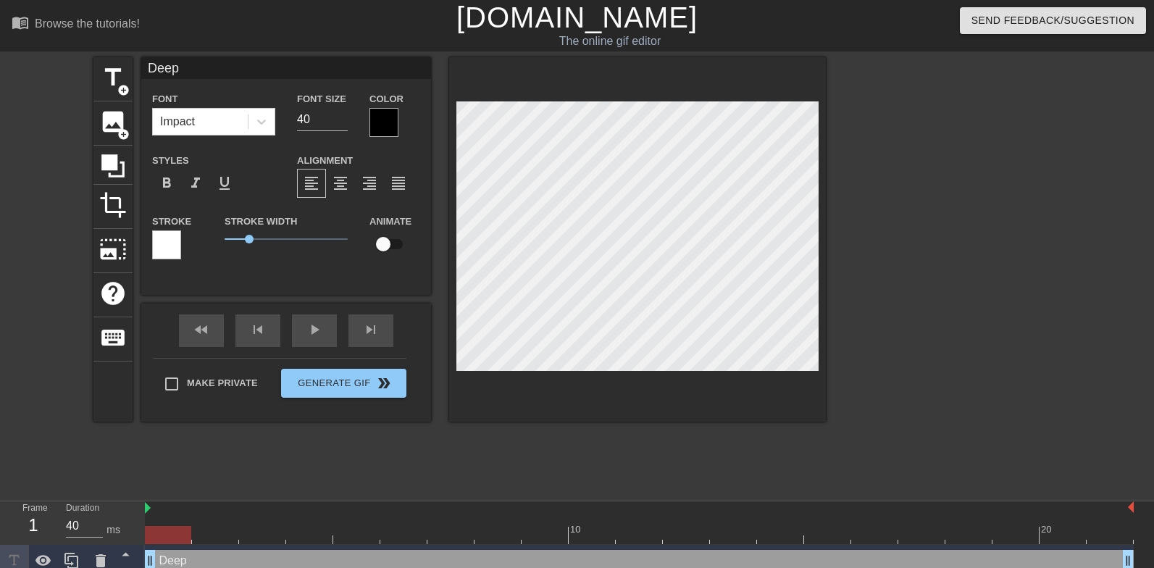
type input "[PERSON_NAME]"
type textarea "[PERSON_NAME]"
type input "De"
type textarea "De"
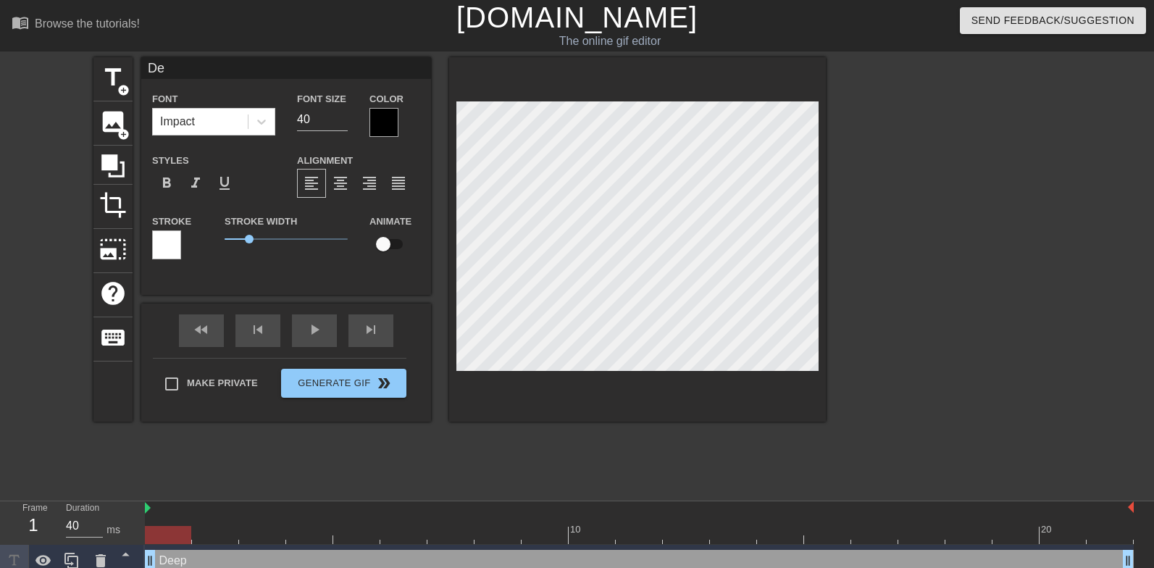
type input "D"
type textarea "D"
type input "N"
type textarea "N"
type input "No"
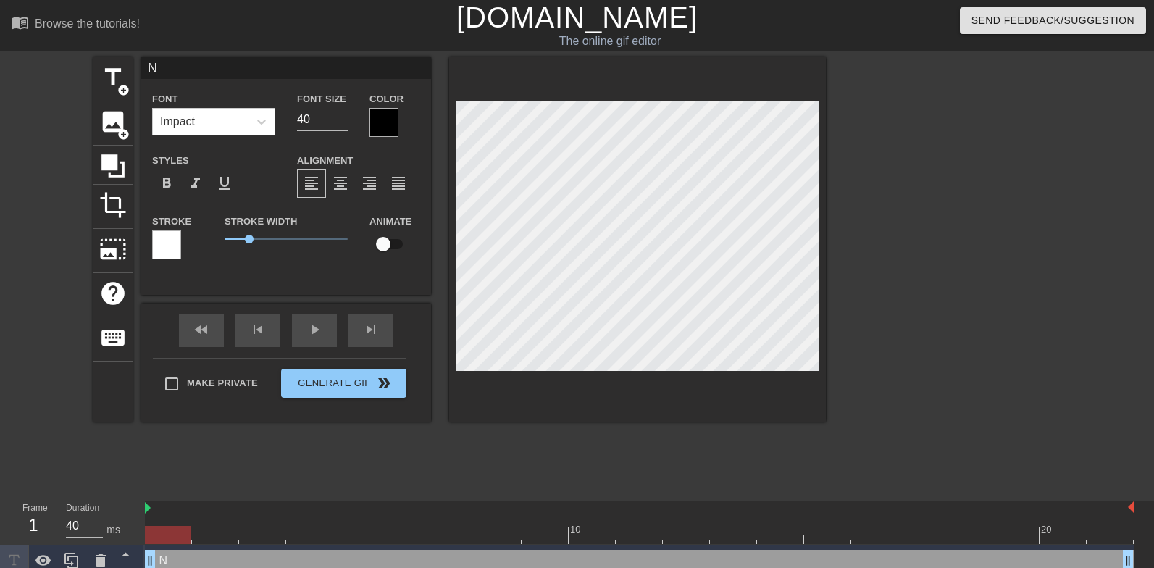
type textarea "No"
type input "Not"
type textarea "Not"
type input "Not"
type textarea "Not"
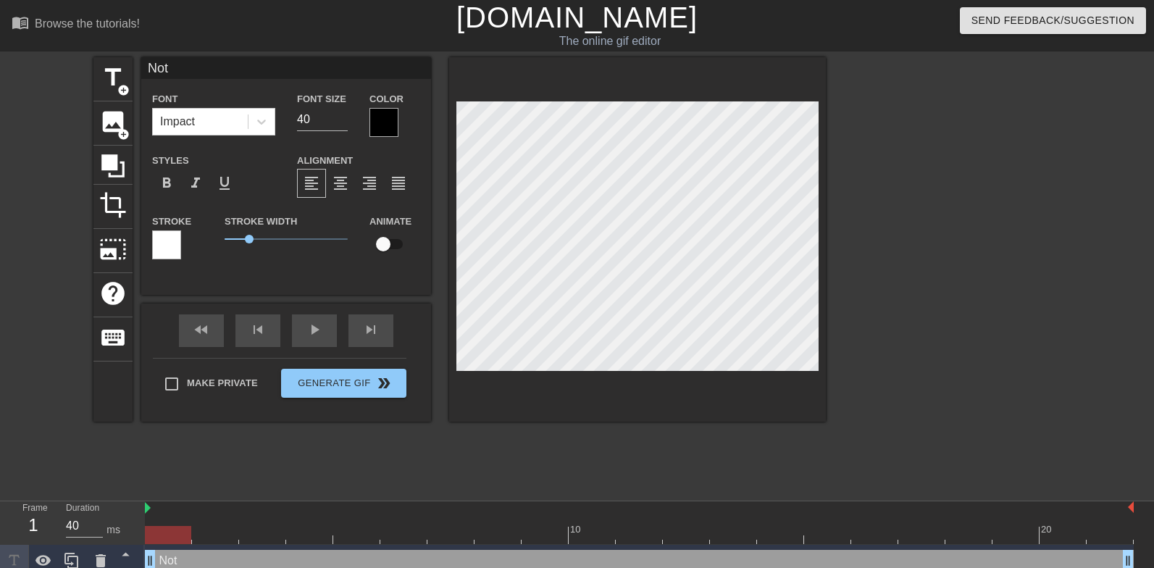
type input "Not g"
type textarea "Not g"
type input "Not gi"
type textarea "Not gi"
type input "Not giv"
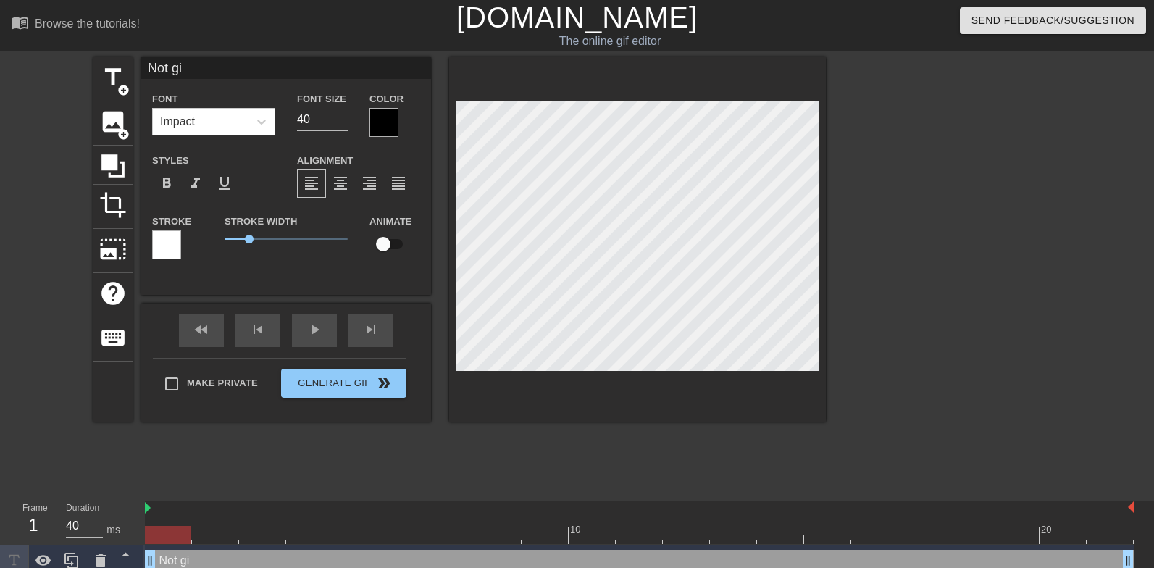
type textarea "Not giv"
type input "Not givi"
type textarea "Not givi"
type input "Not givin"
type textarea "Not giving"
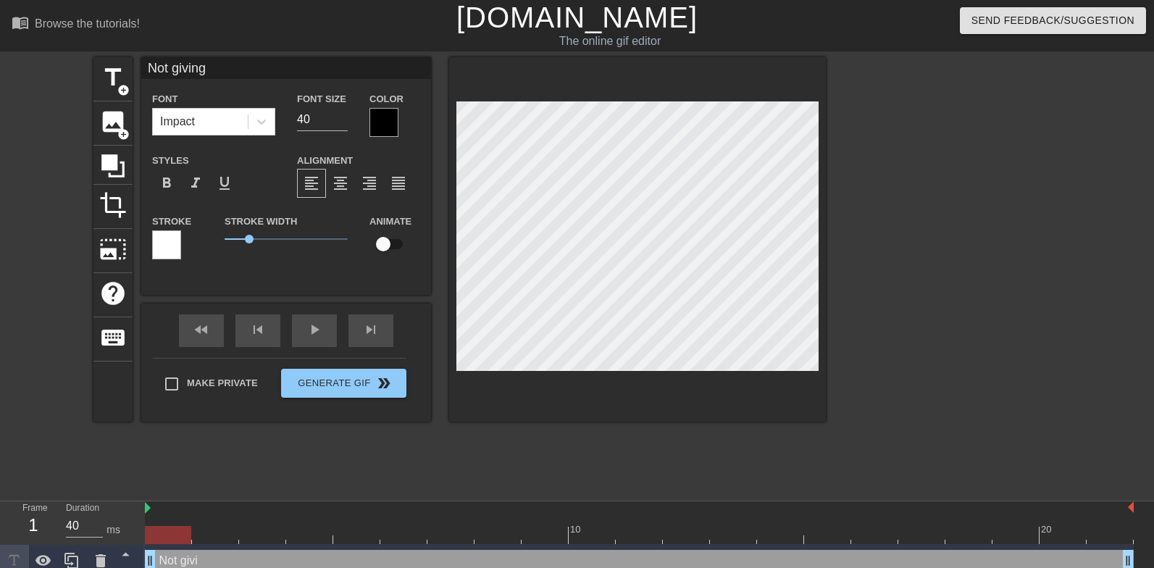
type input "Not giving"
type textarea "Not giving"
type input "Not giving t"
type textarea "Not giving t"
type input "Not giving th"
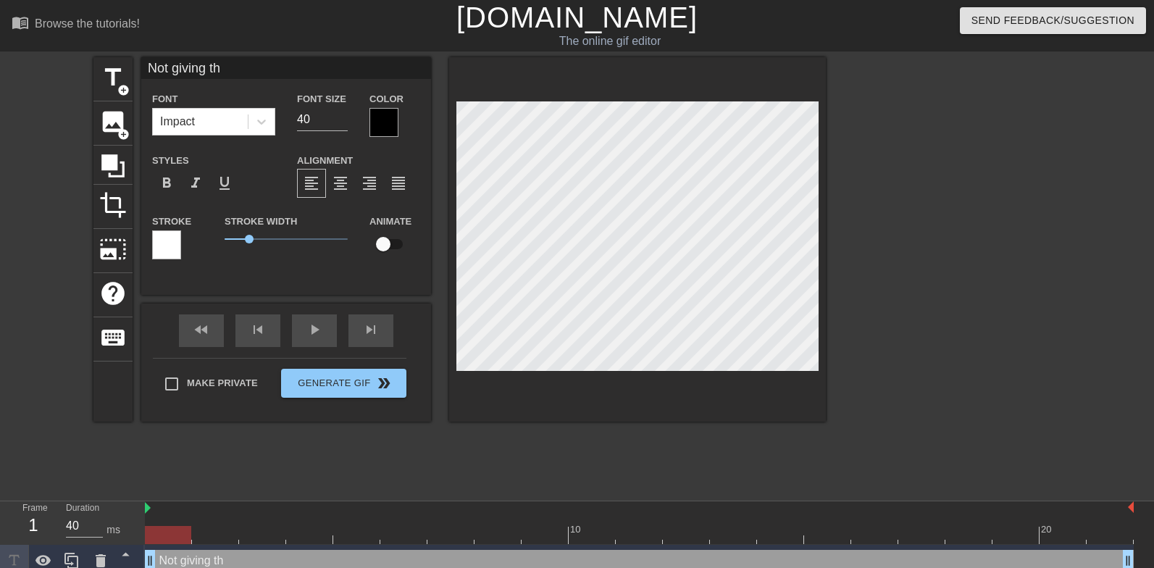
type textarea "Not giving the"
type input "Not giving the"
type textarea "Not giving the"
type input "Not giving the m"
type textarea "Not giving the m"
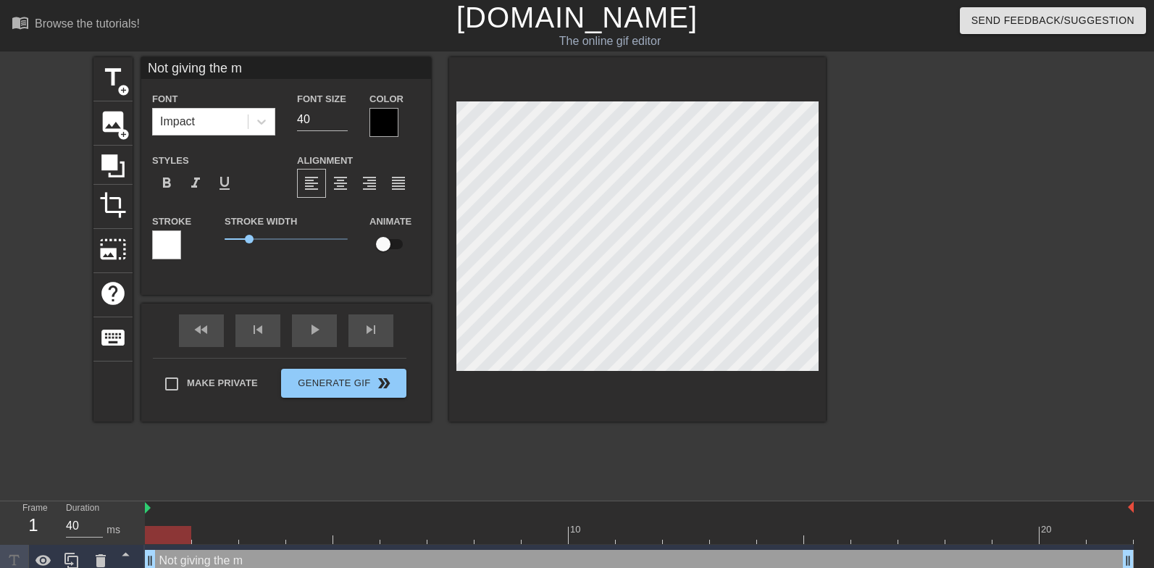
type input "Not giving the ma"
type textarea "Not giving the ma"
type input "Not giving the man"
type textarea "Not giving the man"
type input "Not giving the man"
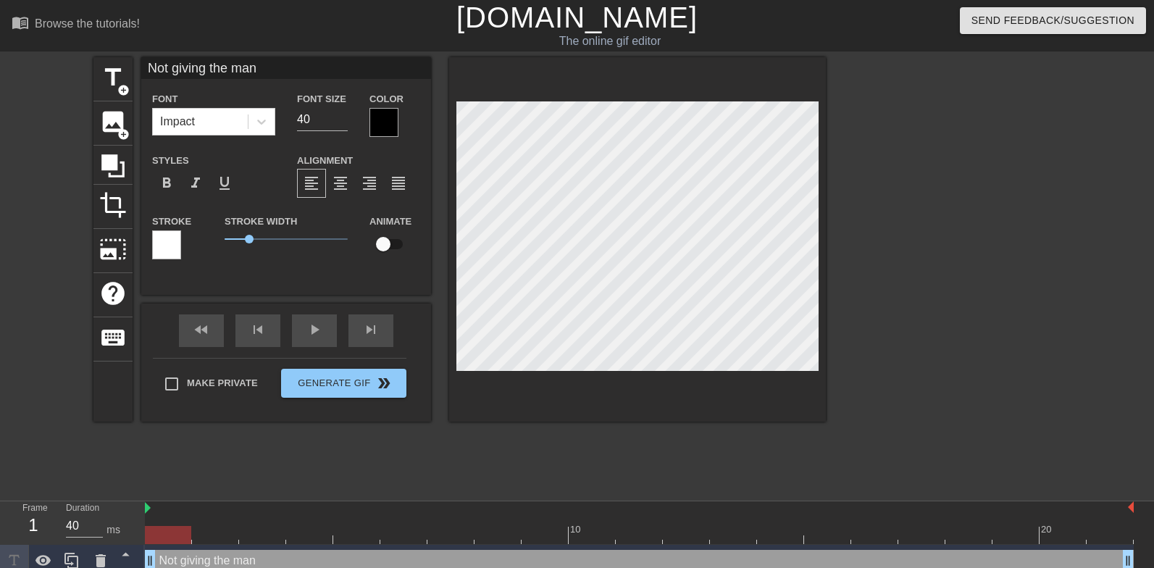
type textarea "Not giving the man"
type input "Not giving the man"
type textarea "Not giving the man"
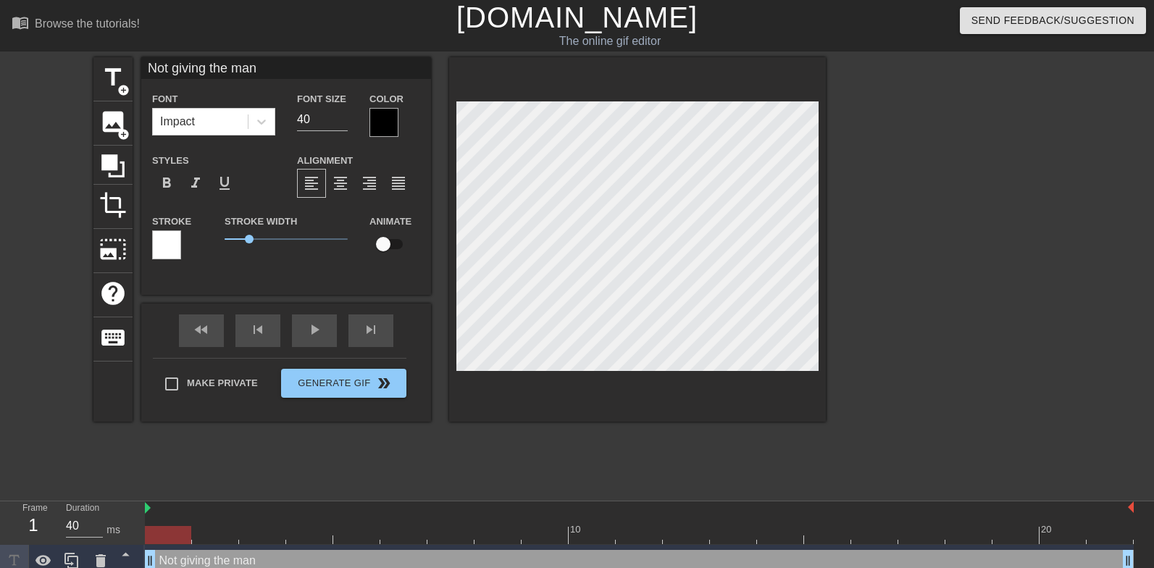
type input "Not giving the man a"
type textarea "Not giving the man a"
type input "Not giving the man a"
type textarea "Not giving the man a"
type input "Not giving the man a p"
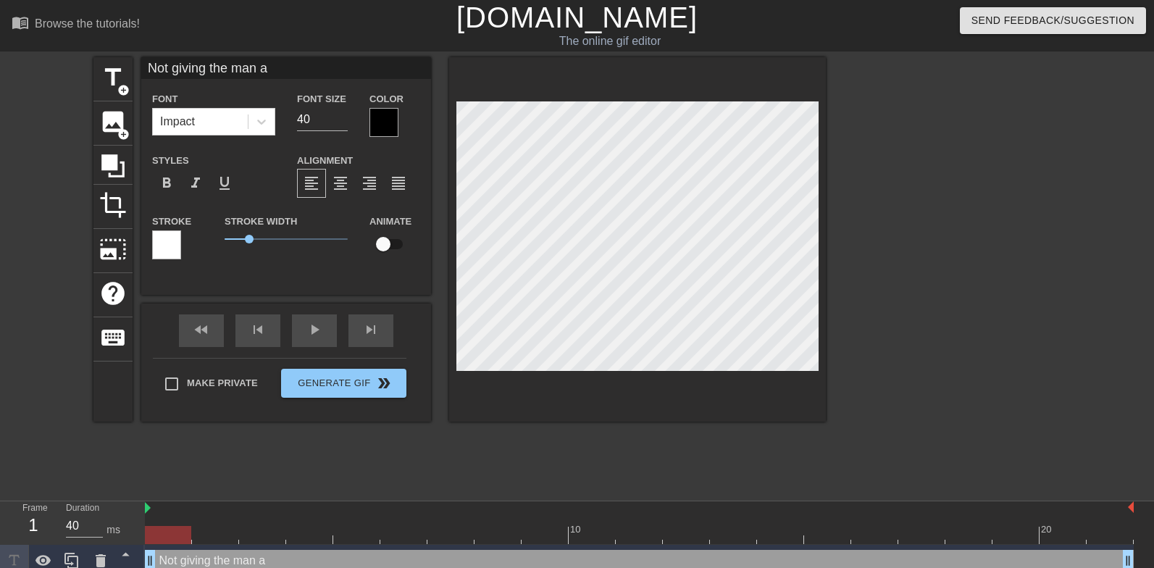
type textarea "Not giving the man a p"
type input "Not giving the man a"
type textarea "Not giving the man a"
type input "Not giving the man a d"
type textarea "Not giving the man a d"
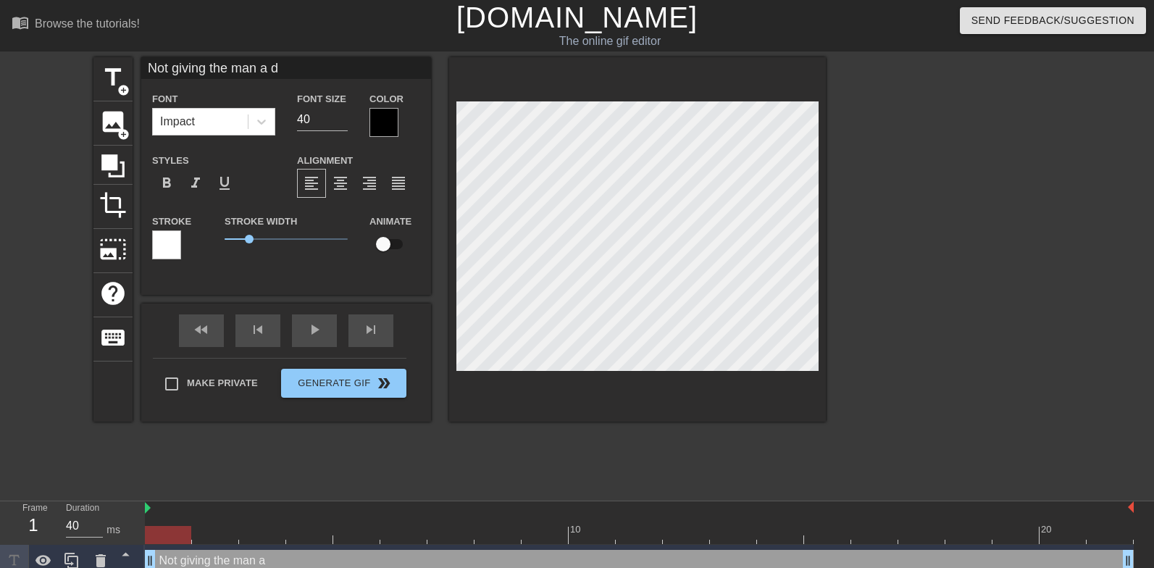
type input "Not giving the man a de"
type textarea "Not giving the man a de"
type input "Not giving the man a dep"
type textarea "Not giving the man a dep"
type input "Not giving the man a de"
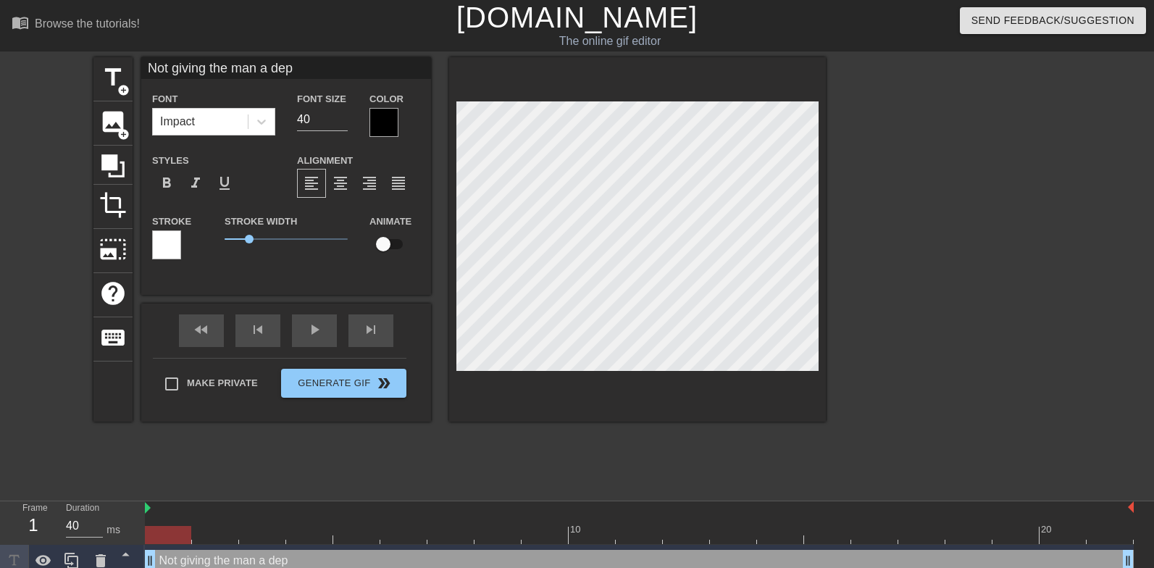
type textarea "Not giving the man a de"
type input "Not giving the man a dee"
type textarea "Not giving the man a dee"
type input "Not giving the man a deep"
type textarea "Not giving the man a deep"
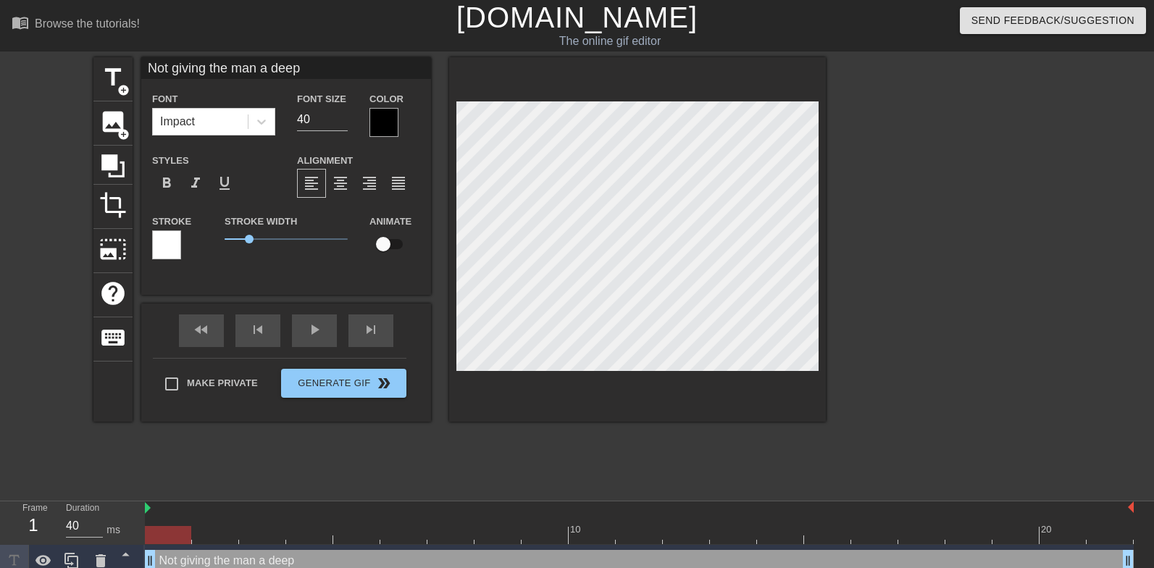
type input "Not giving the man a deep"
type textarea "Not giving the man a deep"
type input "Not giving the man a deep t"
type textarea "Not giving the man a deep t"
type input "Not giving the man a deep th"
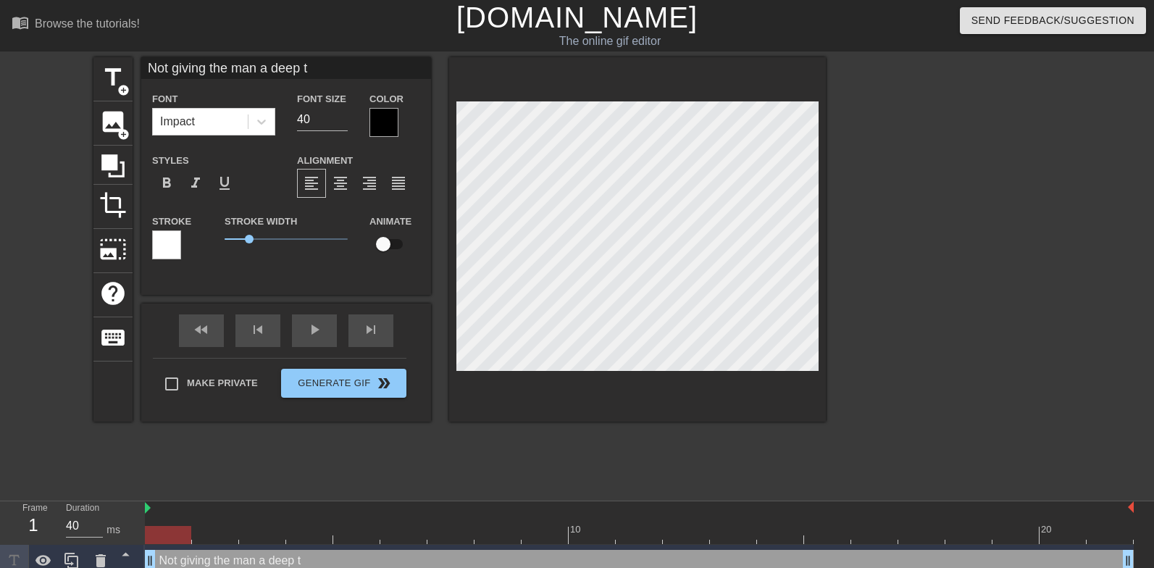
type textarea "Not giving the man a deep th"
type input "Not giving the man a deep thr"
type textarea "Not giving the man a deep thr"
type input "Not giving the man a deep thro"
type textarea "Not giving the man a deep thro"
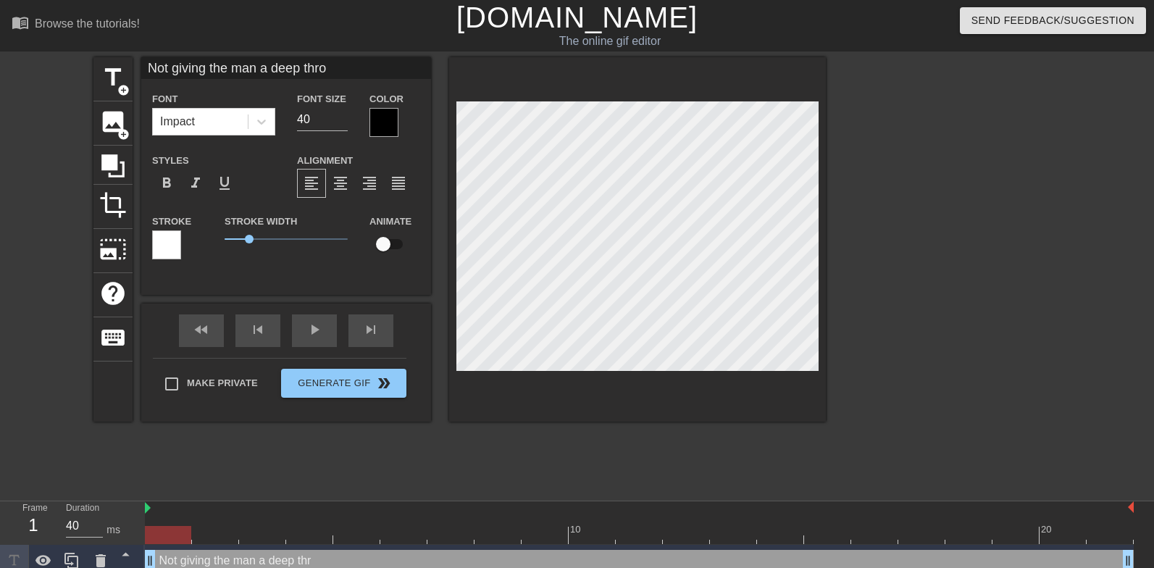
type input "Not giving the man a deep throa"
type textarea "Not giving the man a deep throa"
type input "Not giving the man a deep throat"
type textarea "Not giving the man a deep throat"
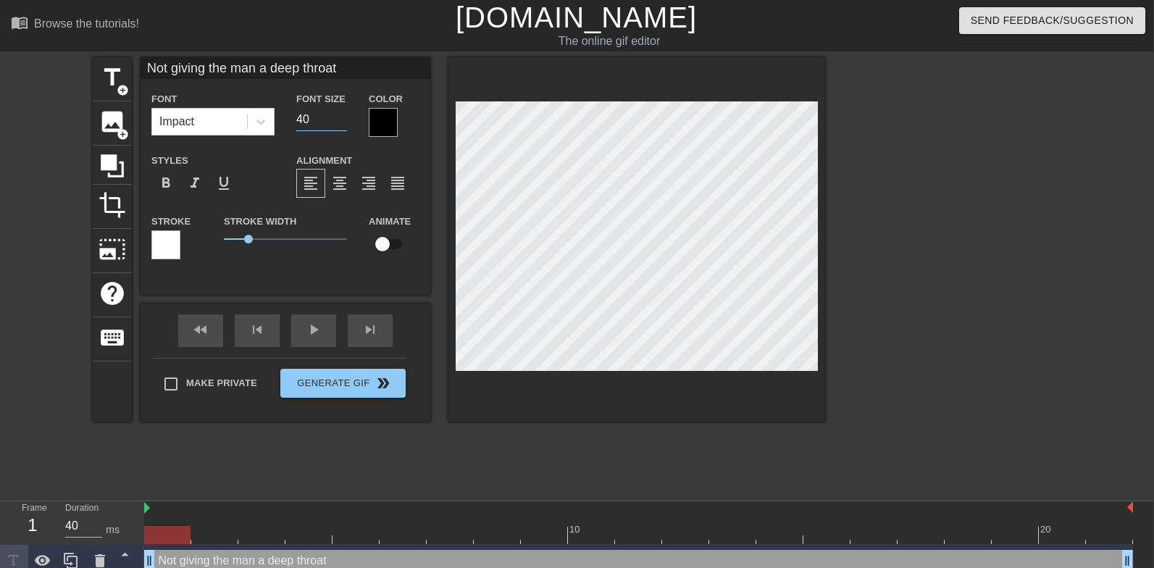
click at [303, 123] on input "40" at bounding box center [321, 119] width 51 height 23
type input "Not giving the man a deep throat"
type input "2"
type input "Not giving the man a deep throat"
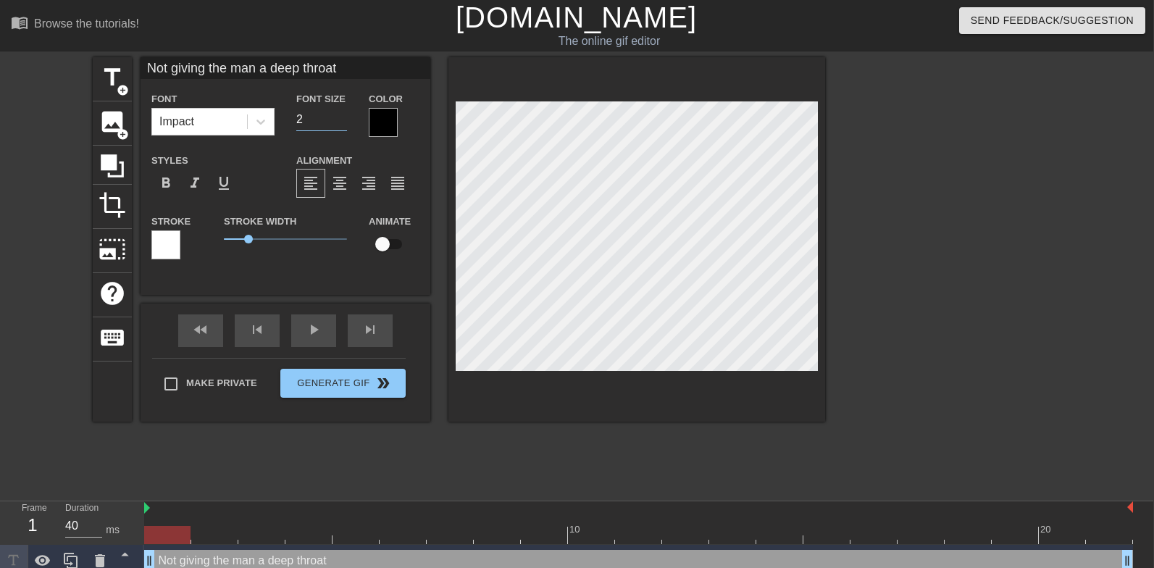
type input "26"
type input "Not giving the man a deep throat"
type input "2"
type input "Not giving the man a deep throat"
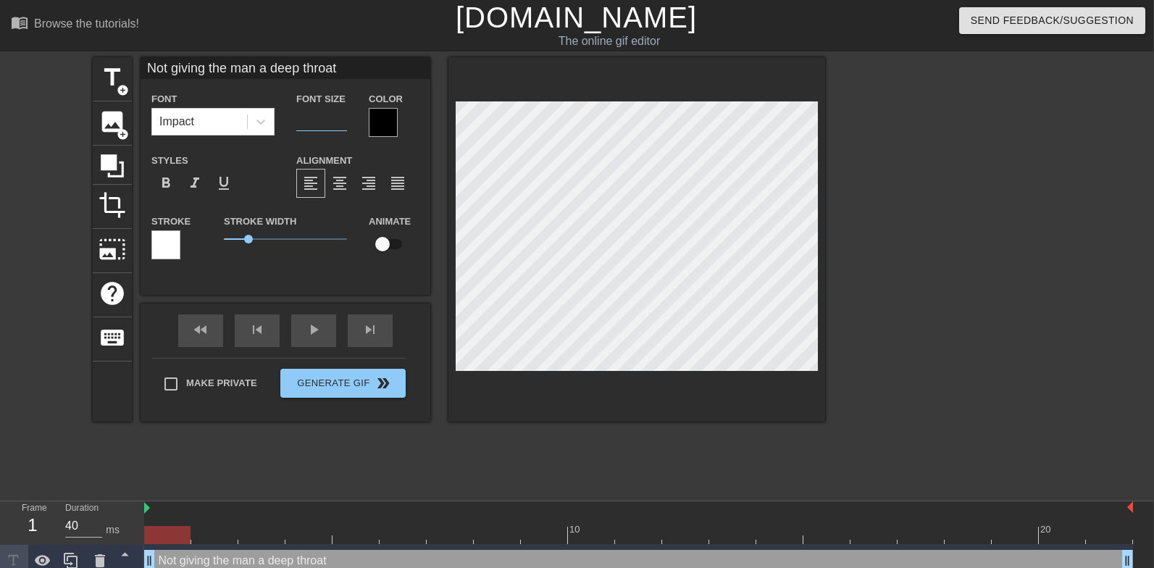
type input "3"
type input "Not giving the man a deep throat"
type input "30"
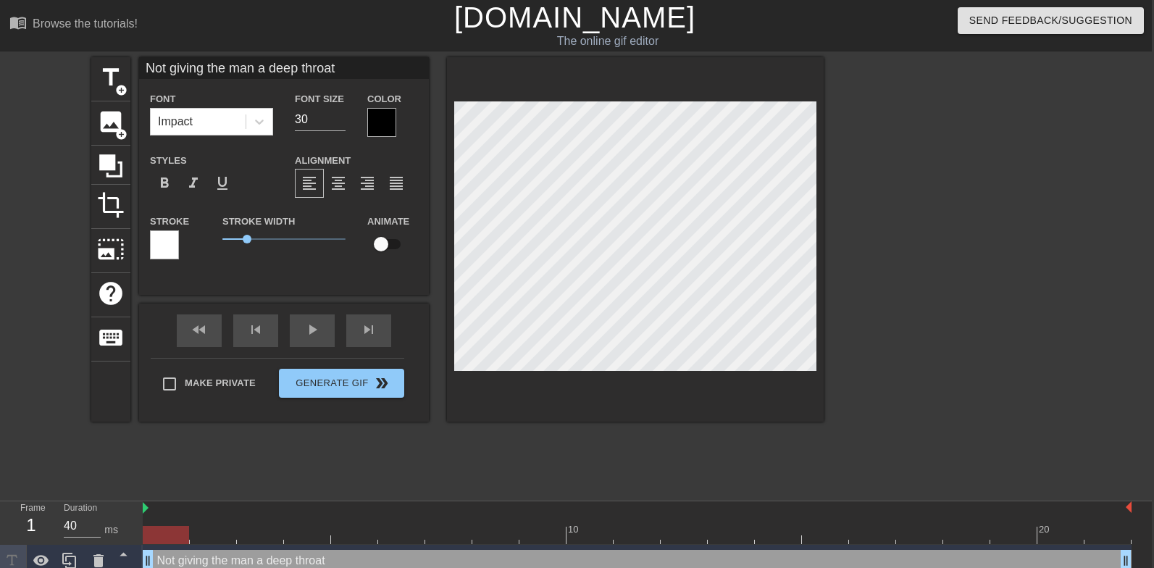
type input "N"
type textarea "N"
type input "No"
type textarea "No"
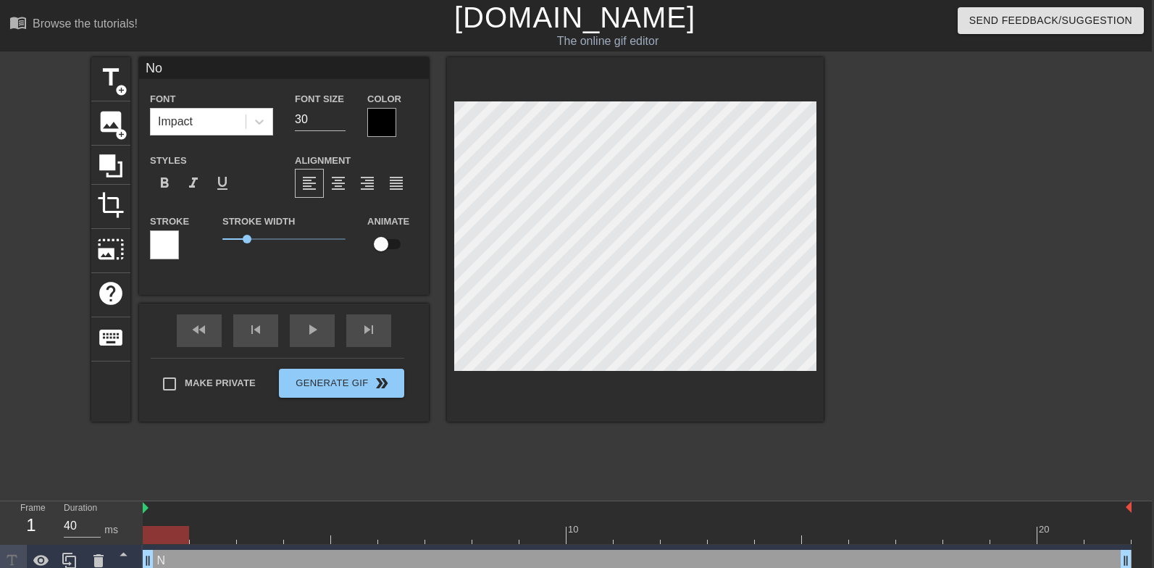
type input "Nor"
type textarea "Nor"
type input "Norm"
type textarea "Norm"
type input "Norma"
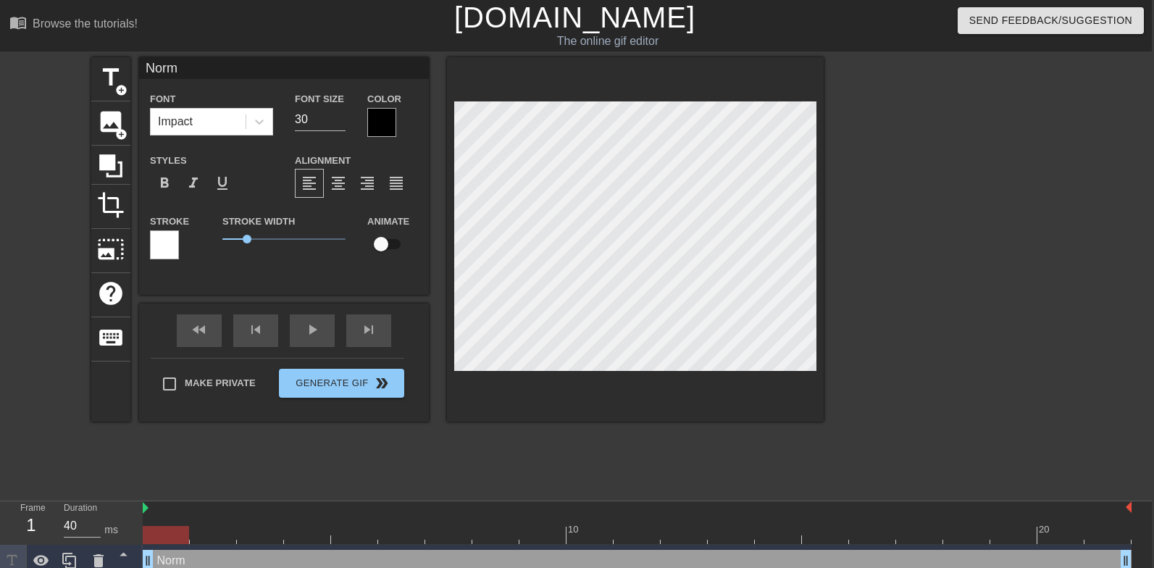
type textarea "Norma"
type input "Normal"
type textarea "Normal"
type input "Normal"
type textarea "Normal"
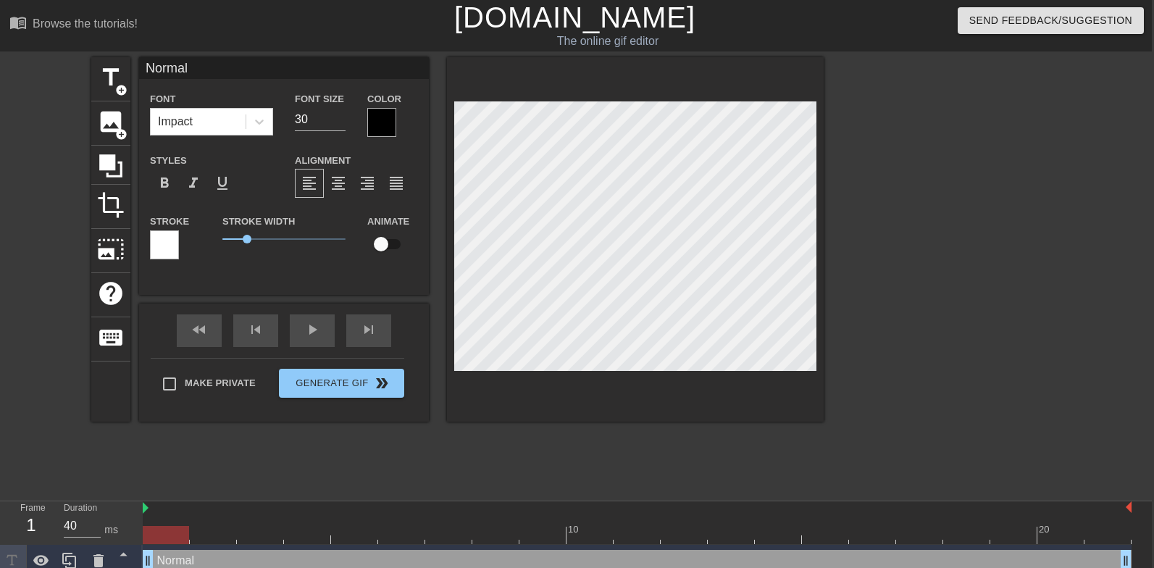
type input "Normal b"
type textarea "Normal bl"
type input "Normal blo"
type textarea "Normal blo"
type input "Normal blow"
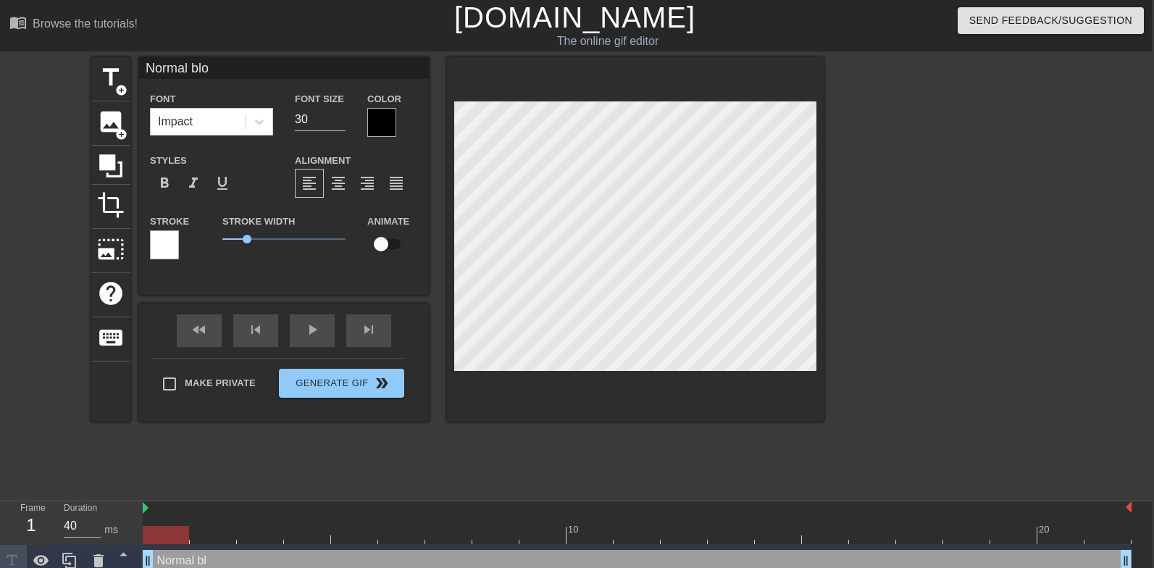
type textarea "Normal blow"
type input "Normal blowj"
type textarea "Normal blowj"
type input "Normal blowjo"
type textarea "Normal blowjo"
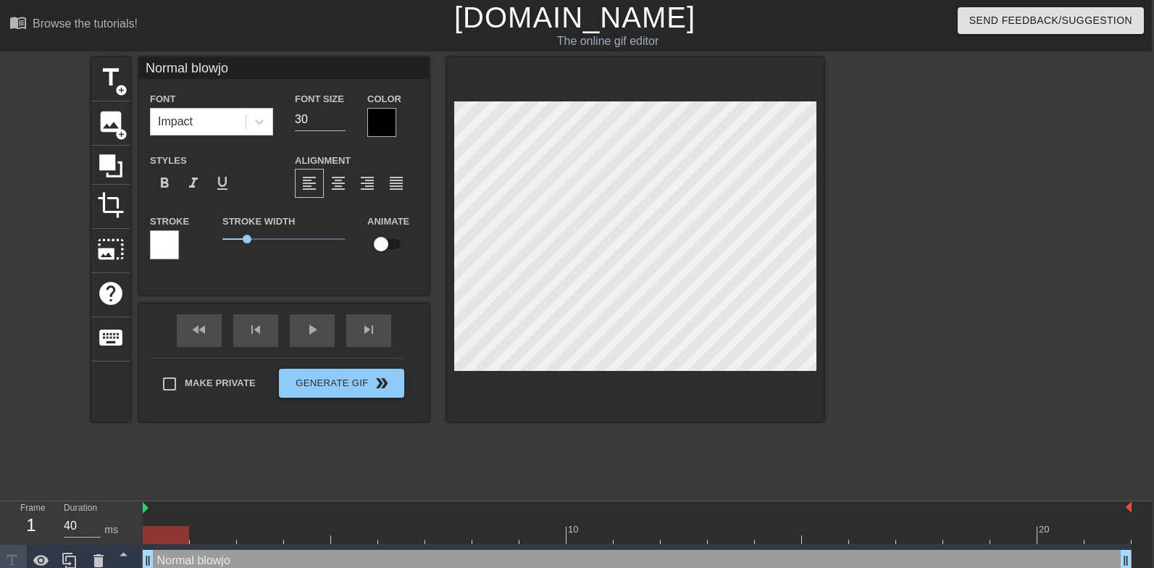
type input "Normal blowjob"
type textarea "Normal blowjob"
type input "Normal blowjob"
type textarea "Normal blowjob fa"
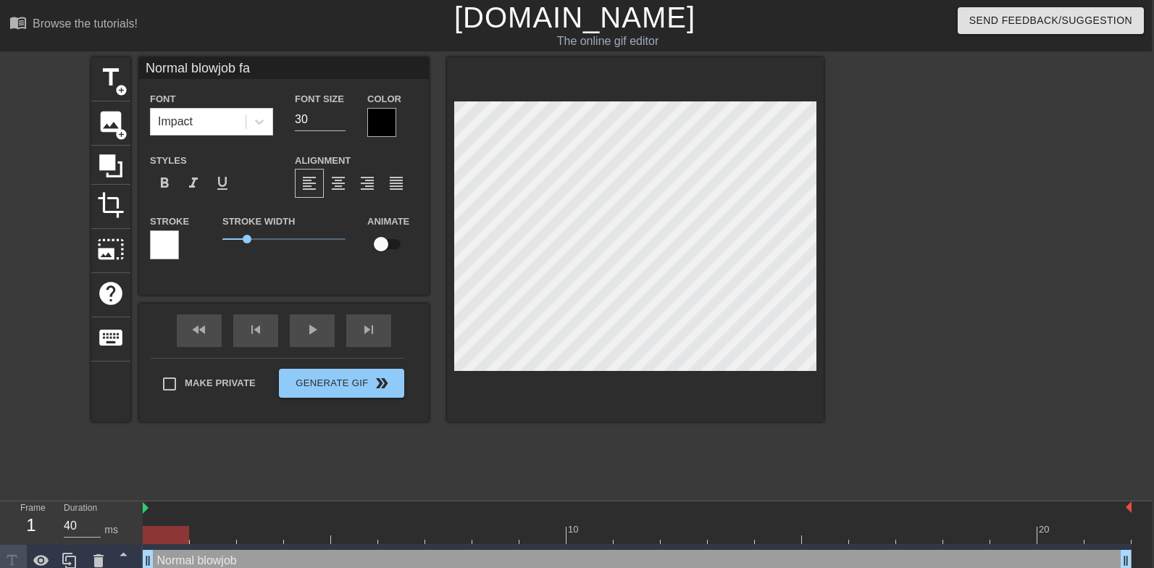
type input "Normal blowjob fac"
type textarea "Normal blowjob fac"
type input "Normal blowjob face"
type textarea "Normal blowjob face"
type input "Normal blowjob face"
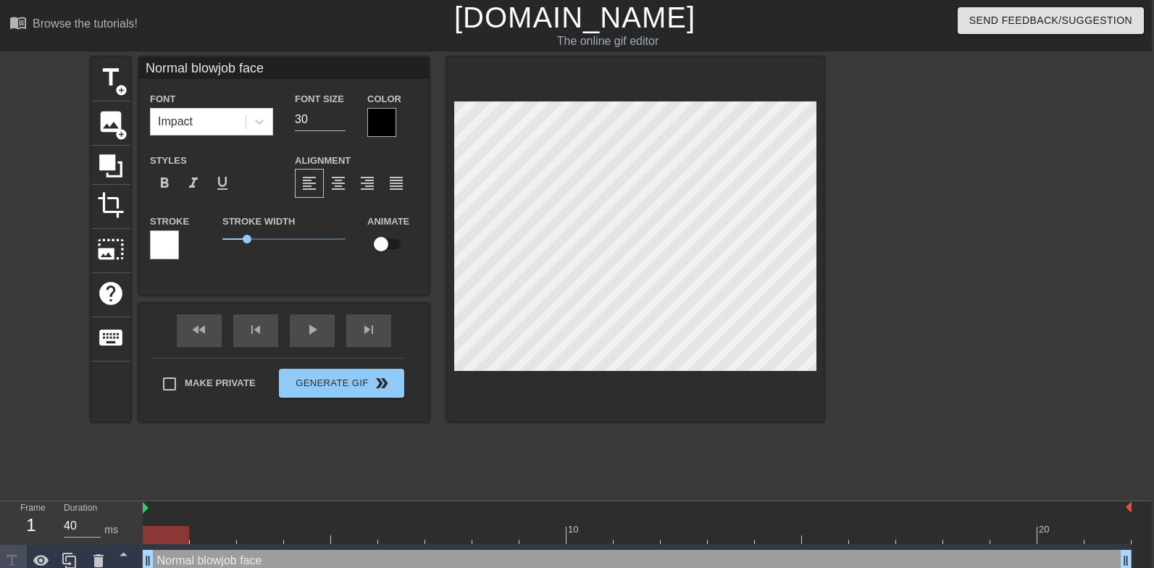
type textarea "Normal blowjob face"
type input "Normal blowjob face s"
type textarea "Normal blowjob face s"
type input "Normal blowjob face sl"
type textarea "Normal blowjob face sl"
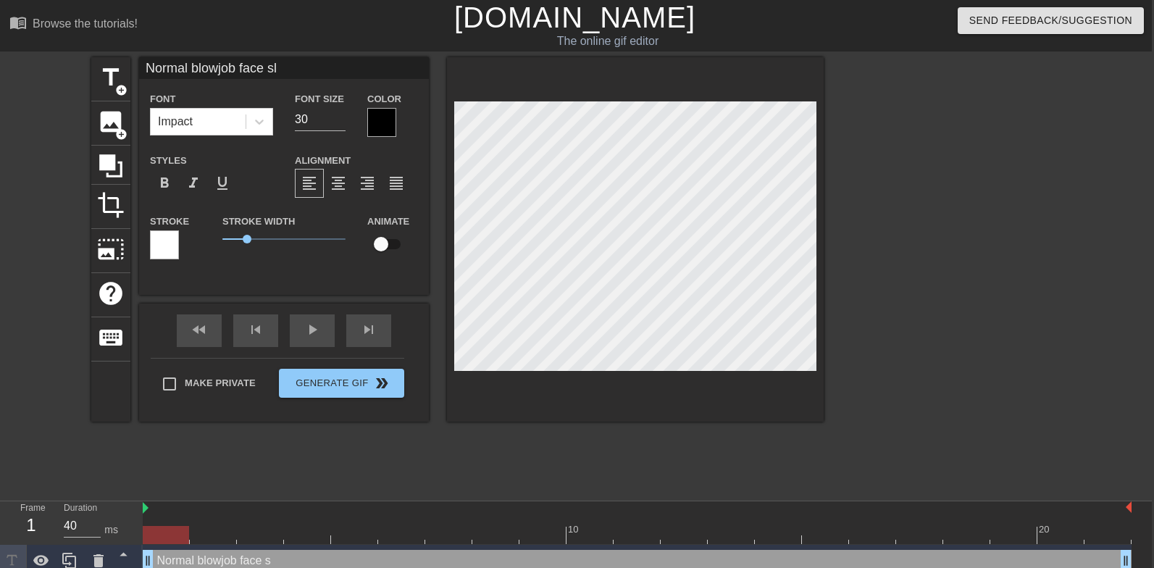
type input "Normal blowjob face sla"
type textarea "Normal blowjob face sla"
type input "Normal blowjob face slap"
type textarea "Normal blowjob face slap"
type input "Normal blowjob face slaps"
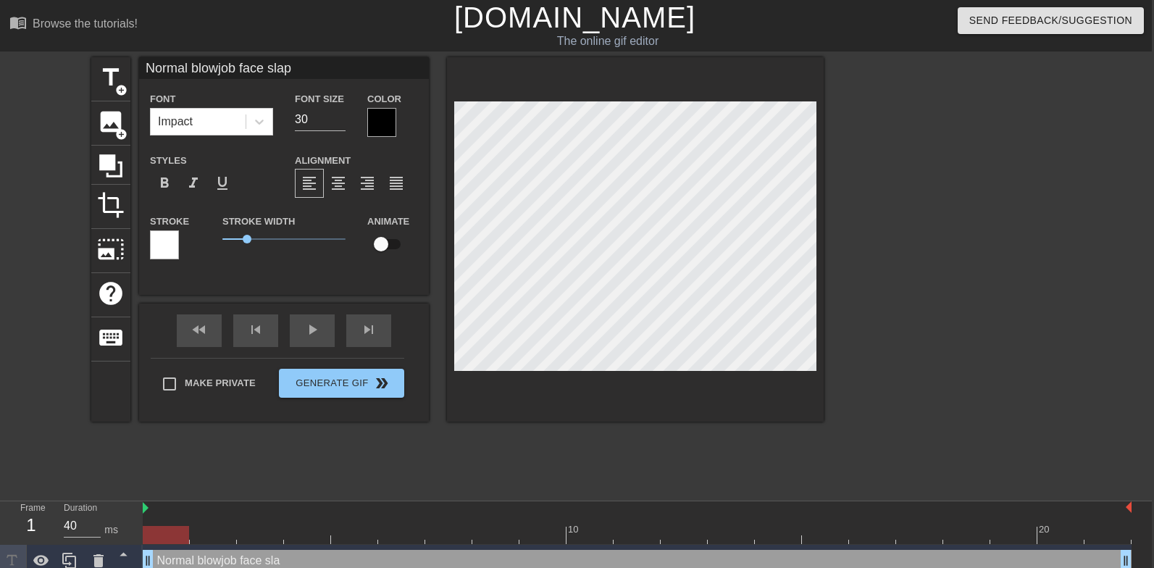
type textarea "Normal blowjob face slaps"
type input "Normal blowjob face slaps"
type textarea "Normal blowjob face slaps"
type input "Normal blowjob face slaps s"
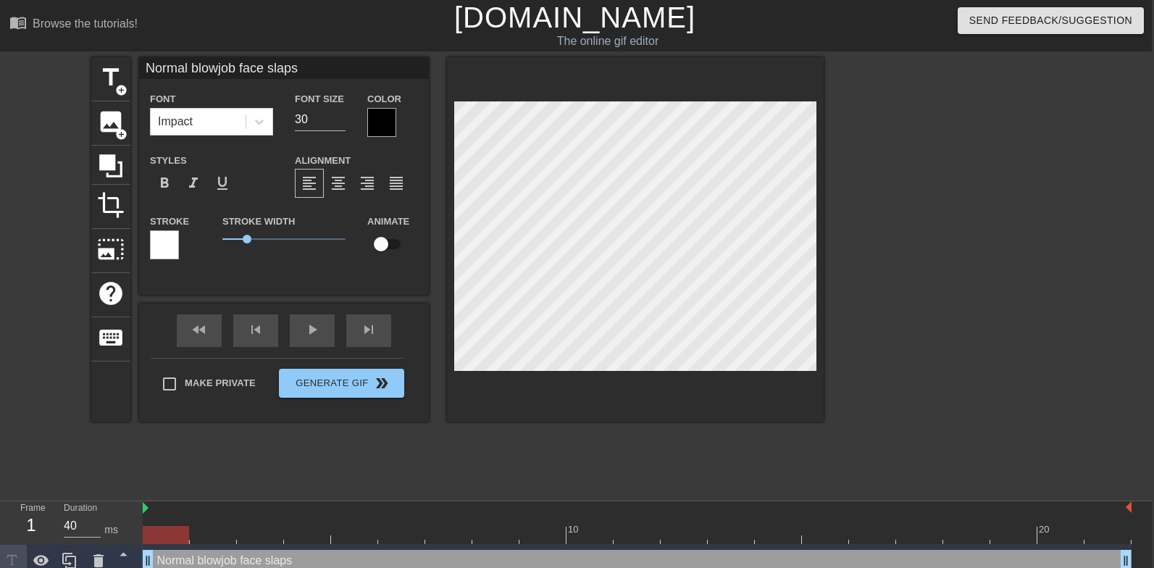
type textarea "Normal blowjob face slaps s"
type input "Normal blowjob face slaps so"
type textarea "Normal blowjob face slaps so"
type input "Normal blowjob face slaps so"
type textarea "Normal blowjob face slaps so"
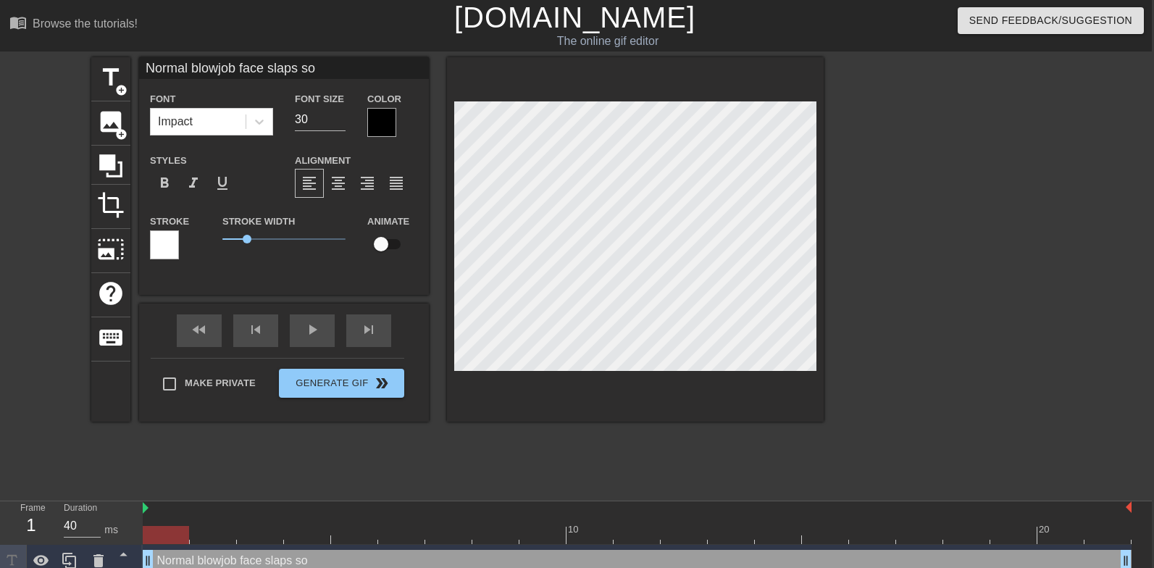
type input "Normal blowjob face slaps so t"
type textarea "Normal blowjob face slaps so t"
type input "Normal blowjob face slaps so th"
type textarea "Normal blowjob face slaps so th"
type input "Normal blowjob face slaps so tha"
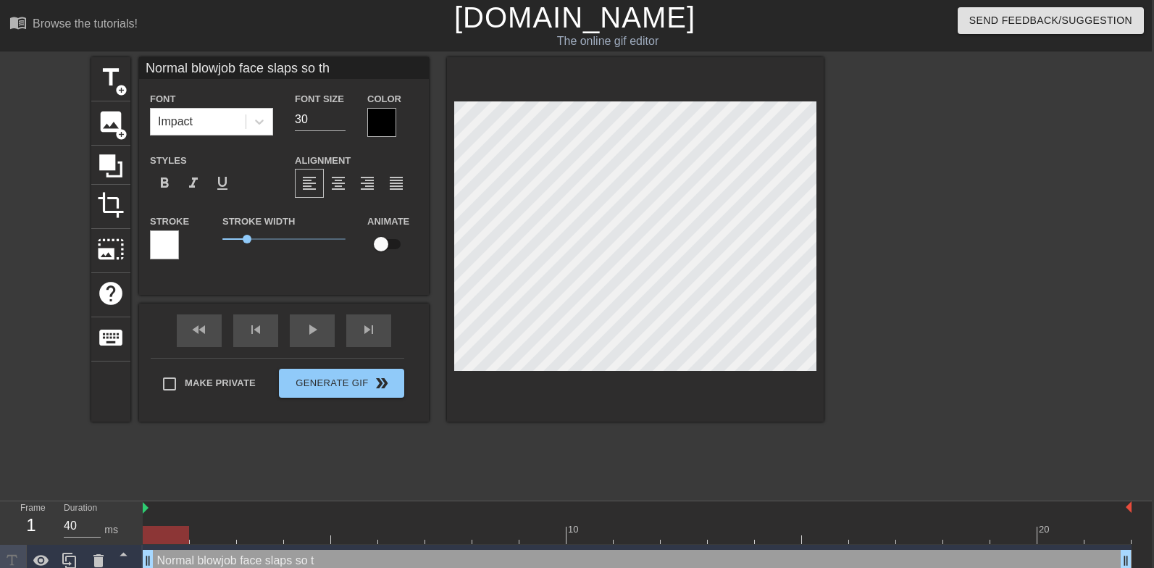
type textarea "Normal blowjob face slaps so tha"
click at [872, 261] on div at bounding box center [949, 274] width 217 height 435
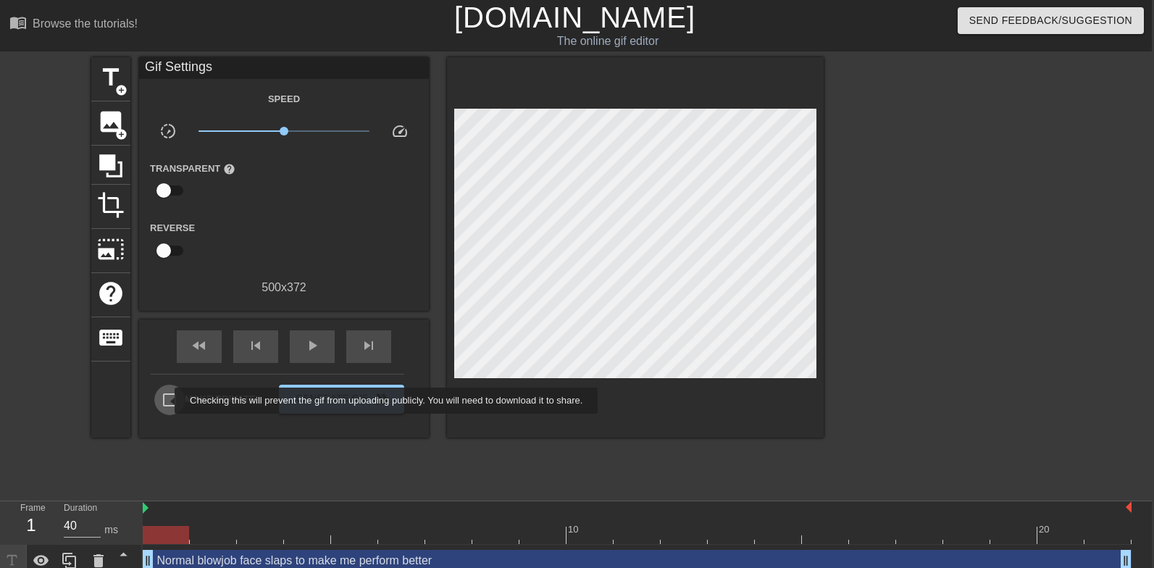
click at [165, 401] on input "Make Private" at bounding box center [169, 400] width 30 height 30
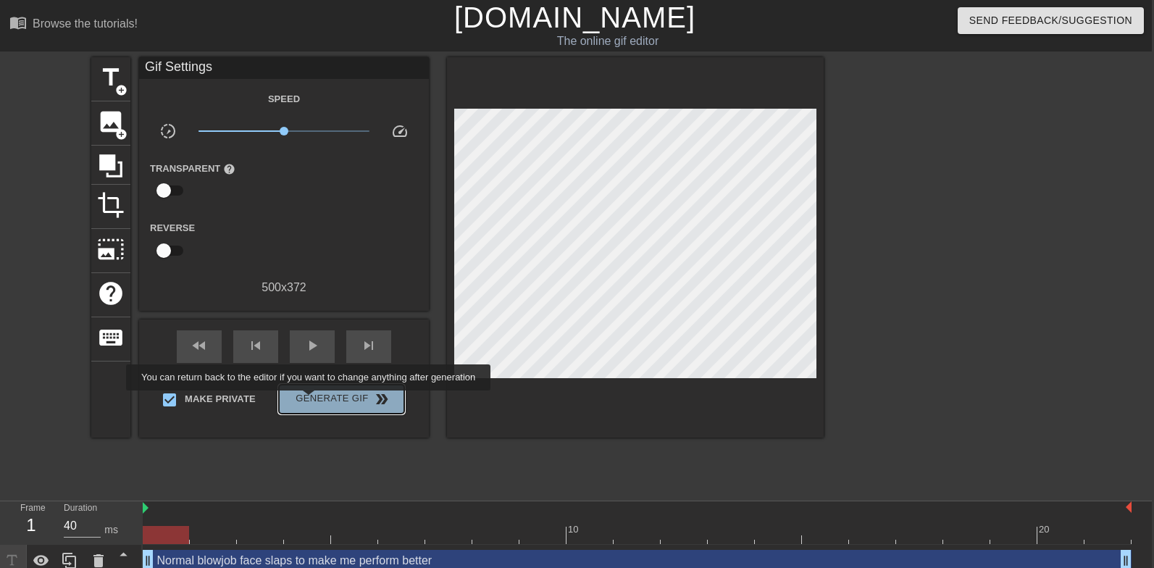
click at [318, 401] on span "Generate Gif double_arrow" at bounding box center [342, 398] width 114 height 17
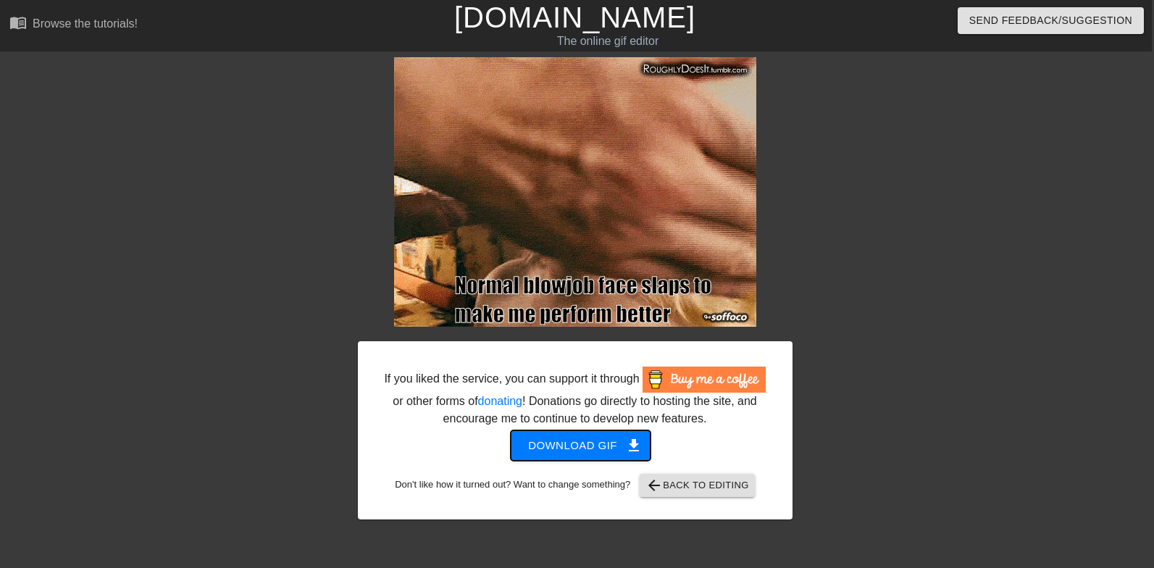
click at [590, 455] on span "Download gif get_app" at bounding box center [580, 445] width 105 height 19
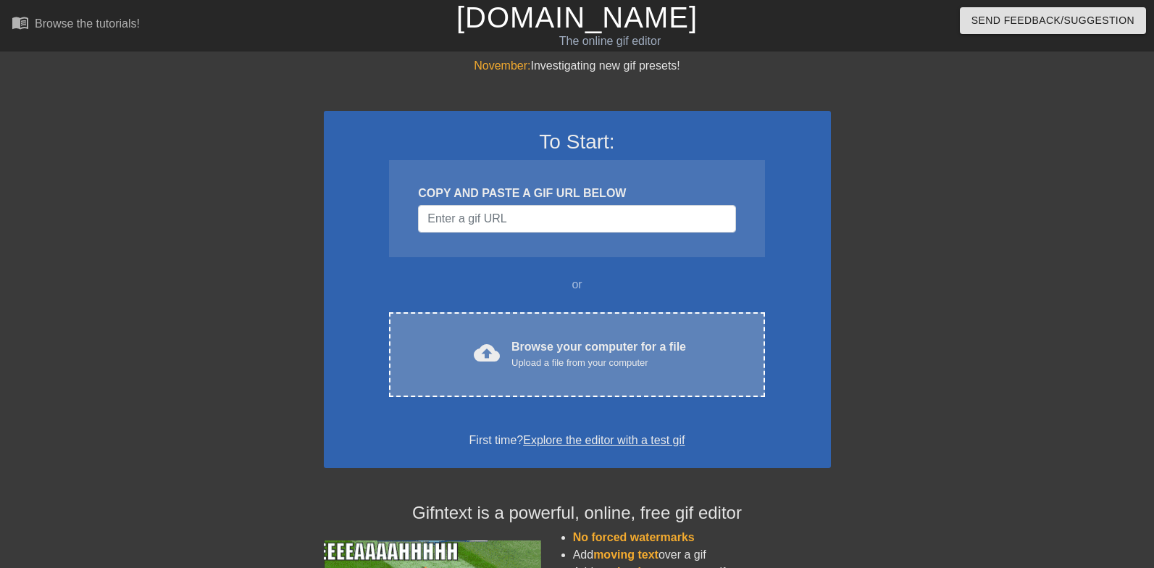
click at [540, 353] on div "Browse your computer for a file Upload a file from your computer" at bounding box center [598, 354] width 175 height 32
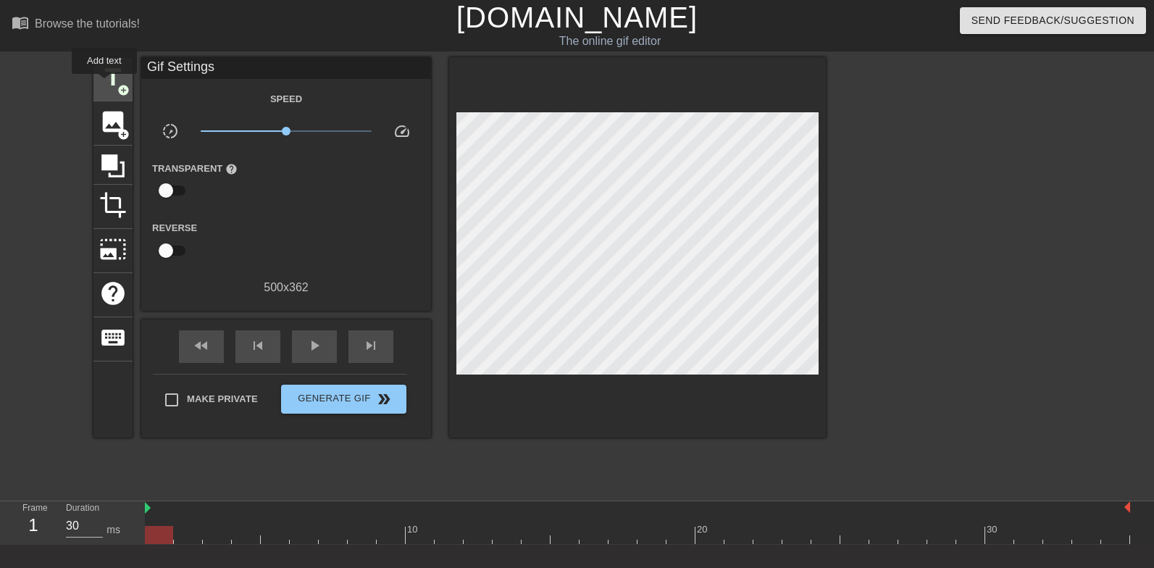
click at [105, 84] on span "title" at bounding box center [113, 78] width 28 height 28
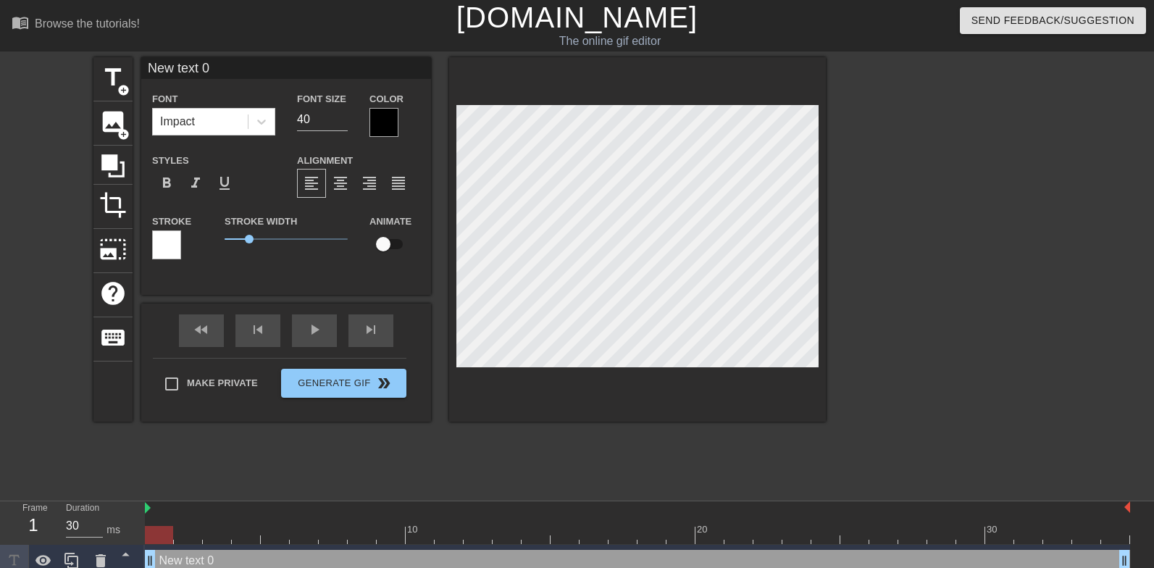
type input "T"
type textarea "T"
type input "To"
type textarea "To"
type input "To"
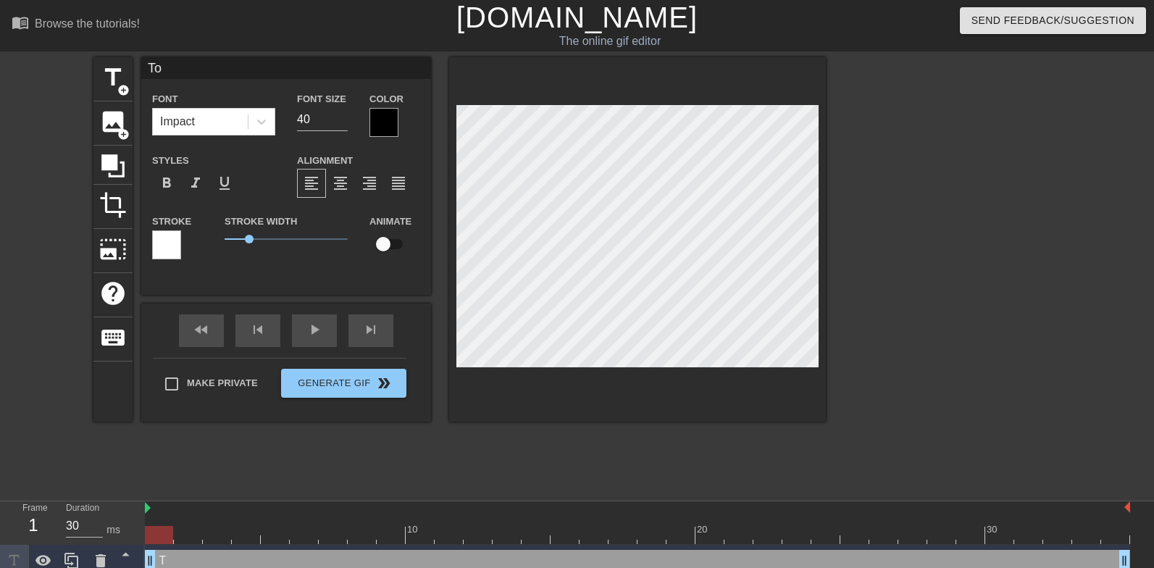
type textarea "To"
type input "To r"
type textarea "To r"
type input "To re"
type textarea "To re"
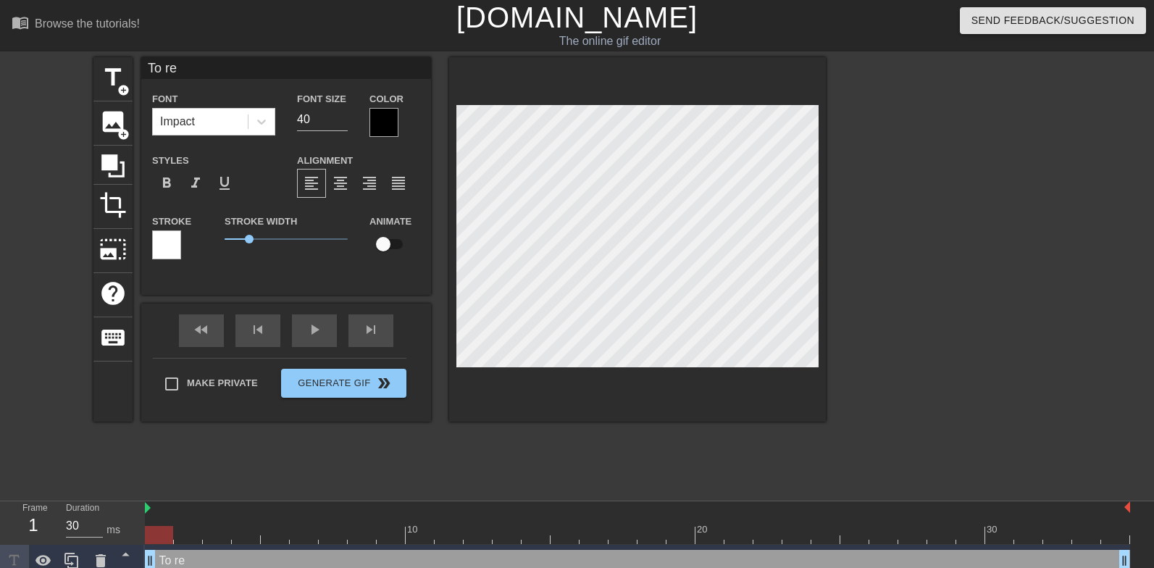
type input "To rem"
type textarea "To rem"
type input "To remi"
type textarea "To remi"
type input "To remin"
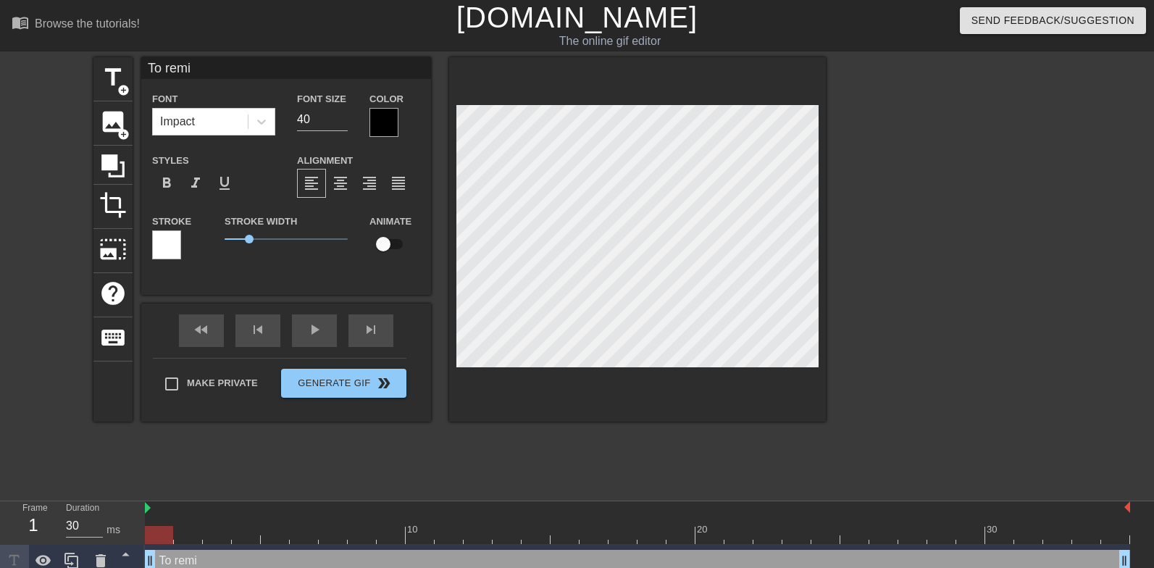
type textarea "To remin"
type input "To remind"
type textarea "To remind"
type input "To remind"
type textarea "To remind"
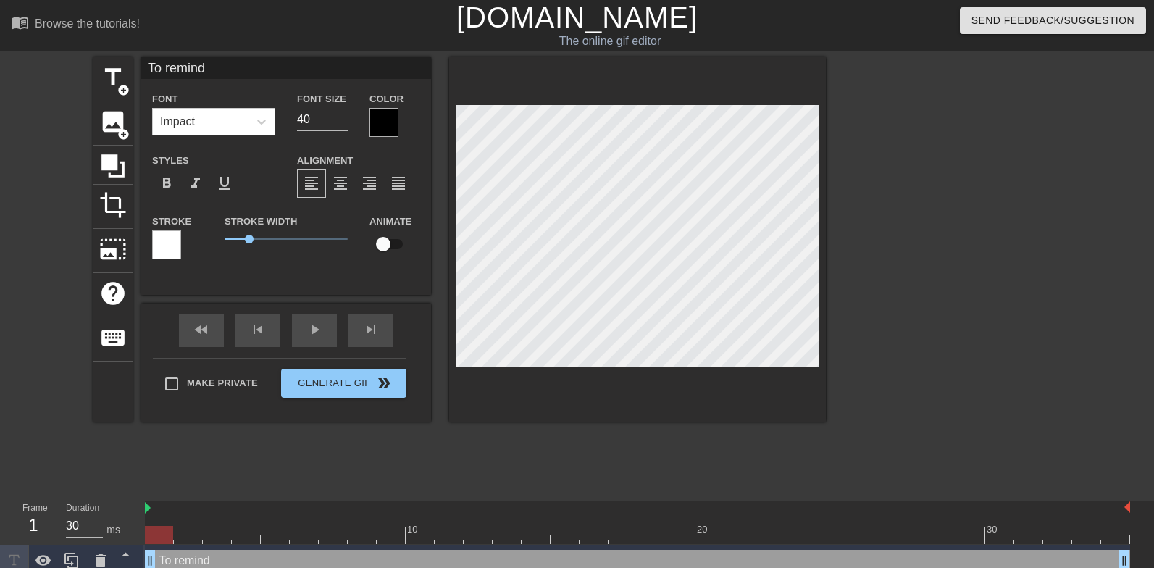
type input "To remind m"
type textarea "To remind m"
type input "To remind me"
type textarea "To remind me"
type input "To remind me"
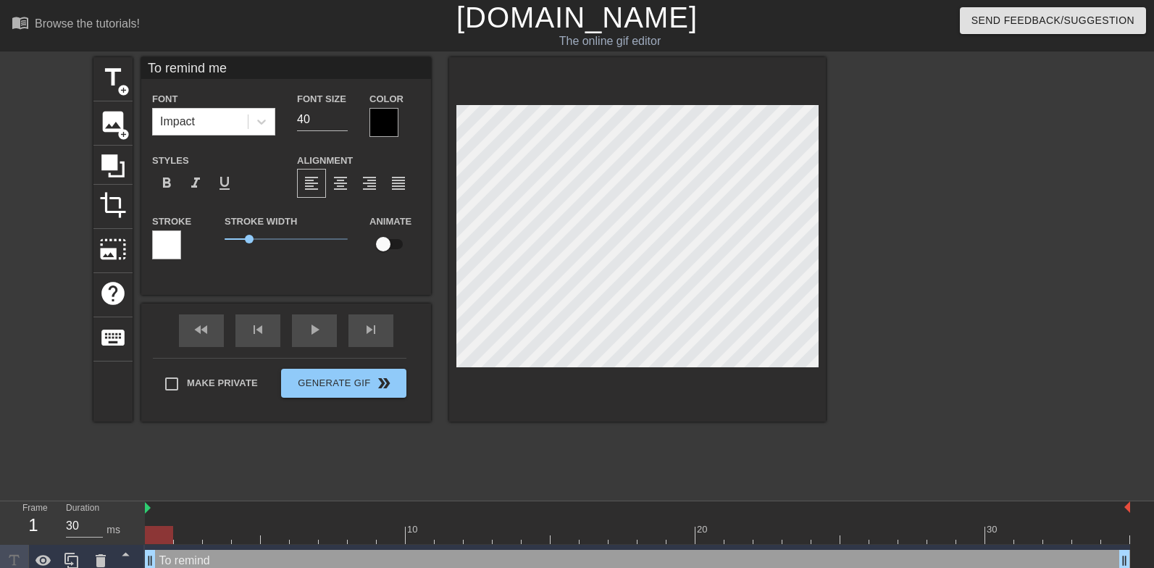
type textarea "To remind me"
type input "To remind me t"
type textarea "To remind me t"
type input "To remind me th"
type textarea "To remind me th"
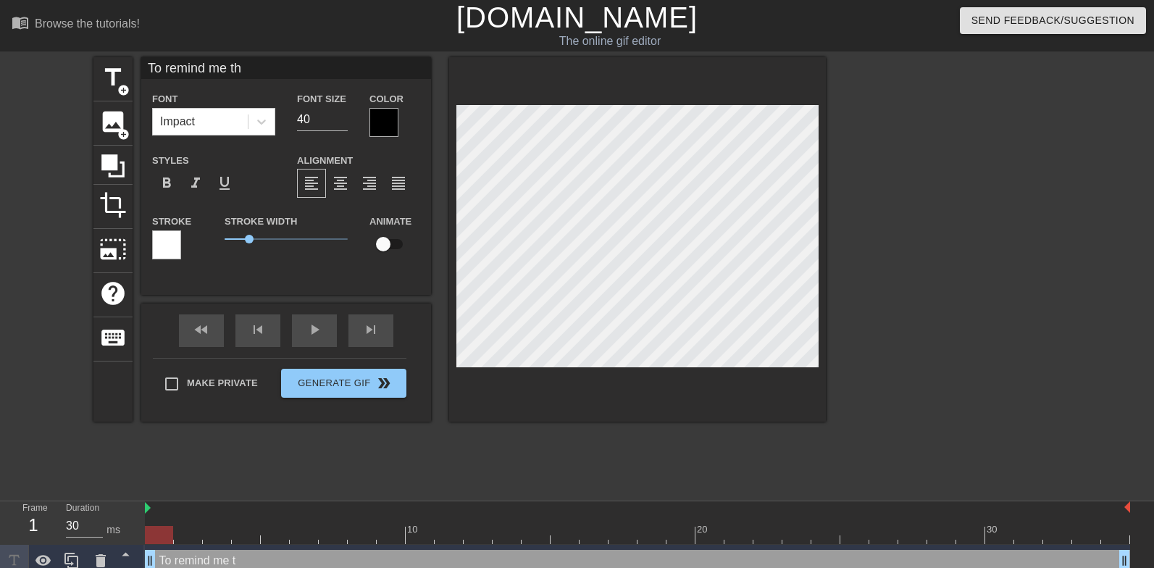
type input "To remind me tha"
type textarea "To remind me tha"
type input "To remind me that"
type textarea "To remind me that"
type input "To remind me that"
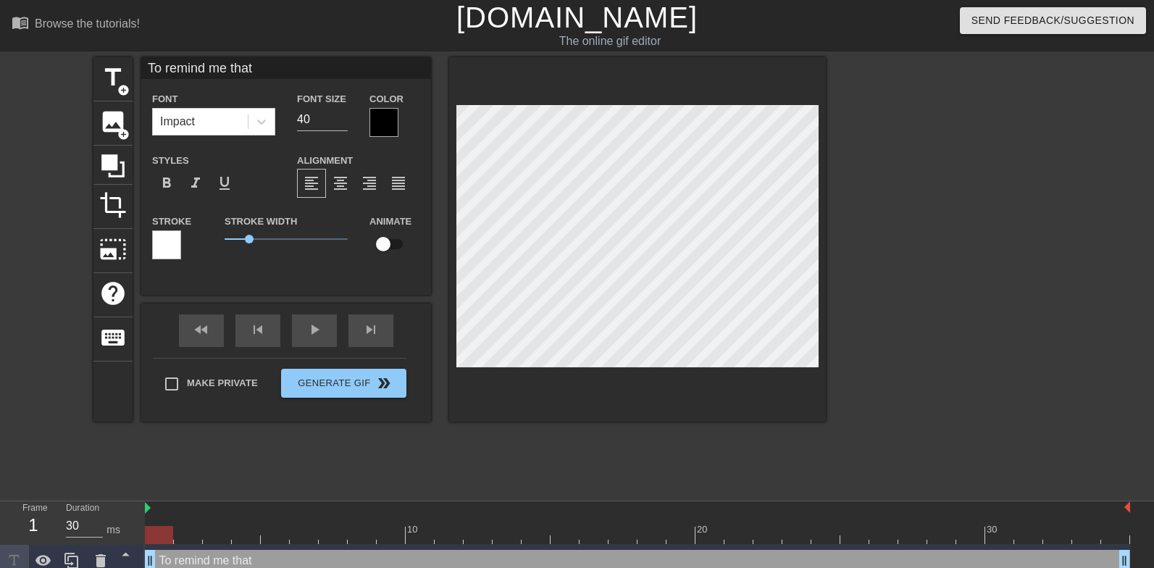
type textarea "To remind me that"
type input "To remind me that m"
type textarea "To remind me that m"
type input "To remind me that m"
type textarea "To remind me that m"
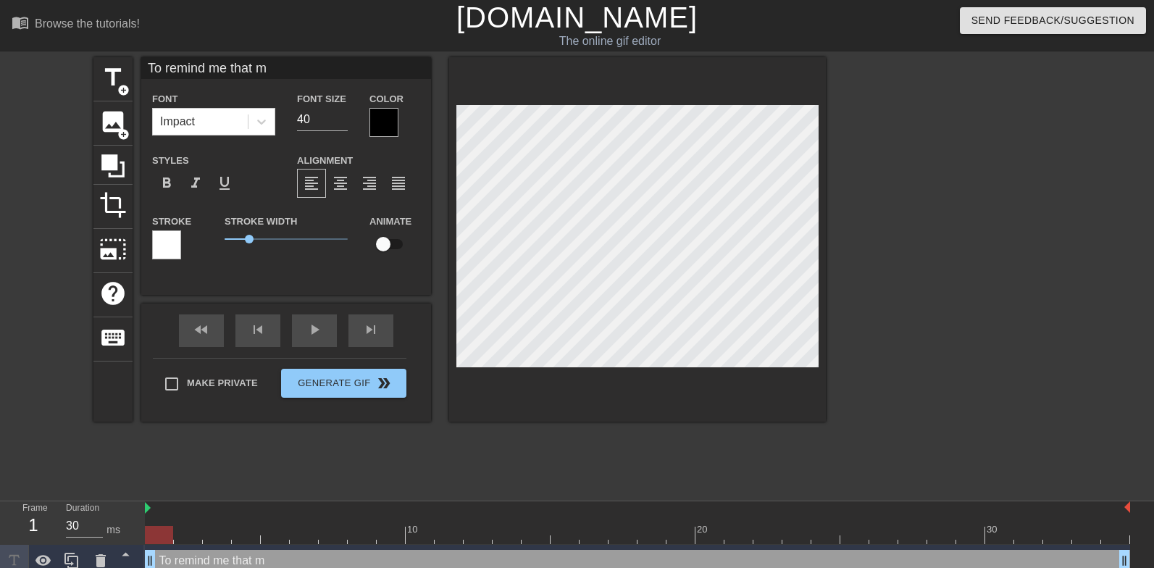
type input "To remind me that m"
type textarea "To remind me that m"
type input "To remind me that my"
type textarea "To remind me that my"
type input "To remind me that my"
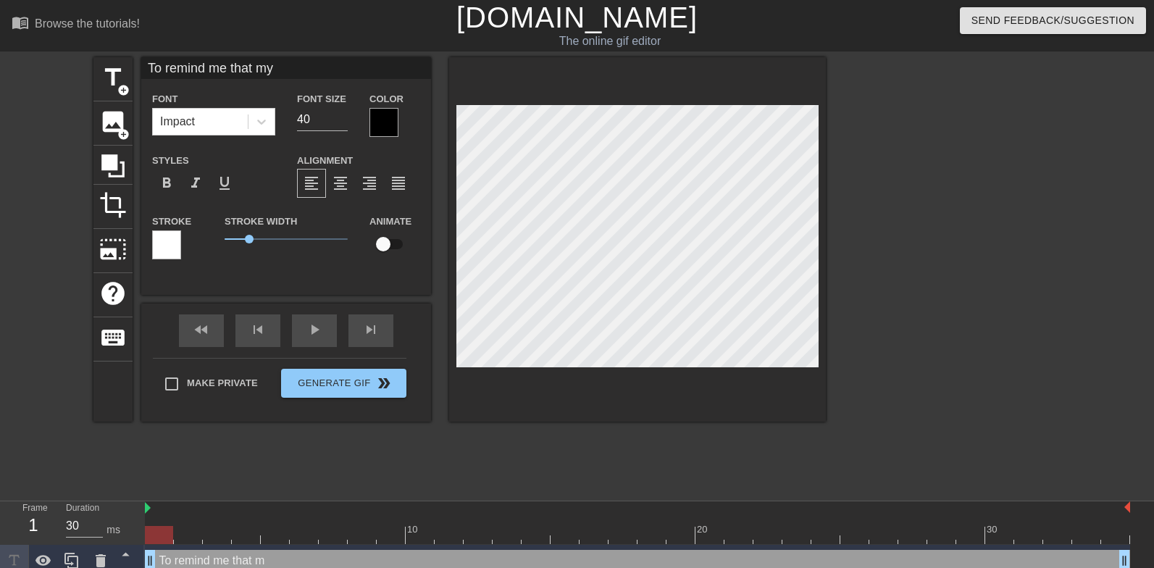
type textarea "To remind me that my"
type input "To remind me that my p"
type textarea "To remind me that my p"
type input "To remind me that my"
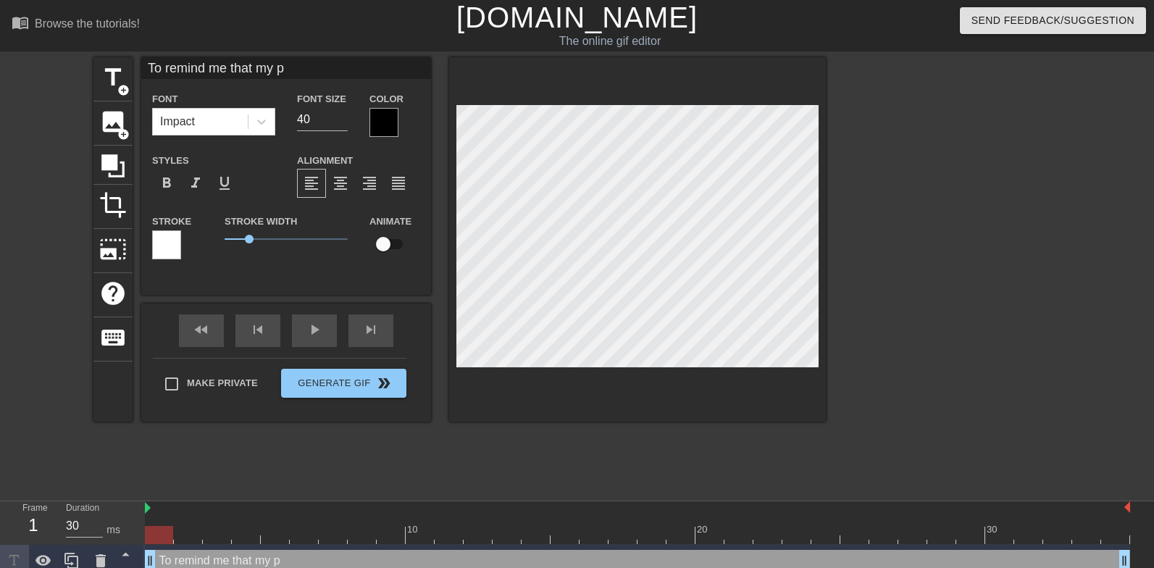
type textarea "To remind me that my"
type input "To remind me that my"
type textarea "To remind me that my"
type input "To remind me that m"
type textarea "To remind me that m"
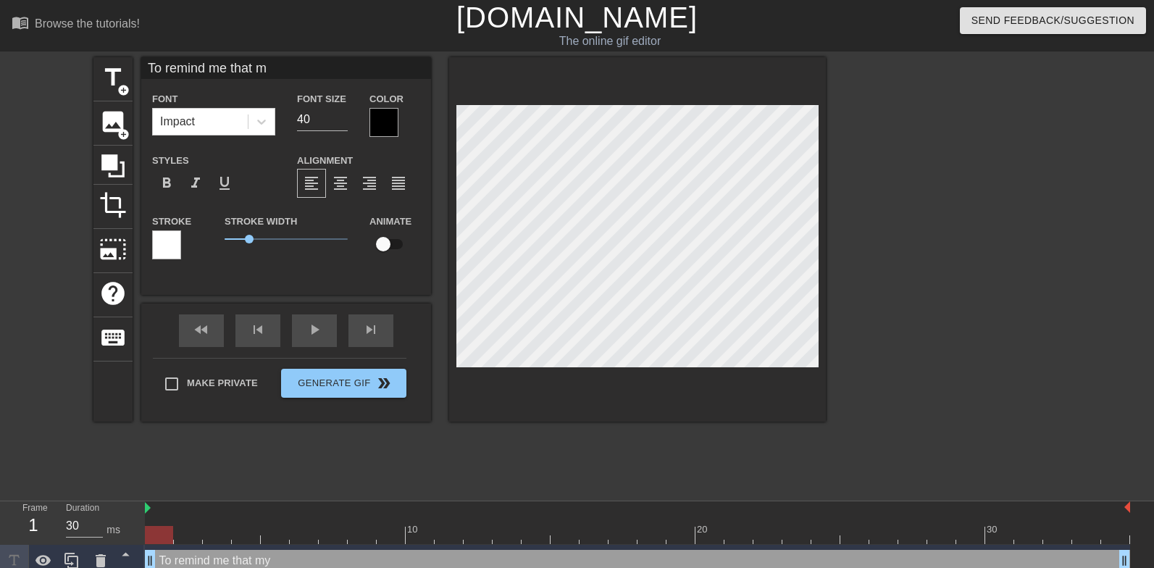
type input "To remind me that"
type textarea "To remind me that"
type input "To remind me that"
type textarea "To remind me that"
type input "To remind me that"
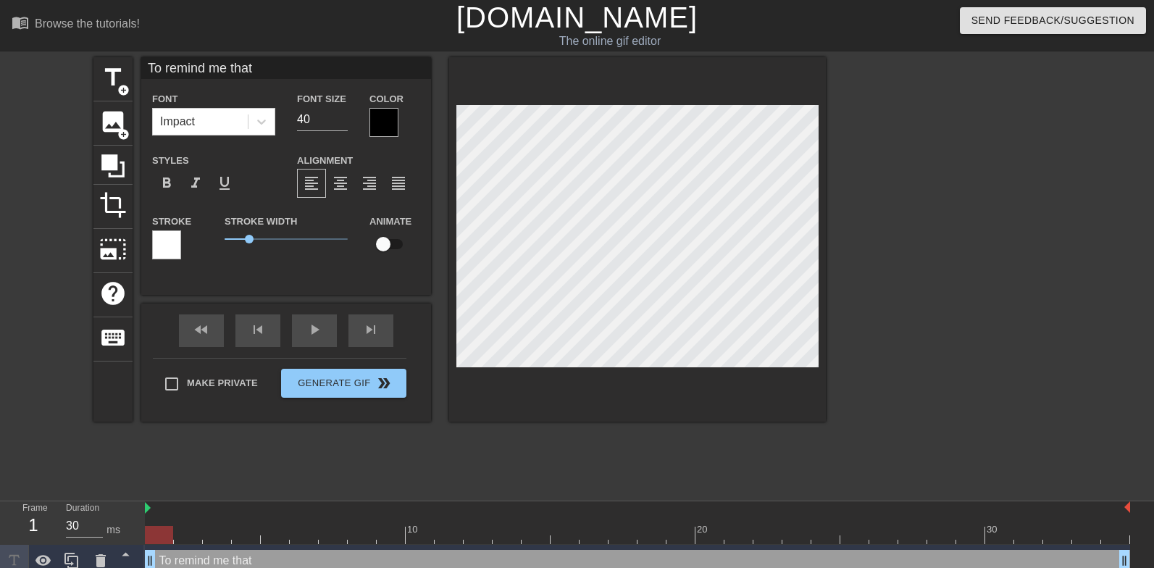
type textarea "To remind me that"
type input "To remind me that o"
type textarea "To remind me that of"
type input "To remind me that of"
type textarea "To remind me that of"
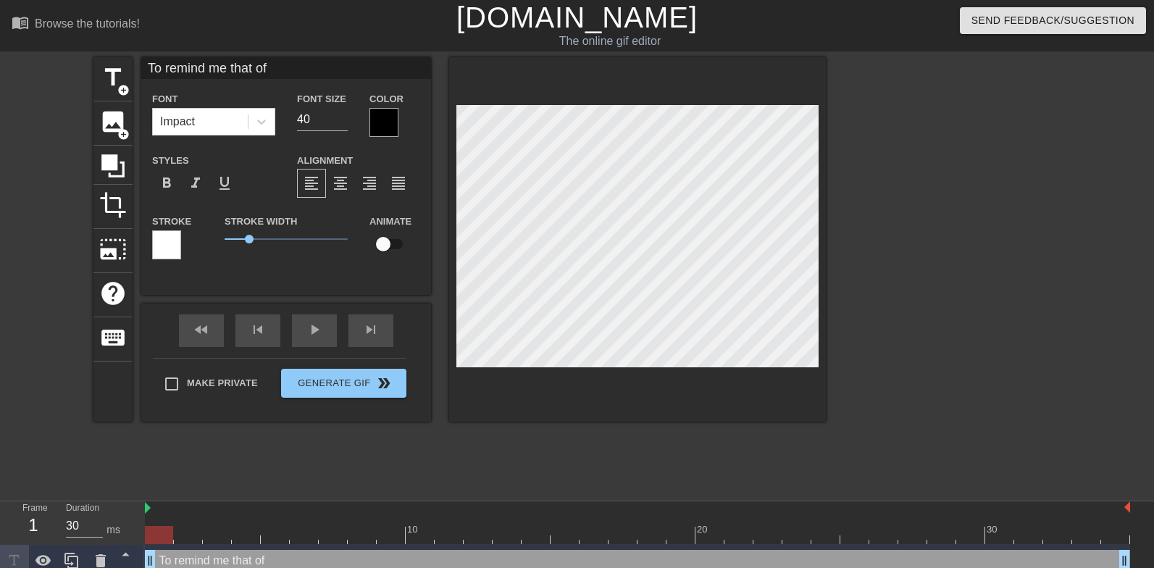
type input "To remind me that of m"
type textarea "To remind me that of m"
type input "To remind me that of my"
type textarea "To remind me that of my"
type input "To remind me that of my"
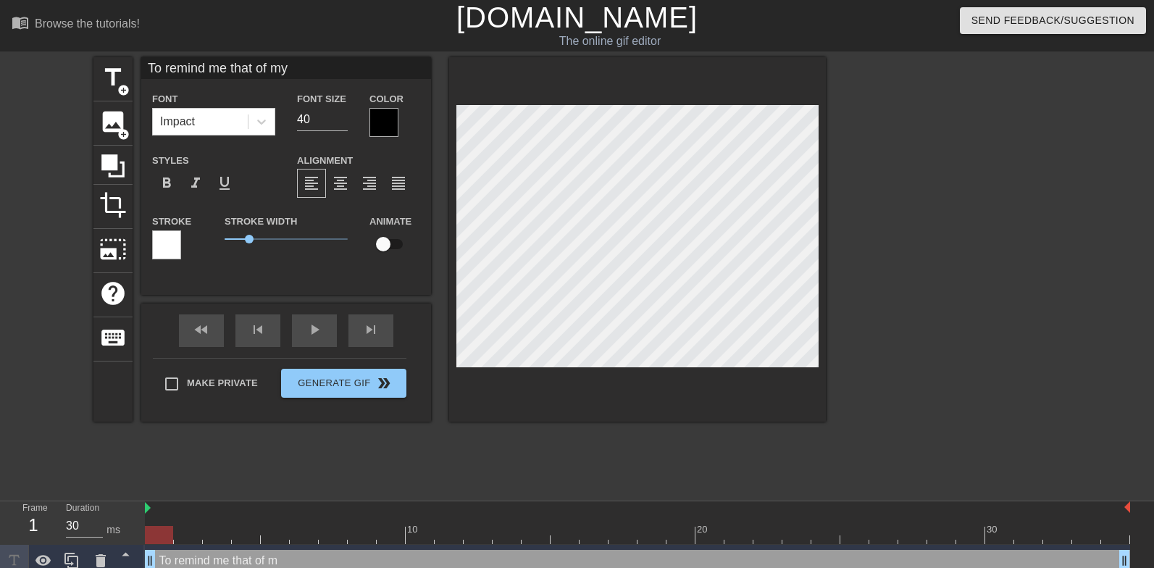
type textarea "To remind me that of my"
type input "To remind me that of my p"
type textarea "To remind me that of my p"
type input "To remind me that of my pl"
type textarea "To remind me that of my pl"
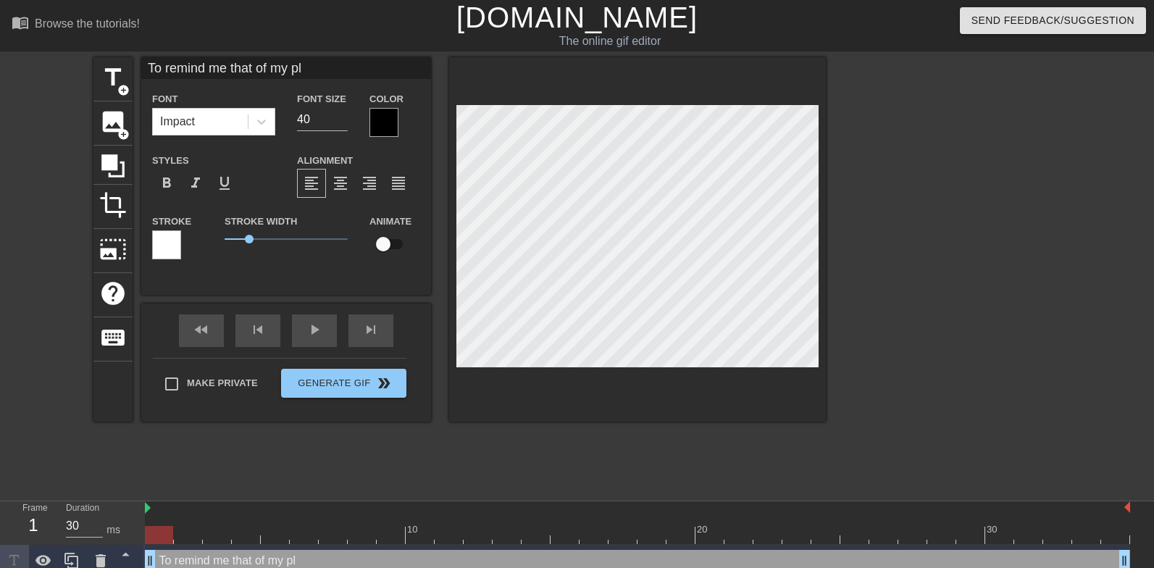
type input "To remind me that of my pla"
type textarea "To remind me that of my pla"
type input "To remind me that of my plac"
type textarea "To remind me that of my plac"
type input "To remind me that of my place"
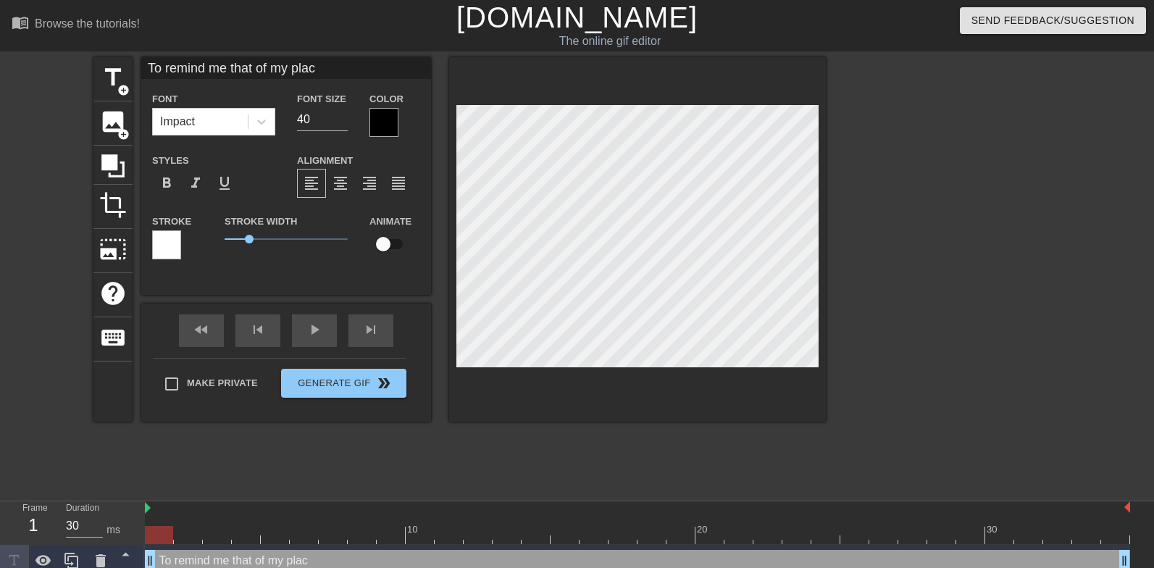
type textarea "To remind me that of my place"
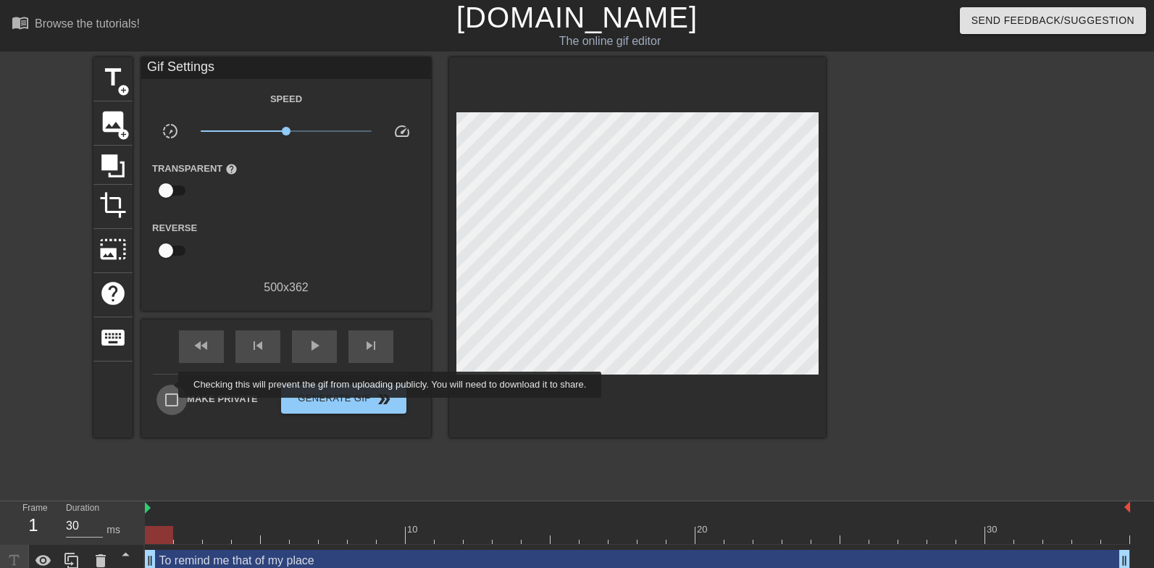
click at [169, 385] on input "Make Private" at bounding box center [171, 400] width 30 height 30
checkbox input "true"
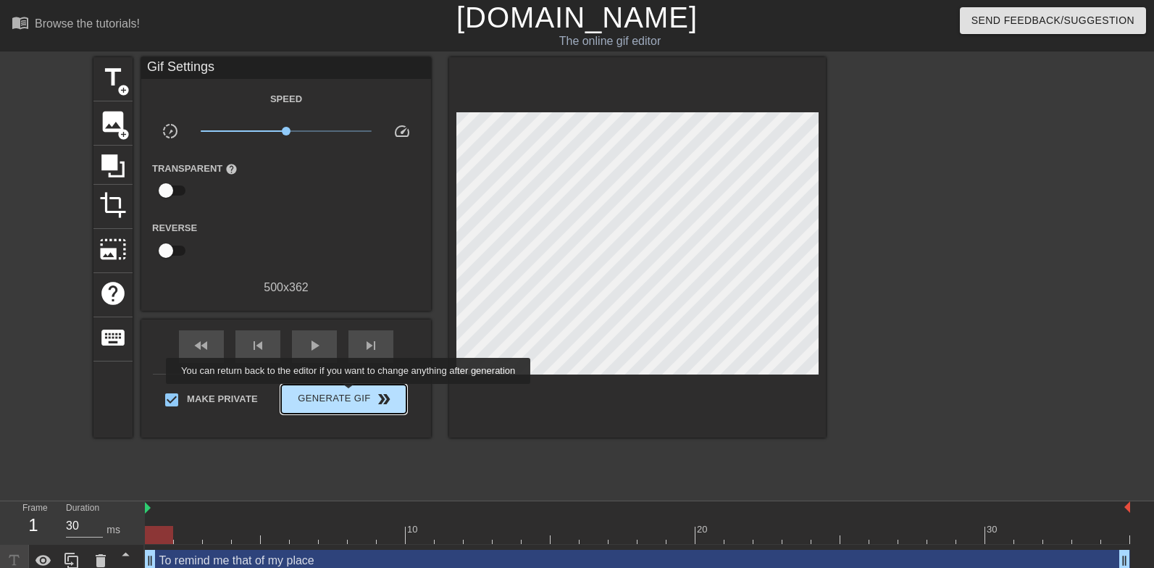
click at [358, 394] on span "Generate Gif double_arrow" at bounding box center [344, 398] width 114 height 17
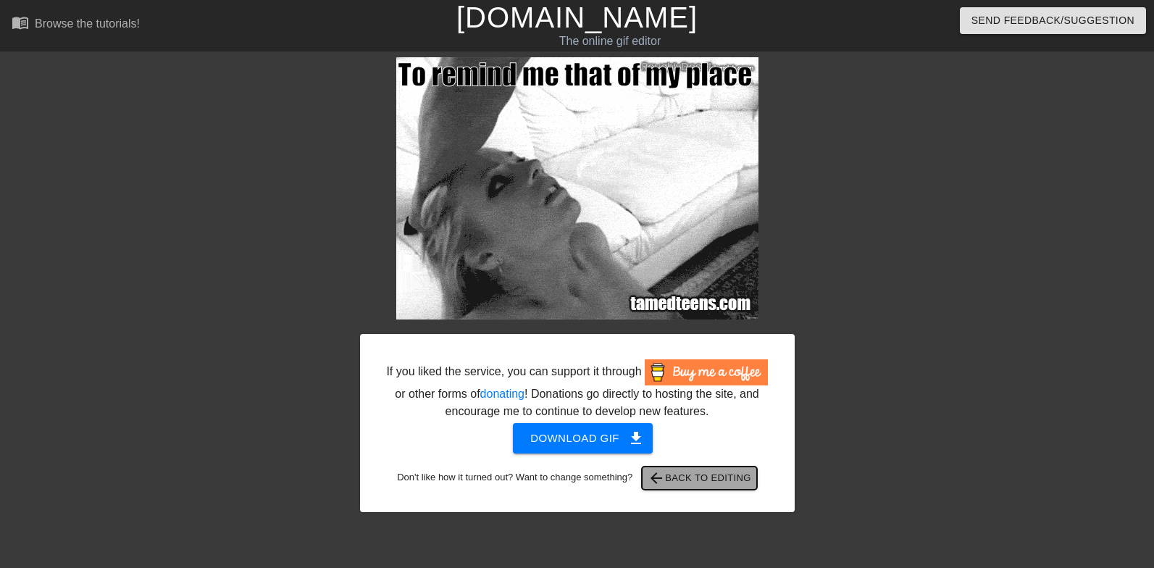
click at [680, 487] on span "arrow_back Back to Editing" at bounding box center [700, 477] width 104 height 17
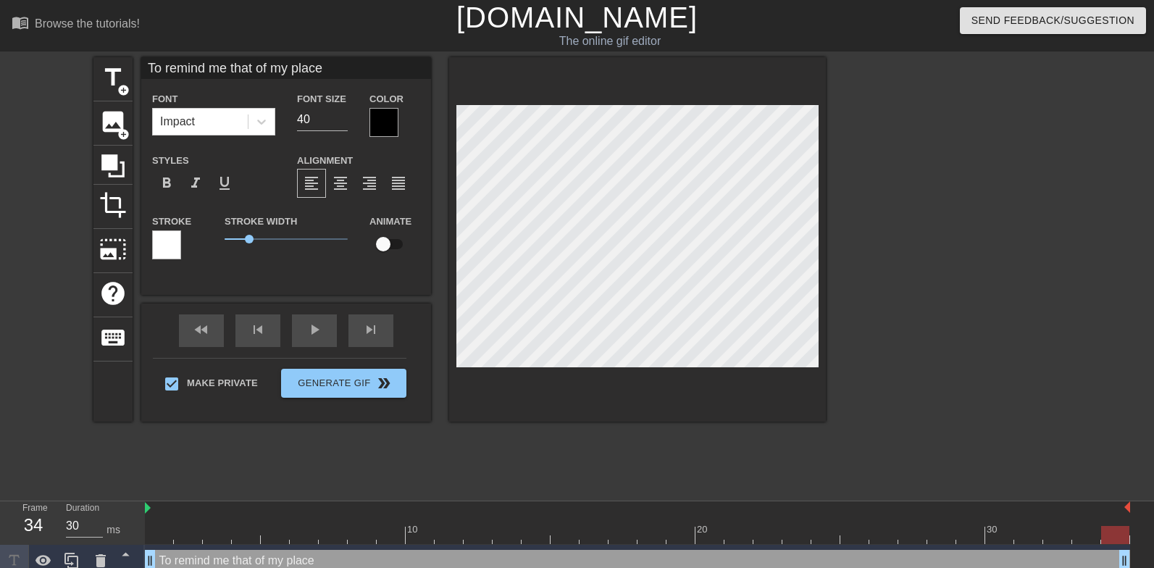
type input "N"
type textarea "N"
type input "No"
type textarea "No"
type input "Not"
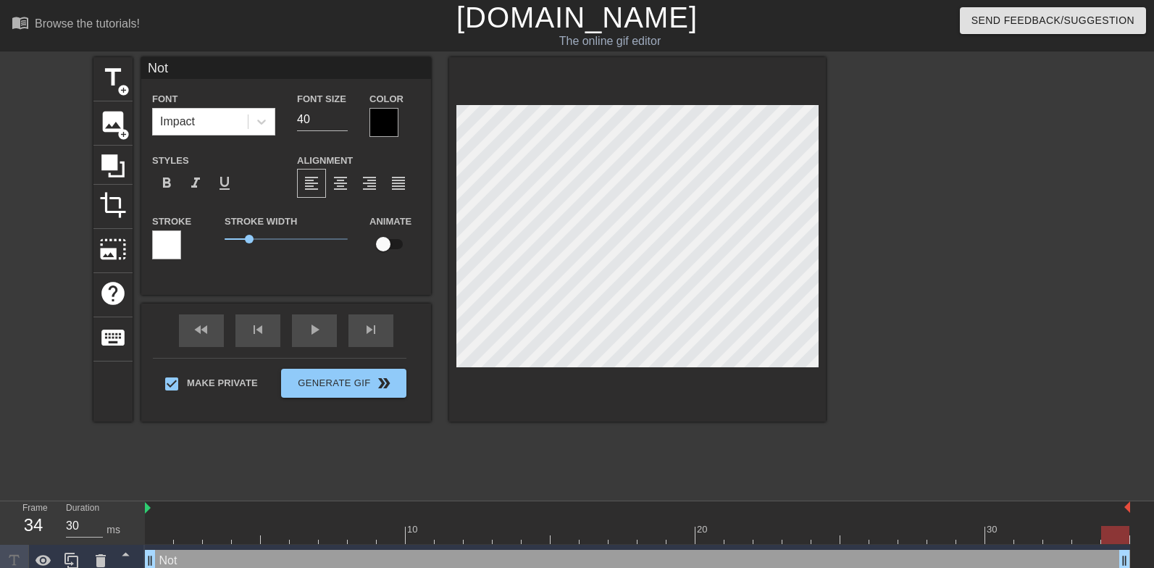
type textarea "Not"
type input "Not m"
type textarea "Not m"
type input "Not ma"
type textarea "Not mak"
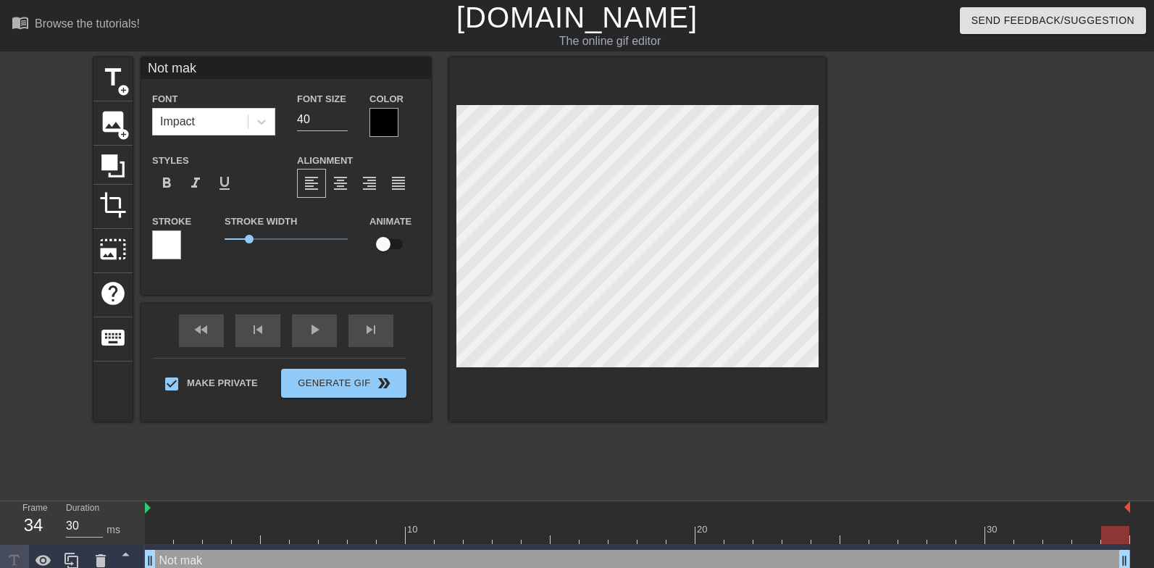
type input "Not maki"
type textarea "Not maki"
type input "Not makin"
type textarea "Not makin"
type input "Not making"
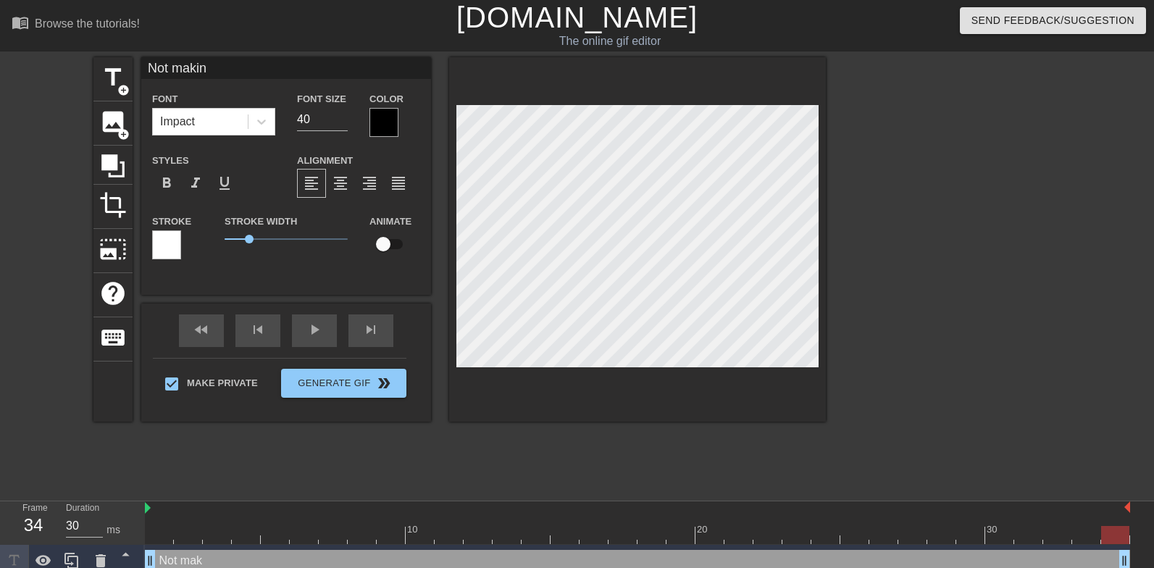
type textarea "Not making"
type input "Not making"
type textarea "Not making"
type input "Not making a"
type textarea "Not making a"
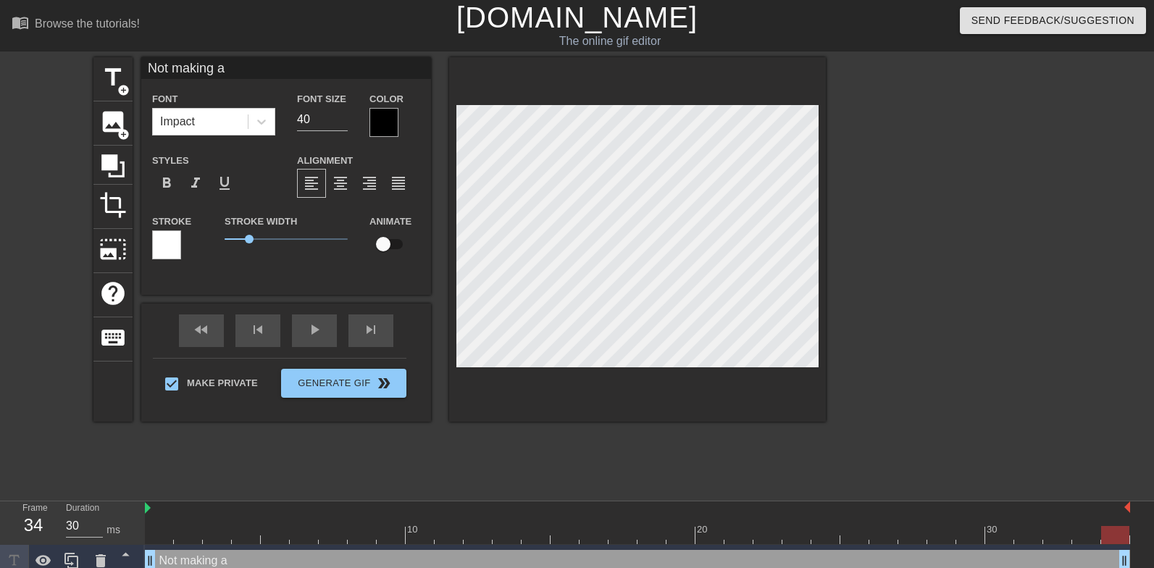
type input "Not making a"
type textarea "Not making a g"
type input "Not making a go"
type textarea "Not making a go"
type input "Not making a goo"
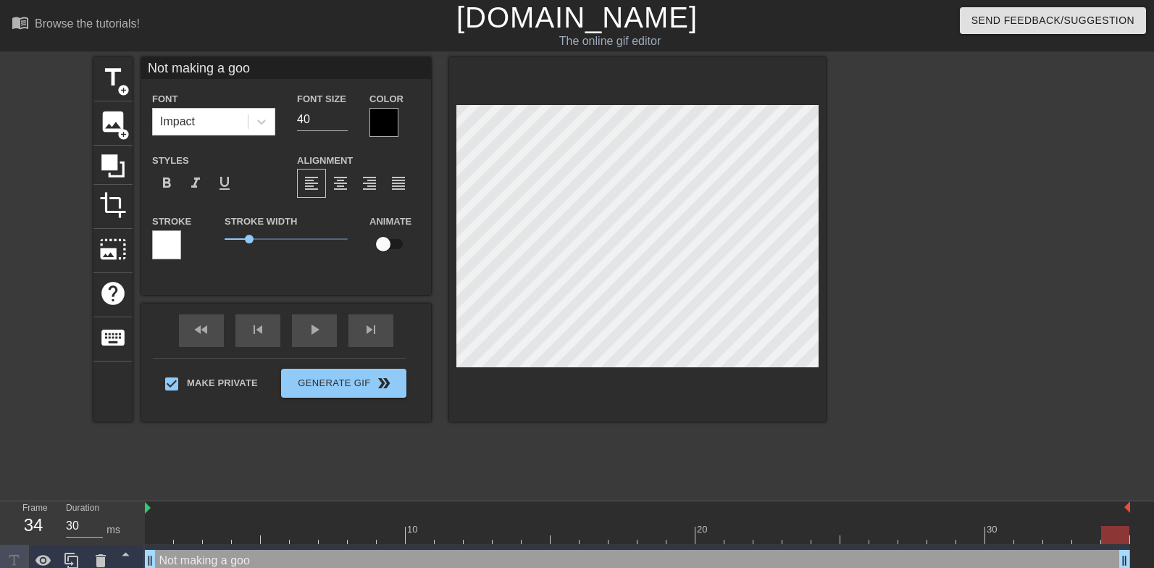
type textarea "Not making a good"
type input "Not making a good"
type textarea "Not making a good"
type input "Not making a good s"
type textarea "Not making a good s"
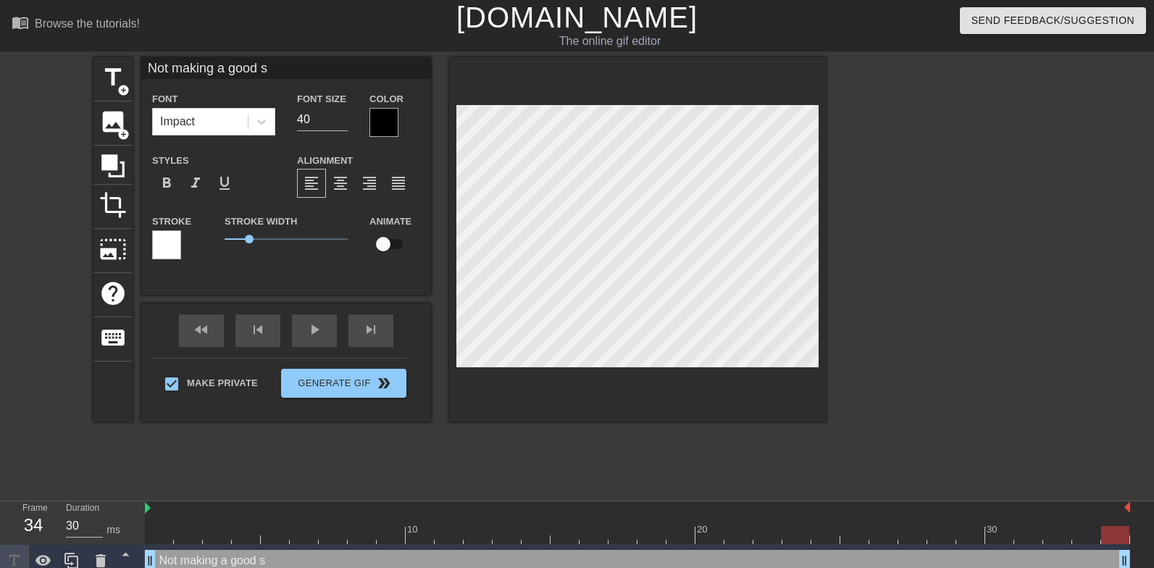
type input "Not making a good sa"
type textarea "Not making a good san"
type input "Not making a good sand"
type textarea "Not making a good sand"
type input "Not making a good sandw"
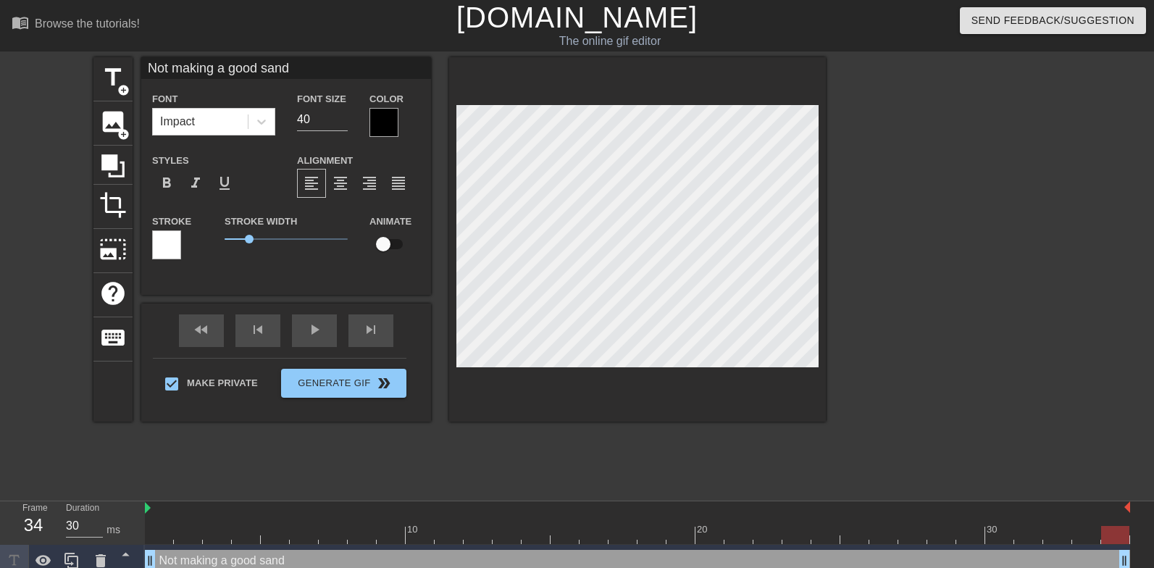
type textarea "Not making a good sandw"
type input "Not making a good sandwi"
type textarea "Not making a good sandwi"
type input "Not making a good sandwic"
type textarea "Not making a good sandwic"
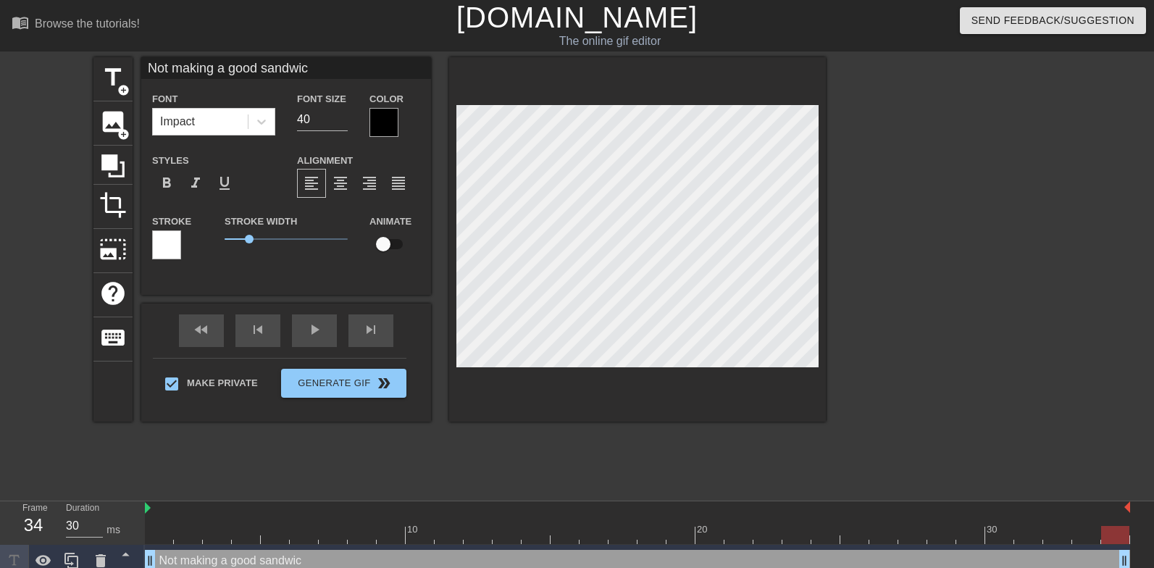
type input "Not making a good sandwich"
type textarea "Not making a good sandwich"
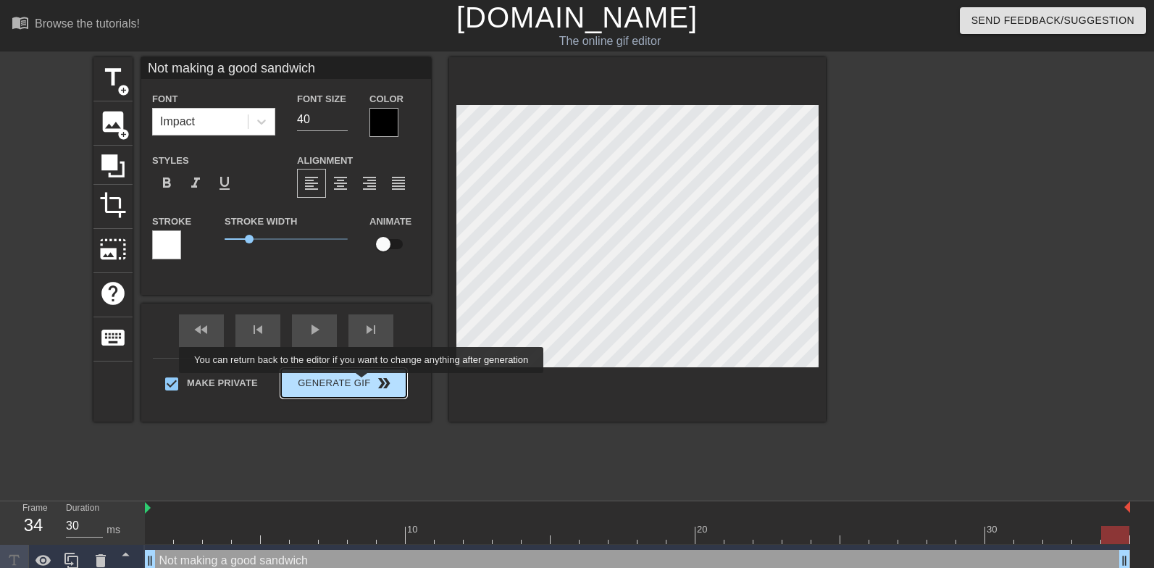
click at [371, 384] on button "Generate Gif double_arrow" at bounding box center [343, 383] width 125 height 29
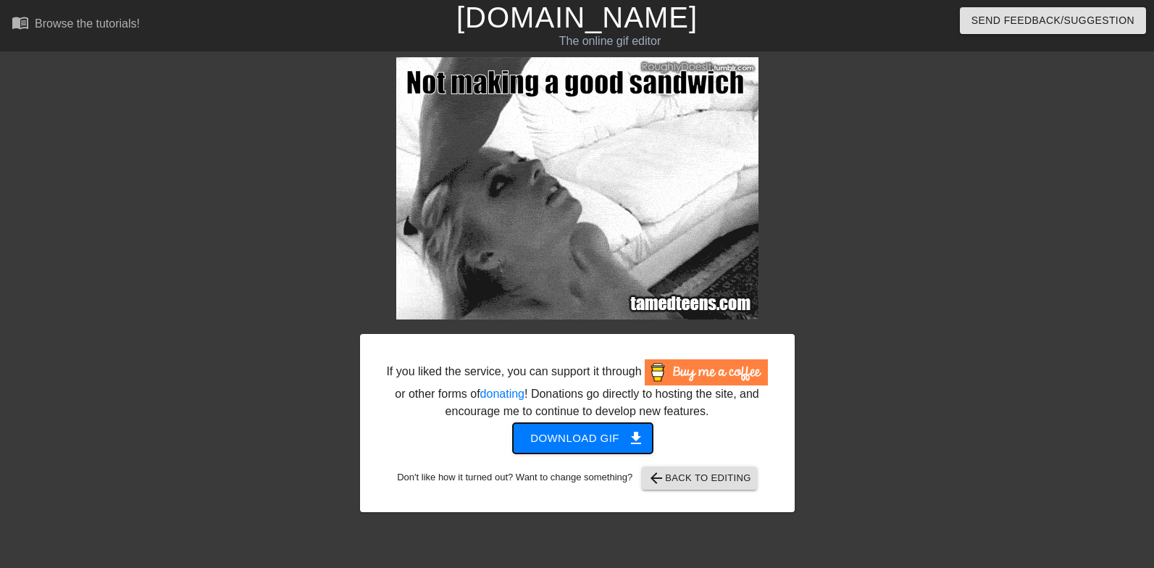
click at [569, 448] on span "Download gif get_app" at bounding box center [582, 438] width 105 height 19
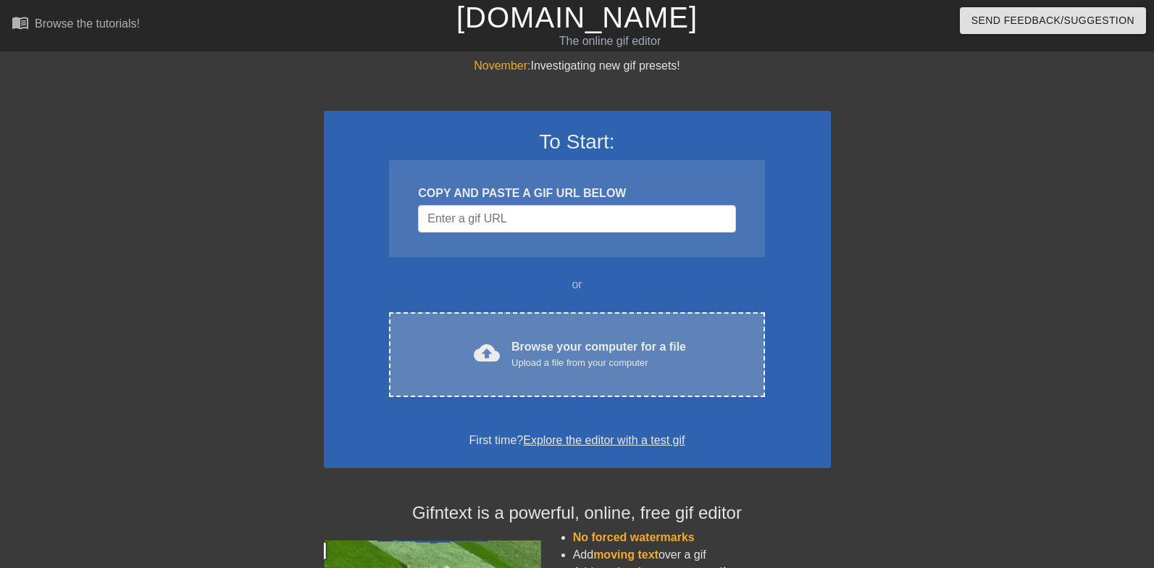
click at [643, 374] on div "cloud_upload Browse your computer for a file Upload a file from your computer C…" at bounding box center [576, 354] width 375 height 85
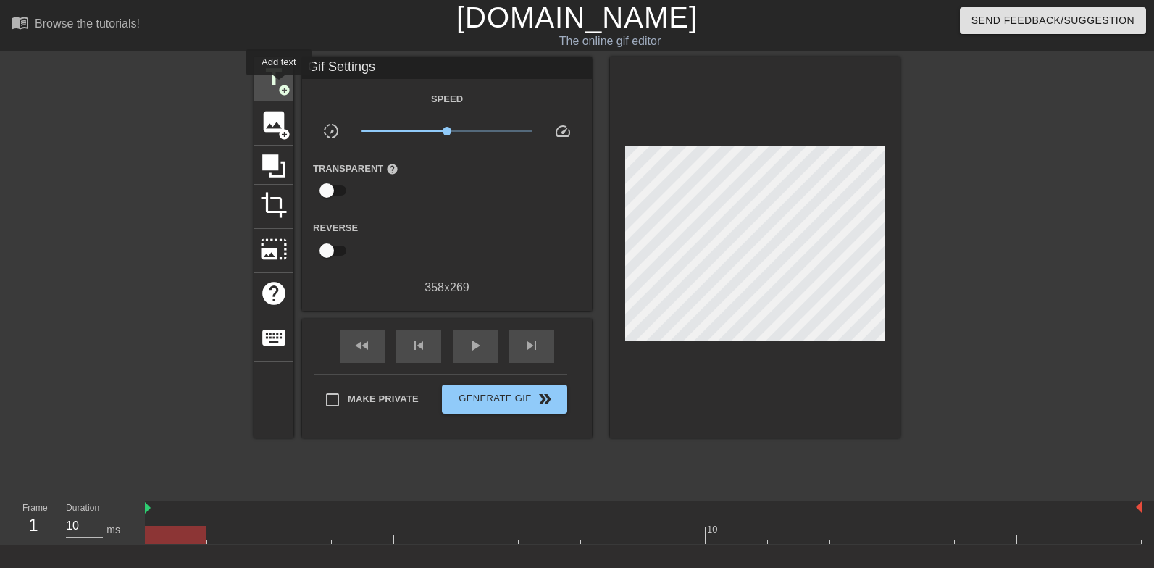
click at [280, 85] on span "add_circle" at bounding box center [284, 90] width 12 height 12
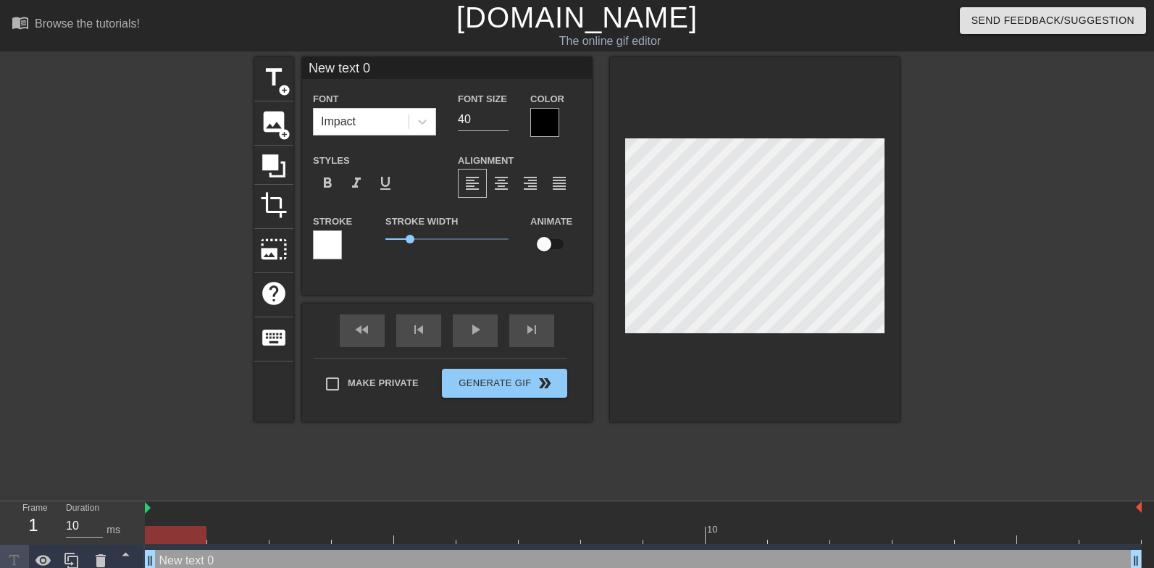
scroll to position [0, 2]
type input "H"
type textarea "H"
type input "He"
type textarea "He"
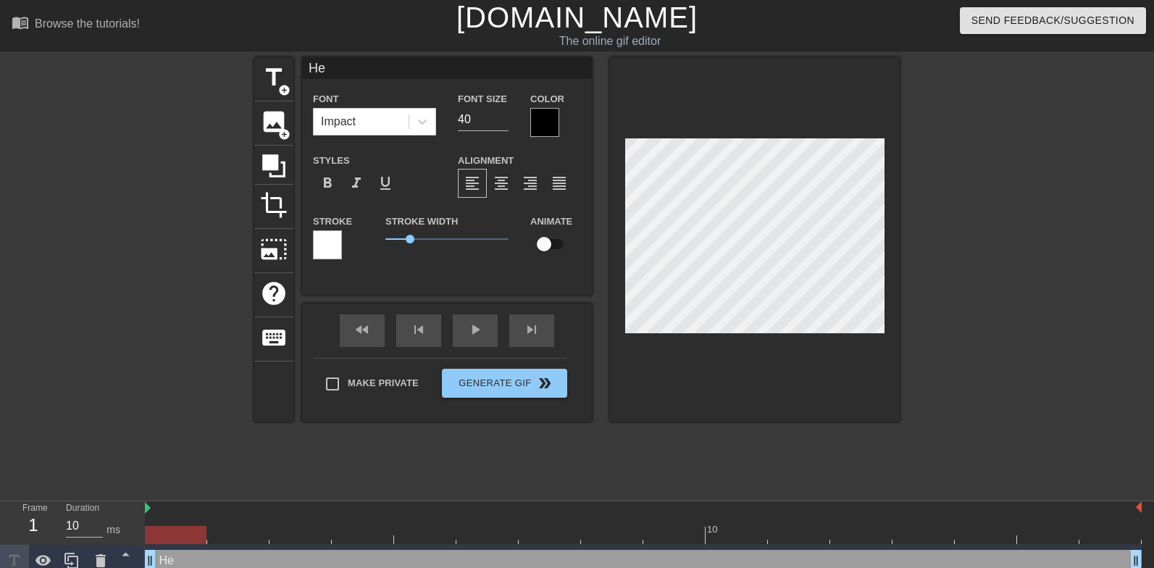
type input "Hes"
type textarea "Hes"
type input "Hesi"
type textarea "Hesi"
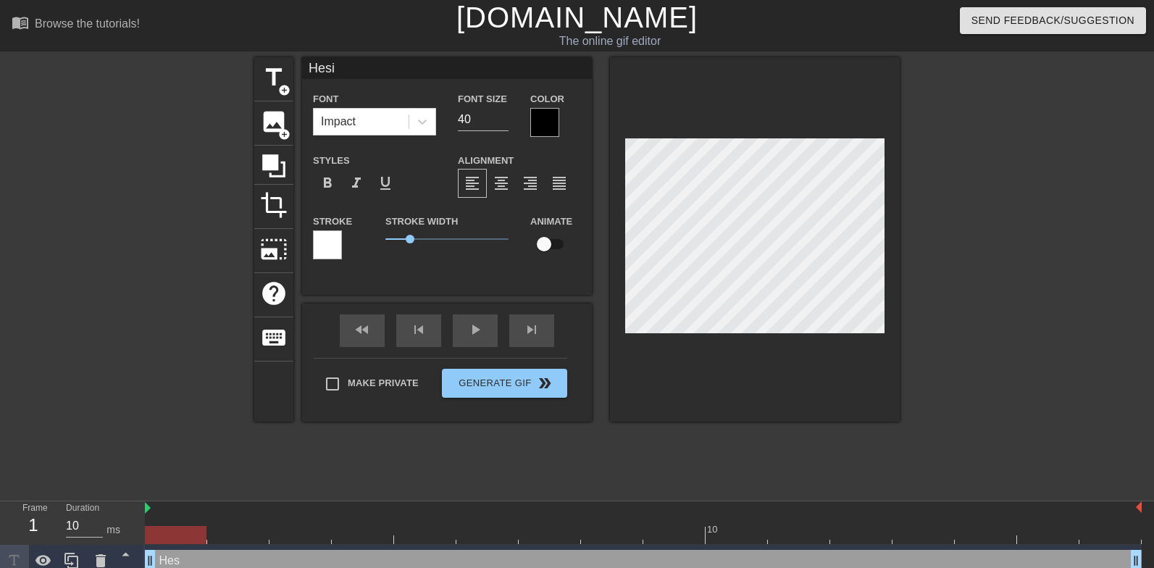
type input "Hesit"
type textarea "Hesit"
type input "Hesita"
type textarea "Hesita"
type input "Hesitat"
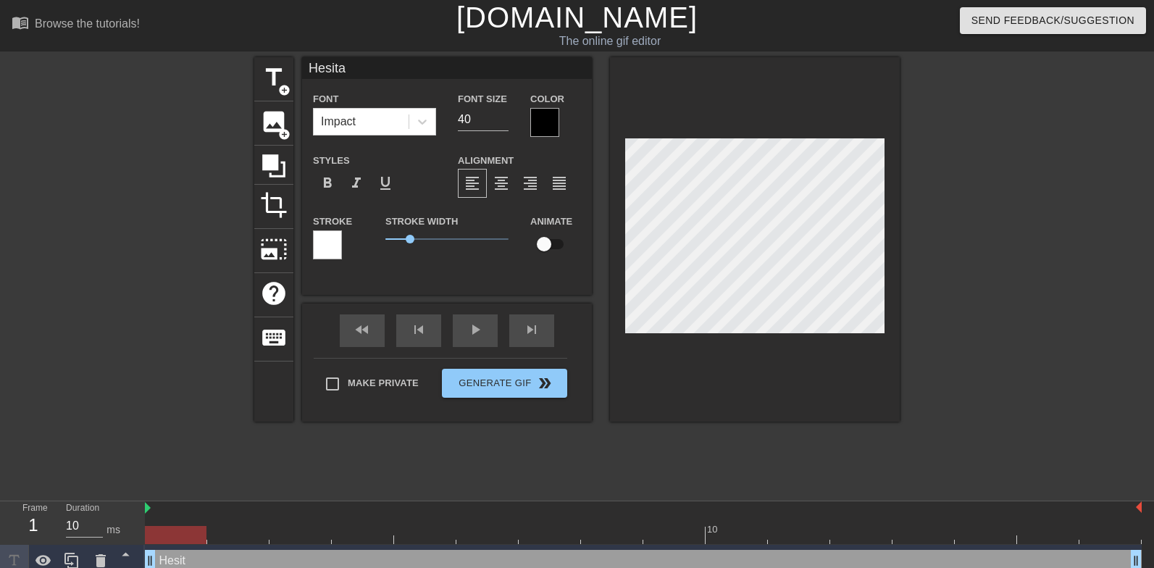
type textarea "Hesitat"
type input "Hesitati"
type textarea "Hesitati"
type input "Hesitatin"
type textarea "Hesitatin"
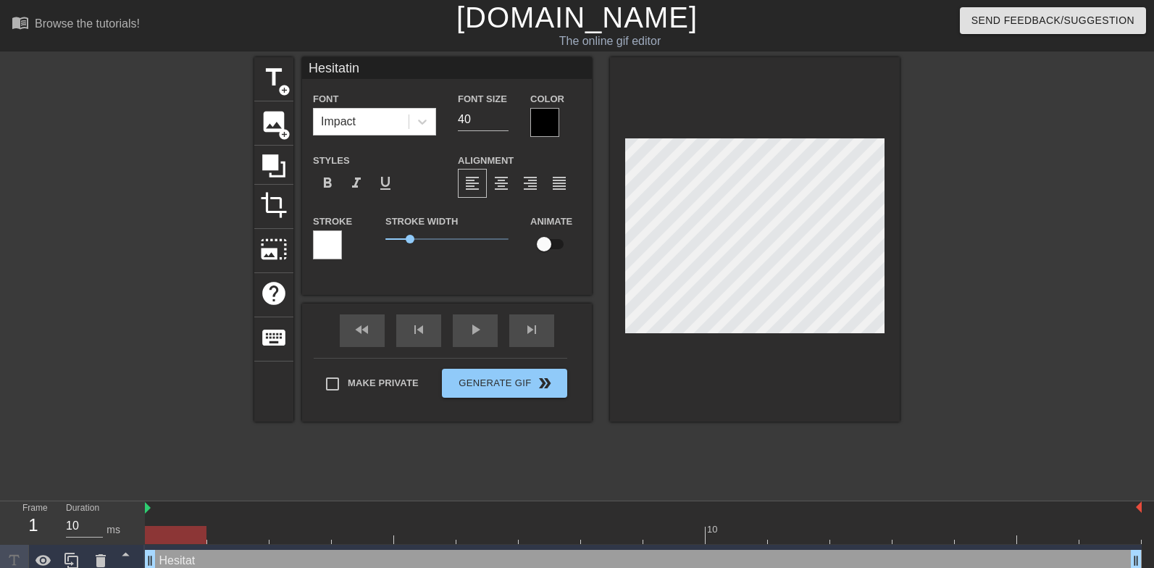
type input "Hesitating"
type textarea "Hesitating"
type input "Hesitating"
type textarea "Hesitating"
type input "Hesitating f"
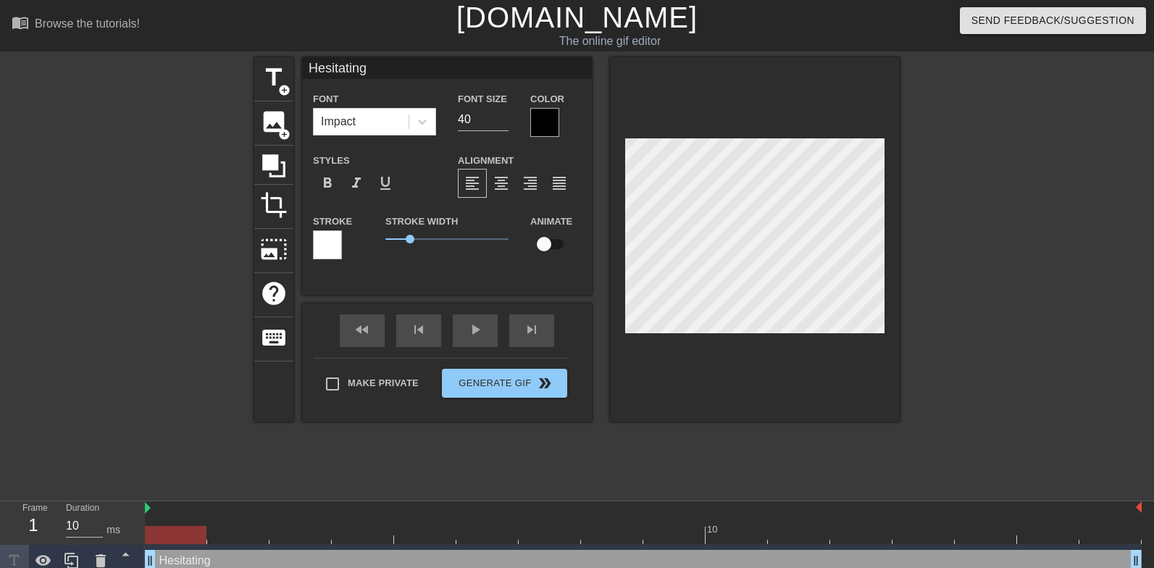
type textarea "Hesitating f"
type input "Hesitating fo"
type textarea "Hesitating fo"
type input "Hesitating for"
type textarea "Hesitating for"
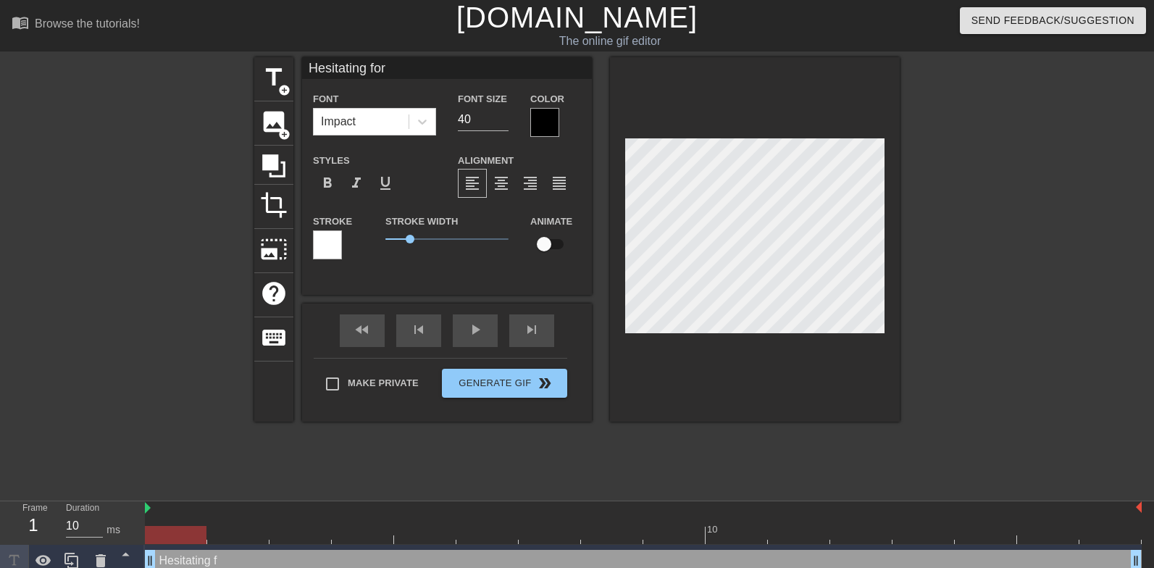
type input "Hesitating for"
type textarea "Hesitating for"
type input "Hesitating for a"
type textarea "Hesitating for a"
type input "Hesitating for a"
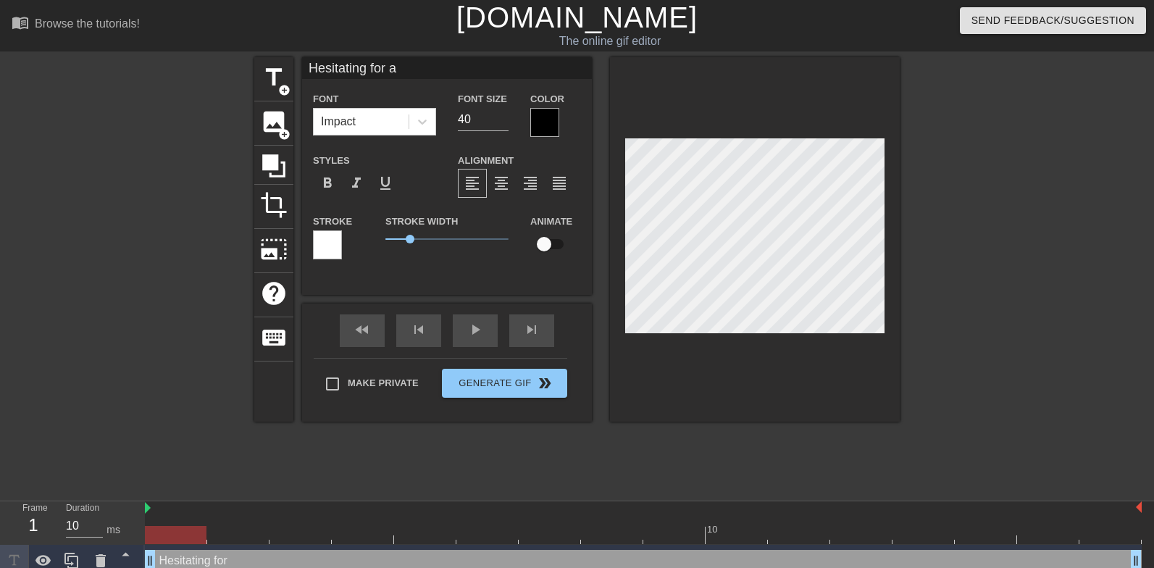
type textarea "Hesitating for a"
type input "Hesitating for a b"
type textarea "Hesitating for a b"
type input "Hesitating for a bl"
type textarea "Hesitating for a bl"
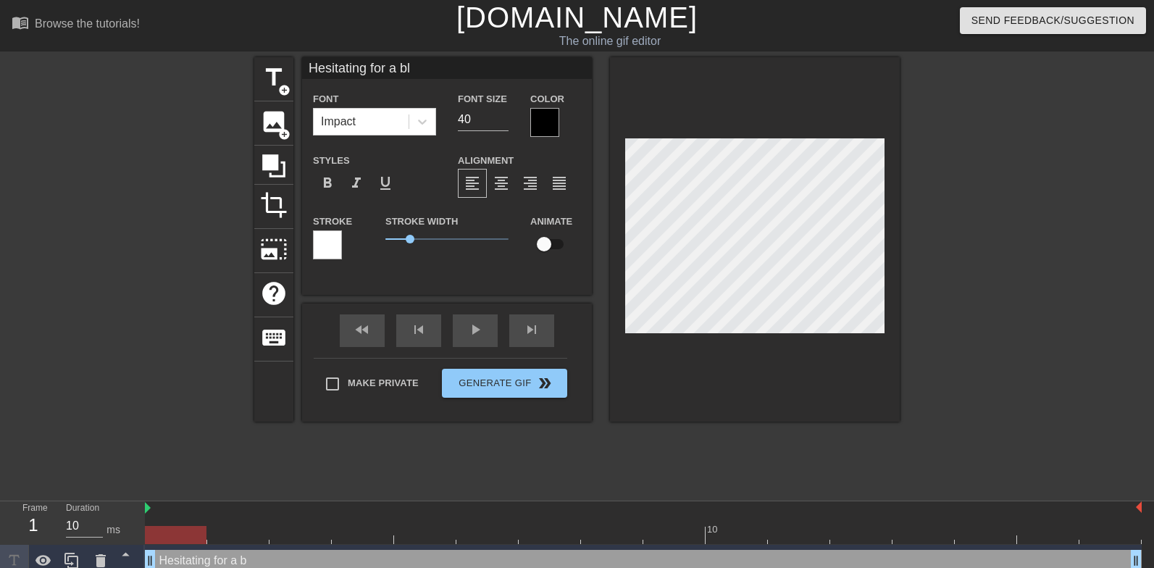
type input "Hesitating for a blo"
type textarea "Hesitating for a blo"
type input "Hesitating for a blow"
type textarea "Hesitating for a blow"
type input "Hesitating for a blowj"
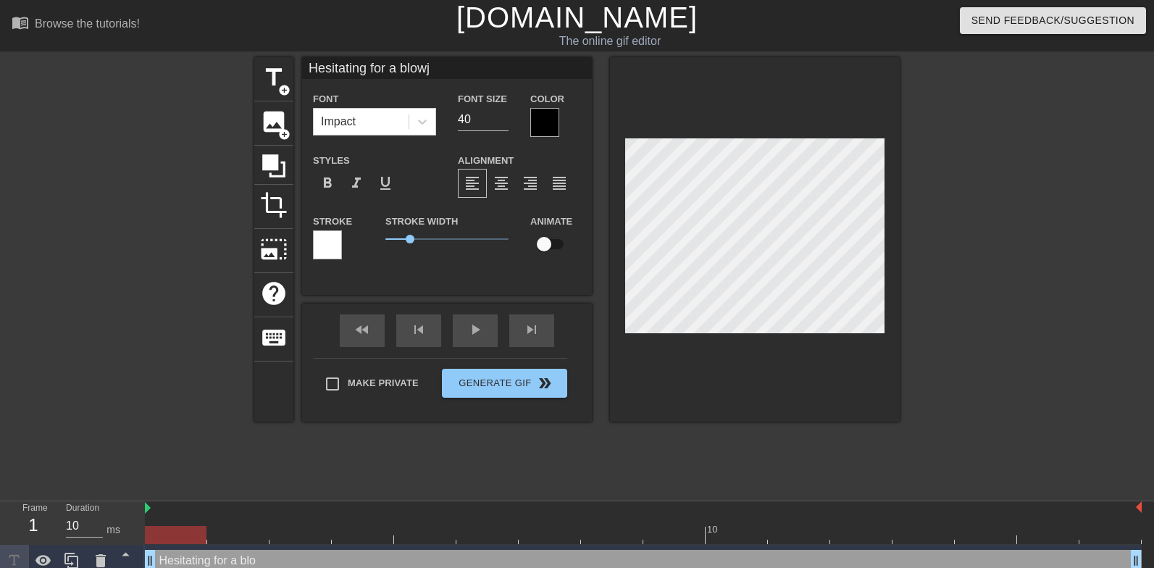
type textarea "Hesitating for a blowjo"
type input "Hesitating for a blowjob"
type textarea "Hesitating for a blowjob"
click at [483, 123] on input "40" at bounding box center [483, 119] width 51 height 23
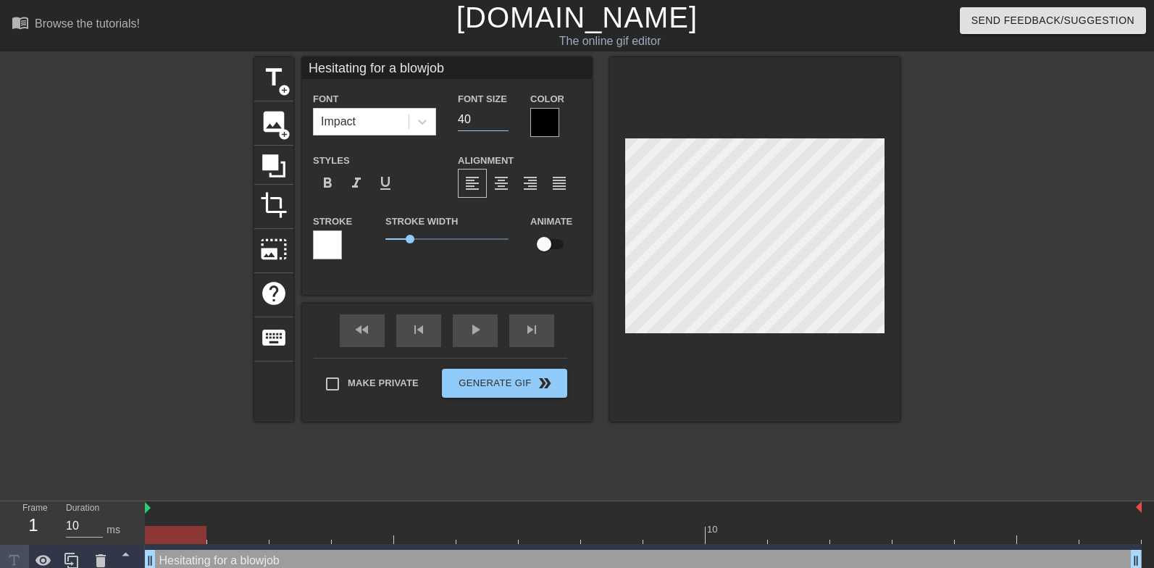
click at [483, 123] on input "40" at bounding box center [483, 119] width 51 height 23
type input "30"
click at [475, 112] on input "30" at bounding box center [483, 119] width 51 height 23
type input "32"
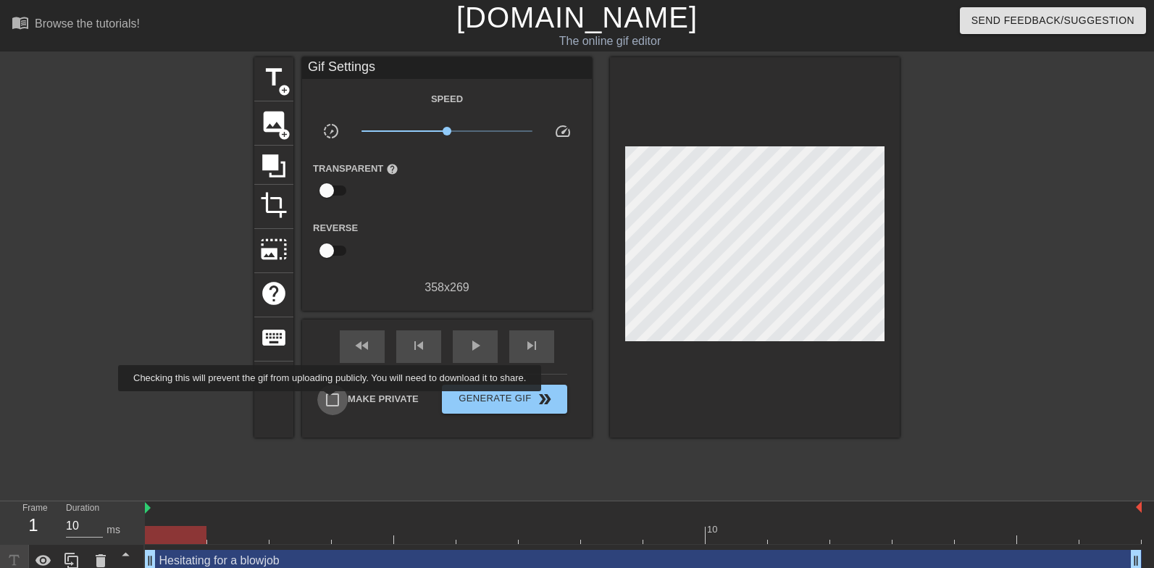
click at [341, 401] on input "Make Private" at bounding box center [332, 400] width 30 height 30
checkbox input "true"
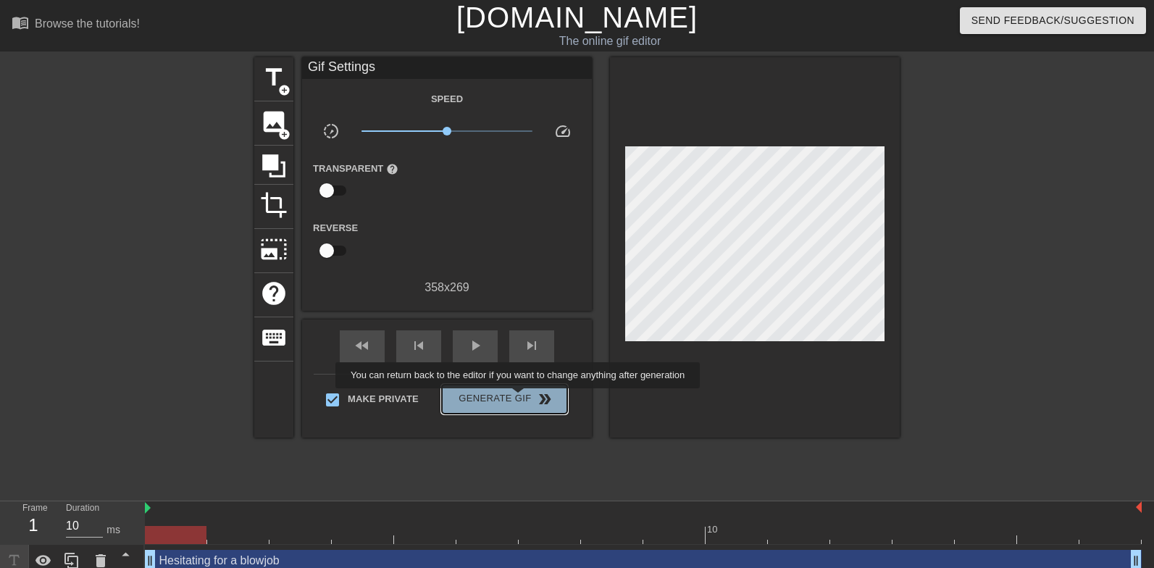
click at [527, 398] on span "Generate Gif double_arrow" at bounding box center [505, 398] width 114 height 17
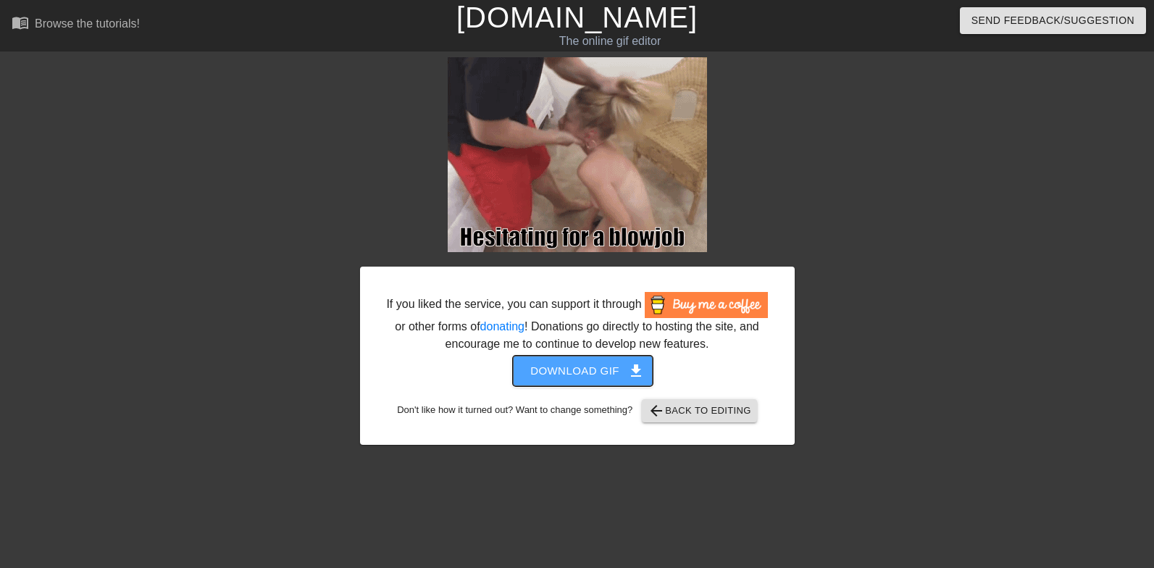
click at [605, 380] on span "Download gif get_app" at bounding box center [582, 371] width 105 height 19
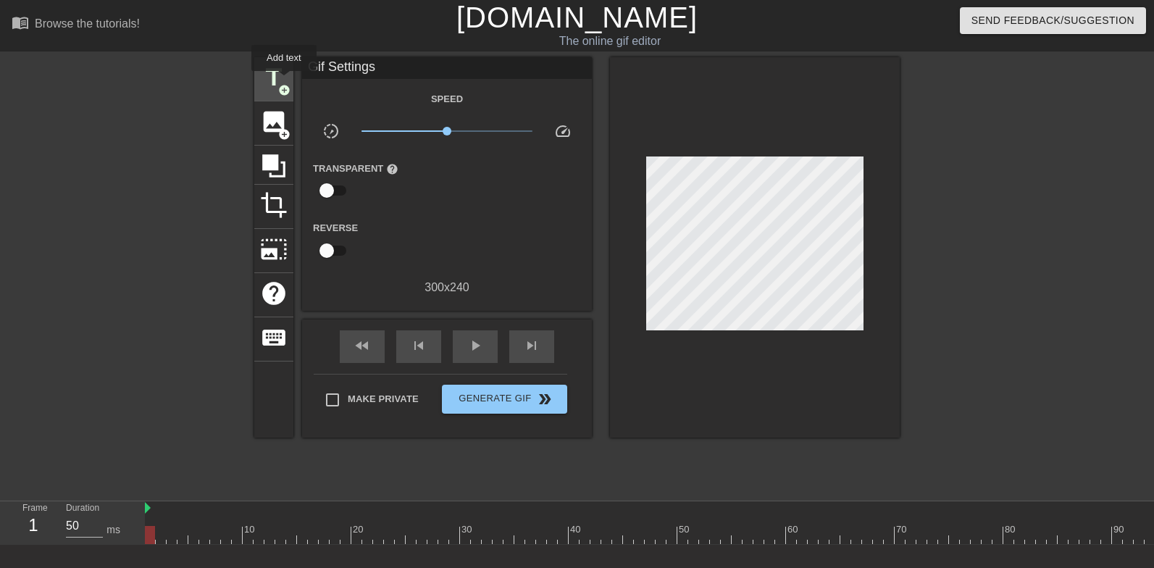
click at [284, 81] on span "title" at bounding box center [274, 78] width 28 height 28
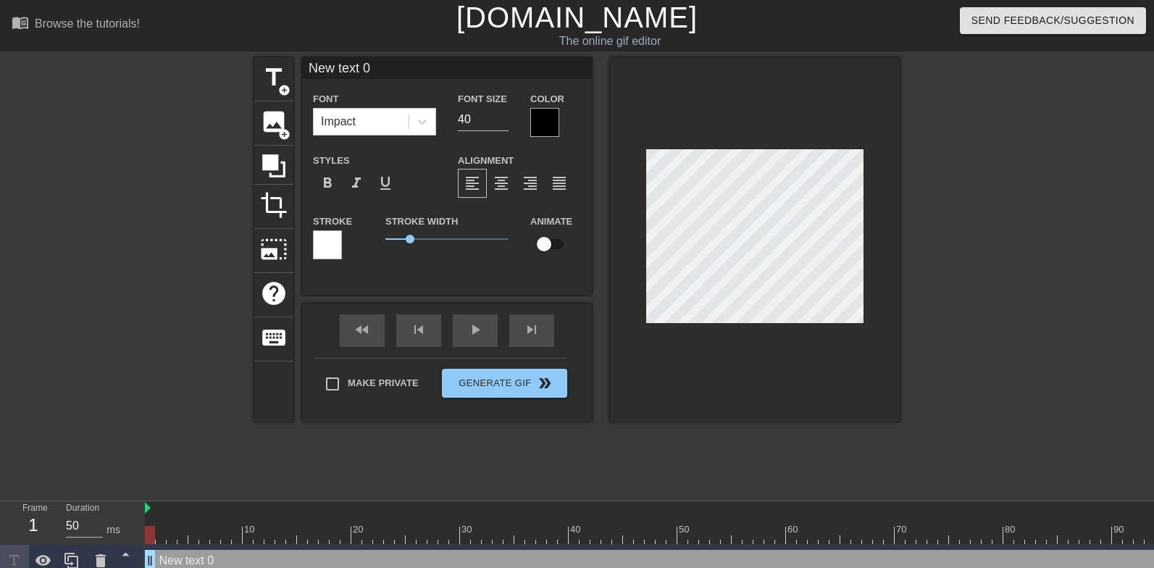
scroll to position [0, 2]
type input "F"
type textarea "F"
type input "Fo"
type textarea "Fo"
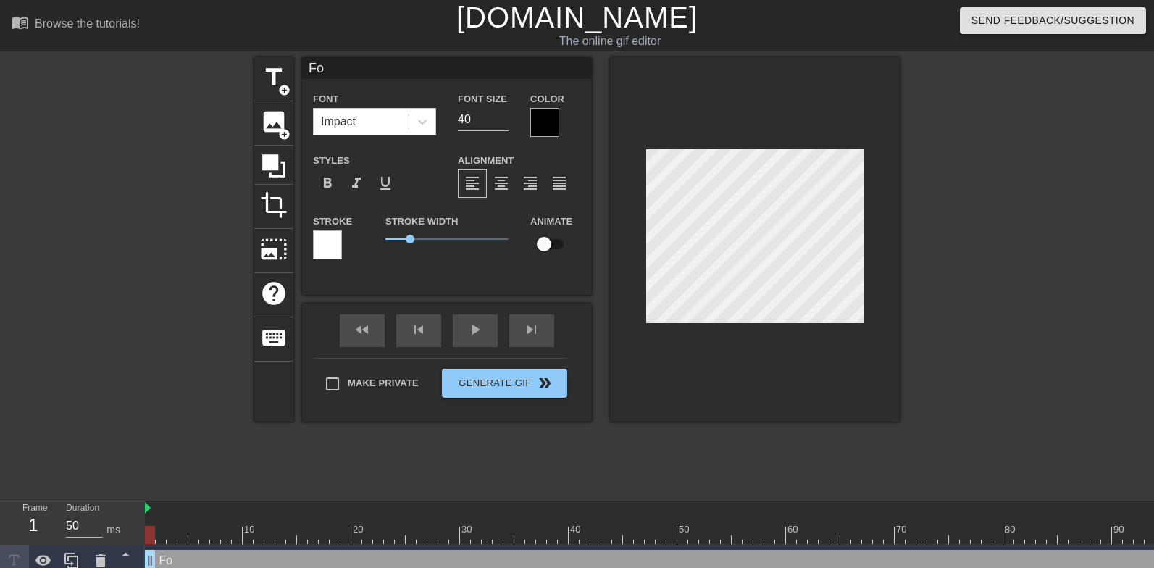
type input "For"
type textarea "For"
type input "For"
type textarea "For"
type input "For a"
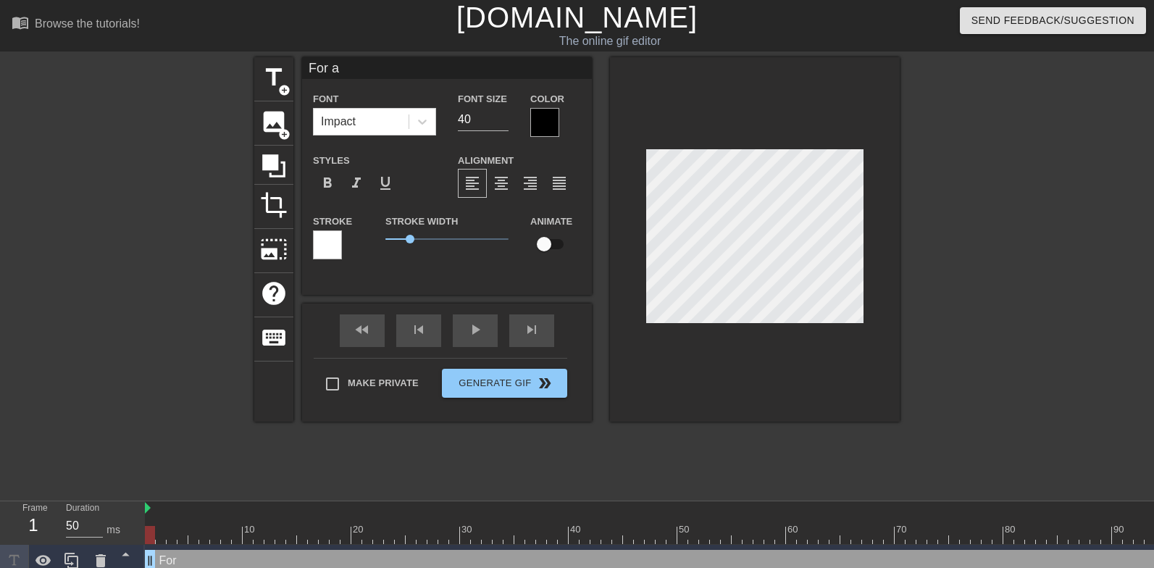
type textarea "For a"
type input "For a m"
type textarea "For a m"
type input "For a ma"
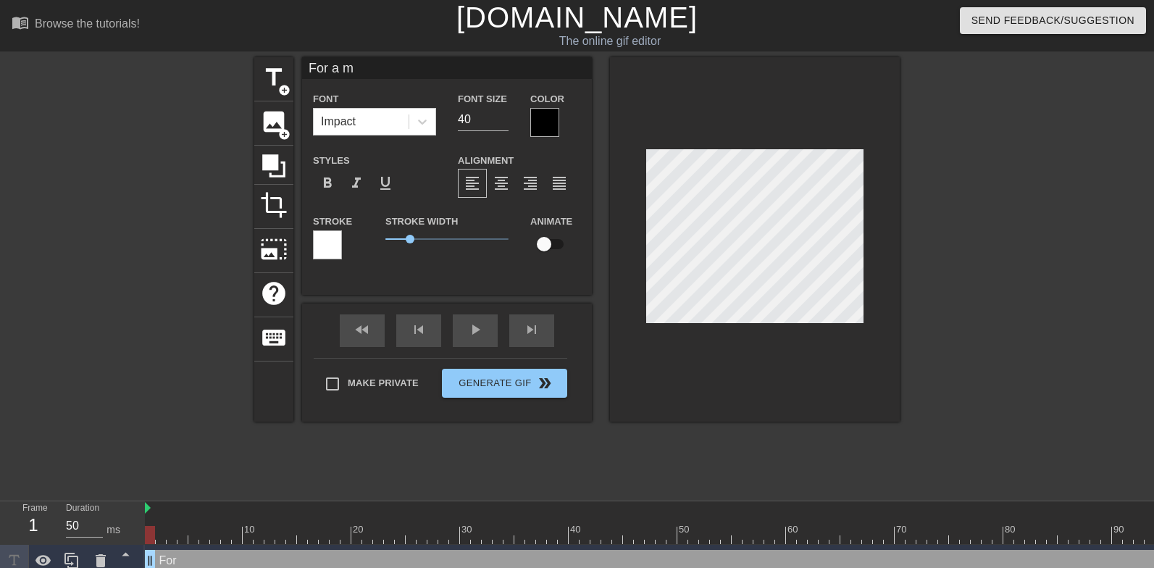
type textarea "For a ma"
type input "For a man"
type textarea "For a man"
type input "For a mans"
type textarea "For a mans"
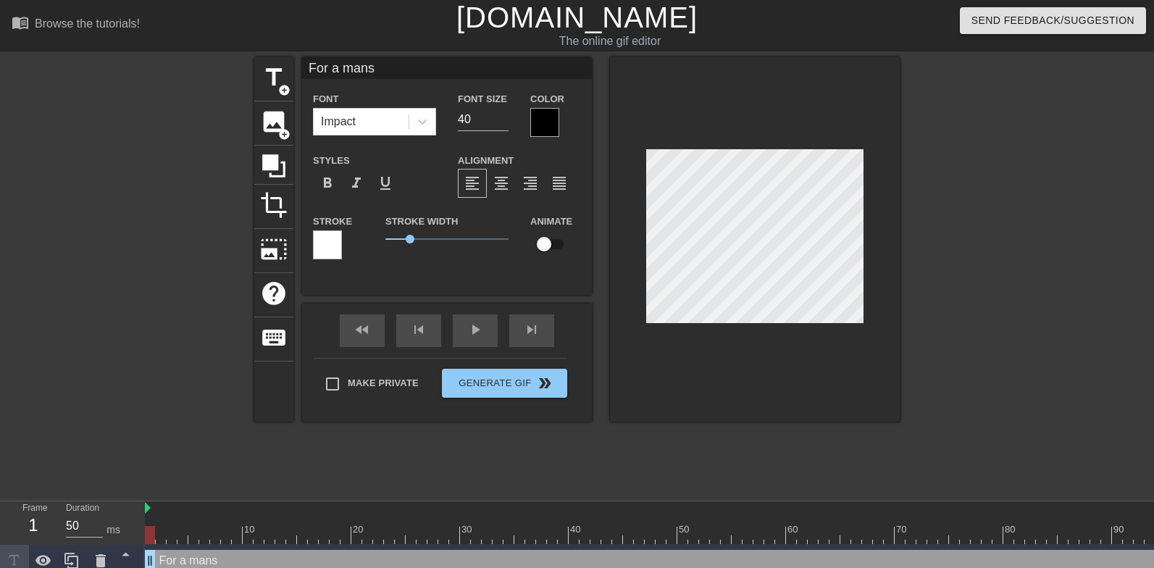
scroll to position [0, 2]
type input "For a mans"
type textarea "For a mans"
type input "For a mans a"
type textarea "For a mans a"
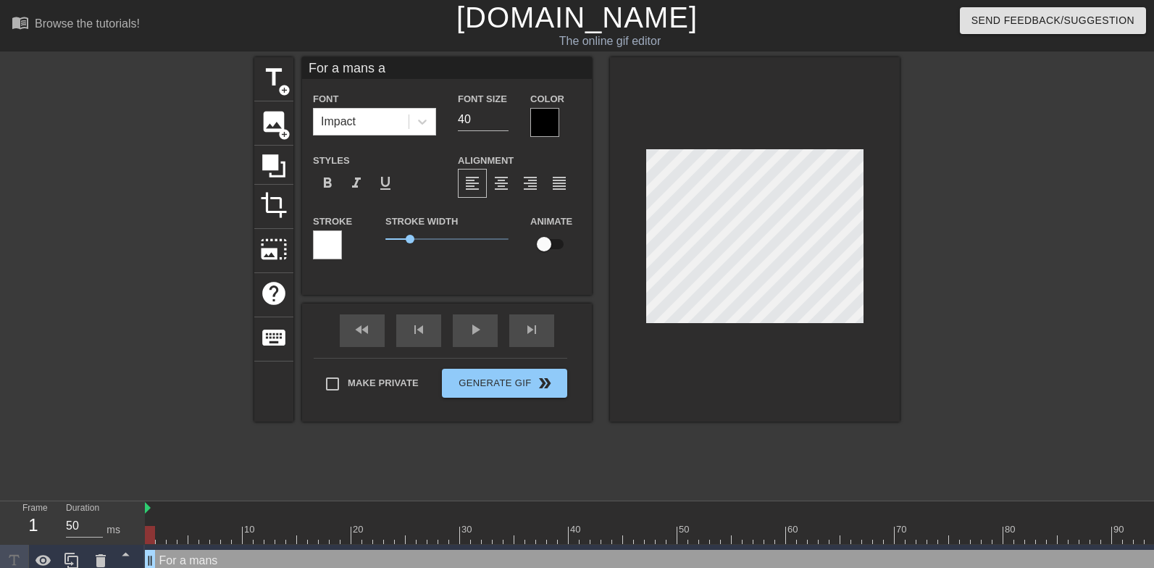
type input "For a mans am"
type textarea "For a mans am"
type input "For a mans amu"
type textarea "For a mans amu"
type input "For a mans amus"
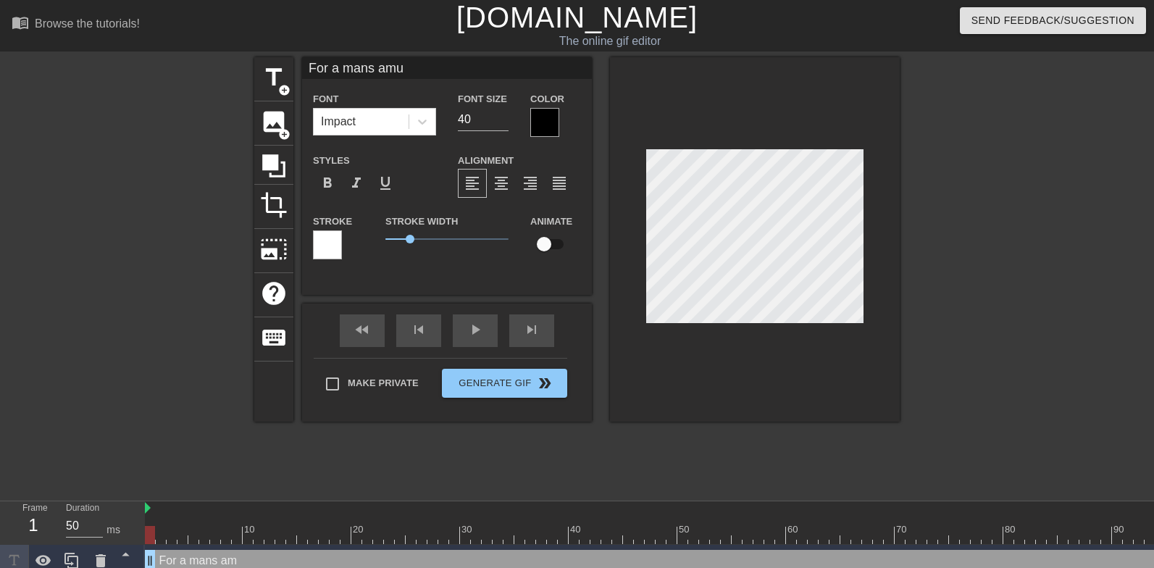
type textarea "For a mans amus"
type input "For a mans amuse"
type textarea "For a mans amuse"
type input "For a mans amusem"
type textarea "For a mans amusem"
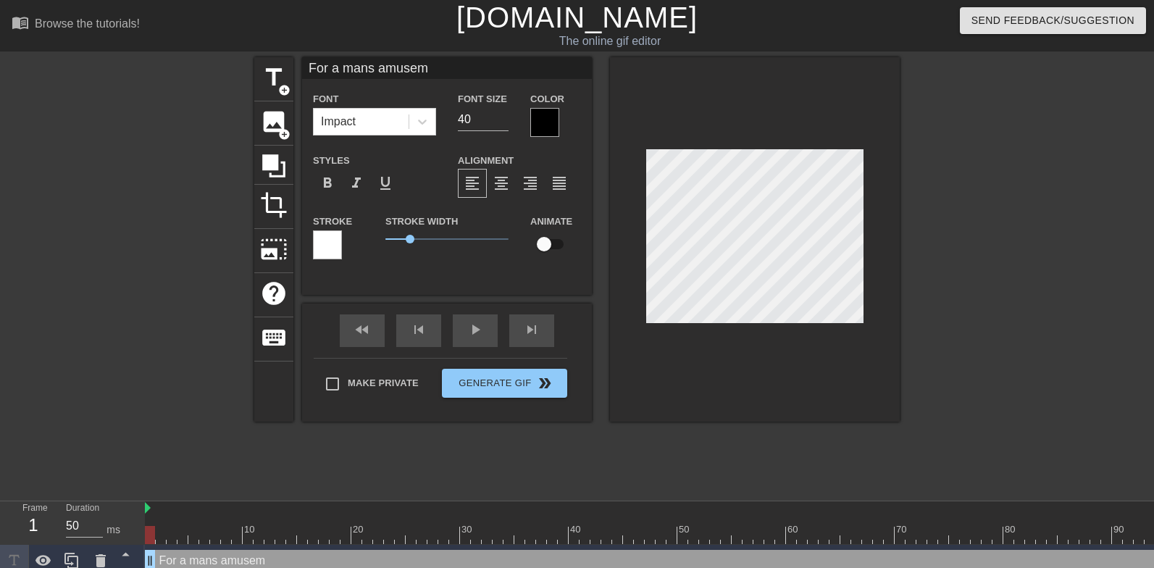
type input "For a mans amuseme"
type textarea "For a mans amusemen"
type input "For a mans amusement"
type textarea "For a mans amusement"
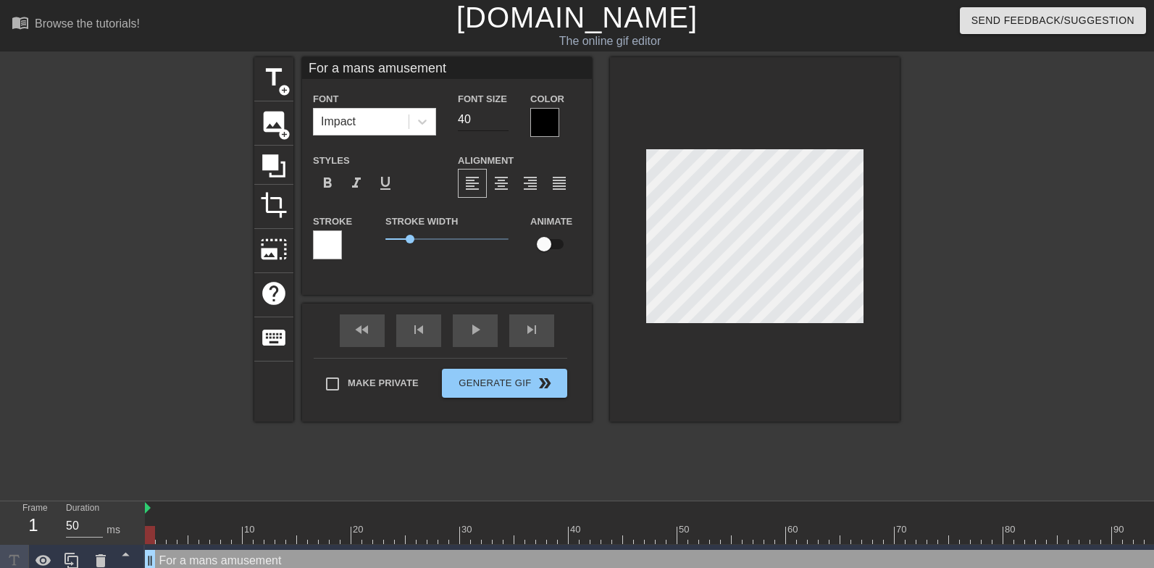
click at [469, 115] on input "40" at bounding box center [483, 119] width 51 height 23
type input "30"
click at [911, 214] on div "title add_circle image add_circle crop photo_size_select_large help keyboard Fo…" at bounding box center [577, 274] width 1154 height 435
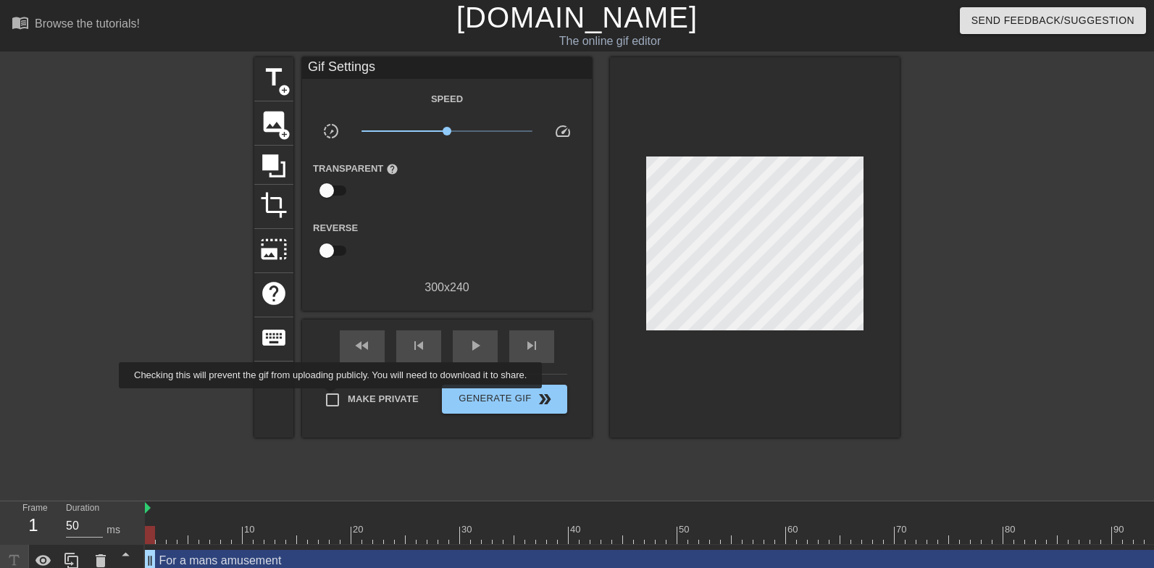
click at [342, 398] on input "Make Private" at bounding box center [332, 400] width 30 height 30
checkbox input "true"
click at [475, 398] on span "Generate Gif double_arrow" at bounding box center [505, 398] width 114 height 17
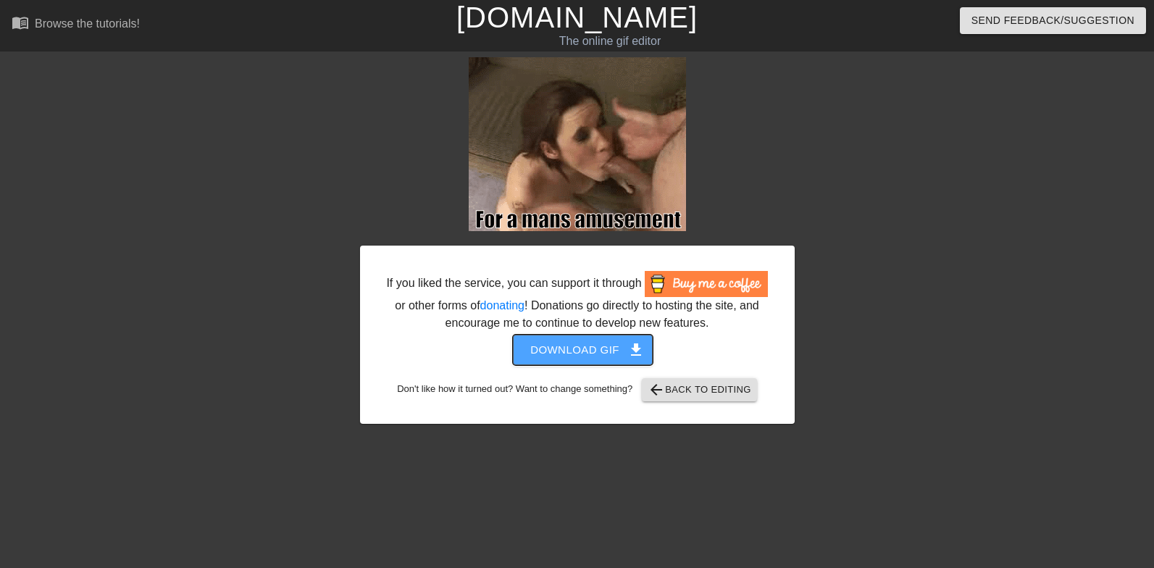
click at [560, 359] on span "Download gif get_app" at bounding box center [582, 350] width 105 height 19
